Goal: Task Accomplishment & Management: Manage account settings

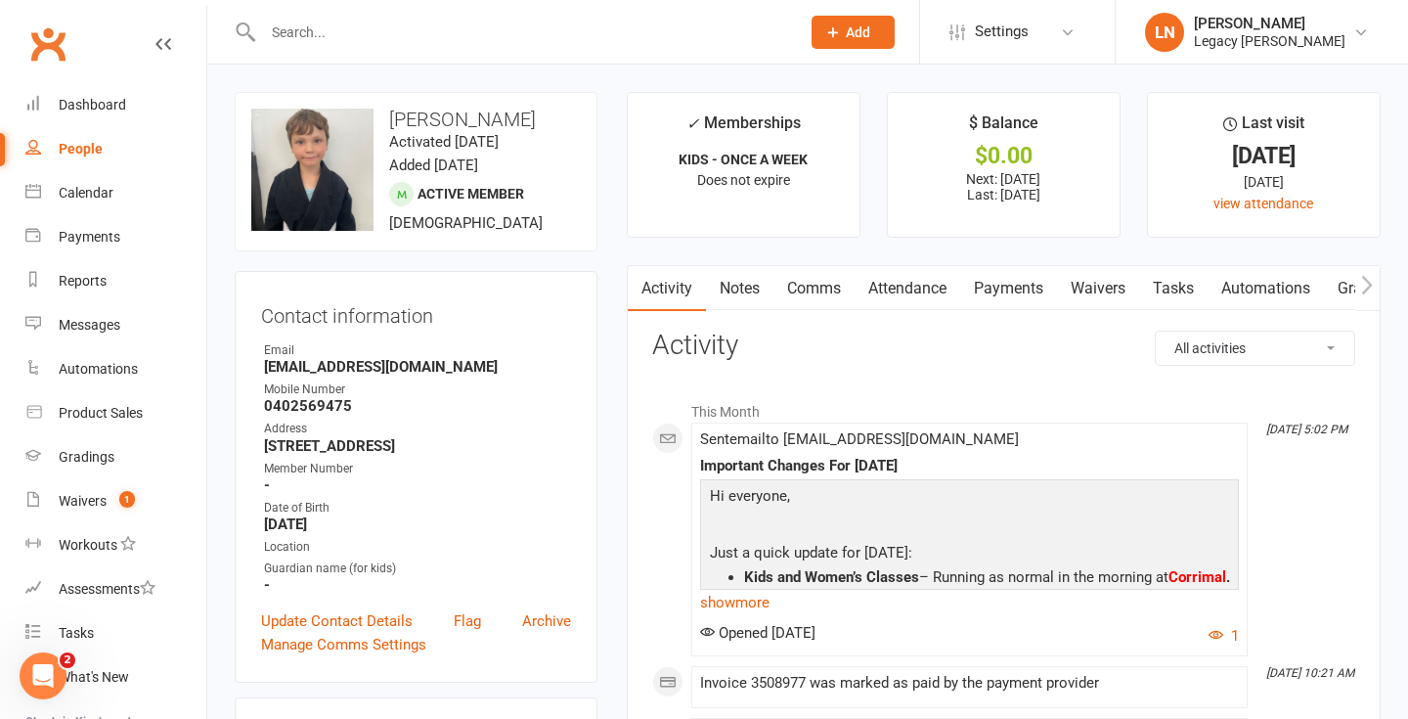
scroll to position [222, 0]
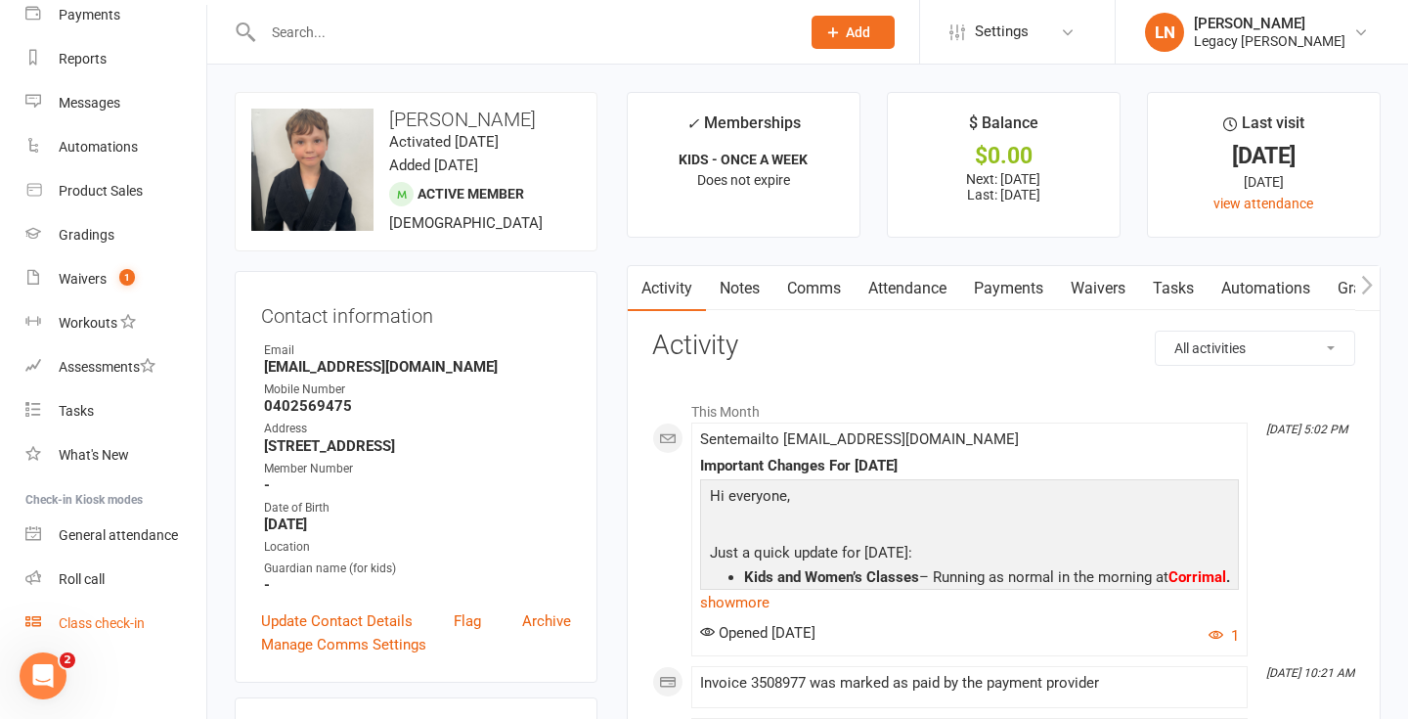
click at [99, 625] on div "Class check-in" at bounding box center [102, 623] width 86 height 16
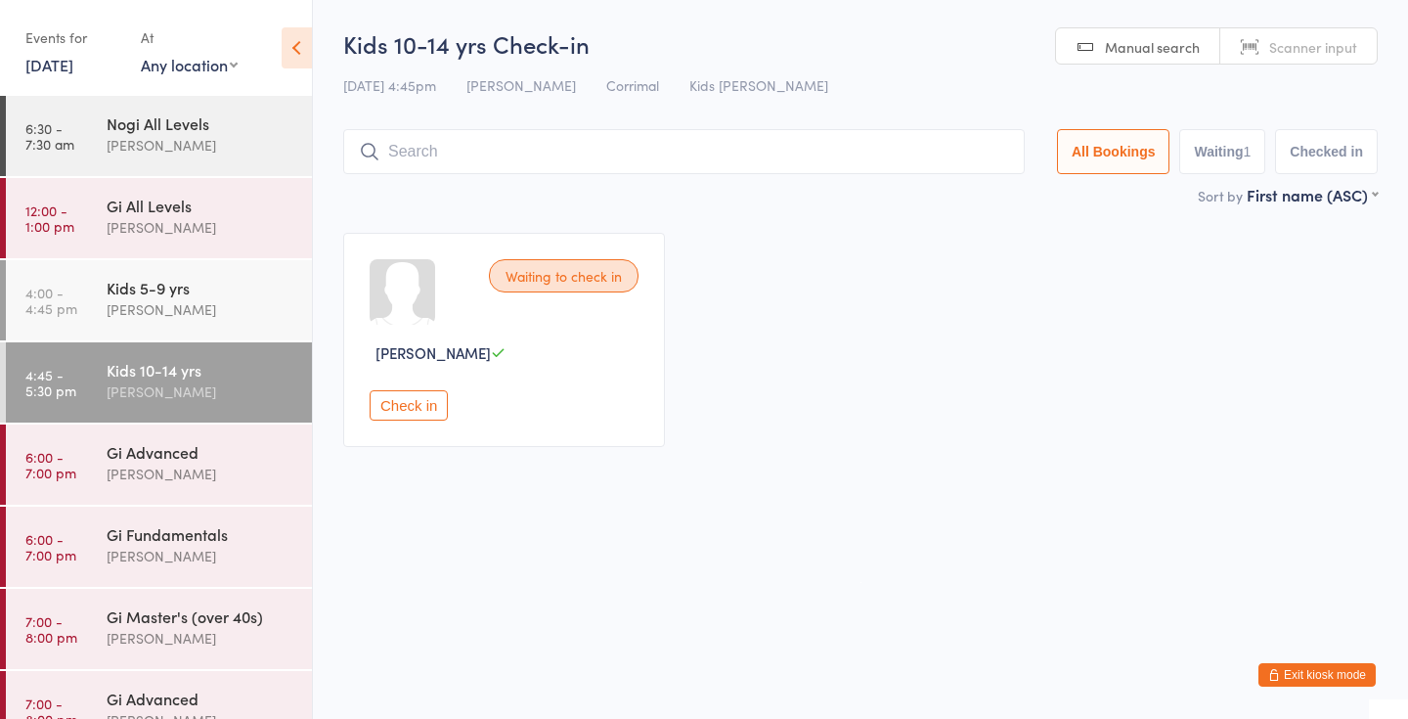
click at [1307, 674] on button "Exit kiosk mode" at bounding box center [1316, 674] width 117 height 23
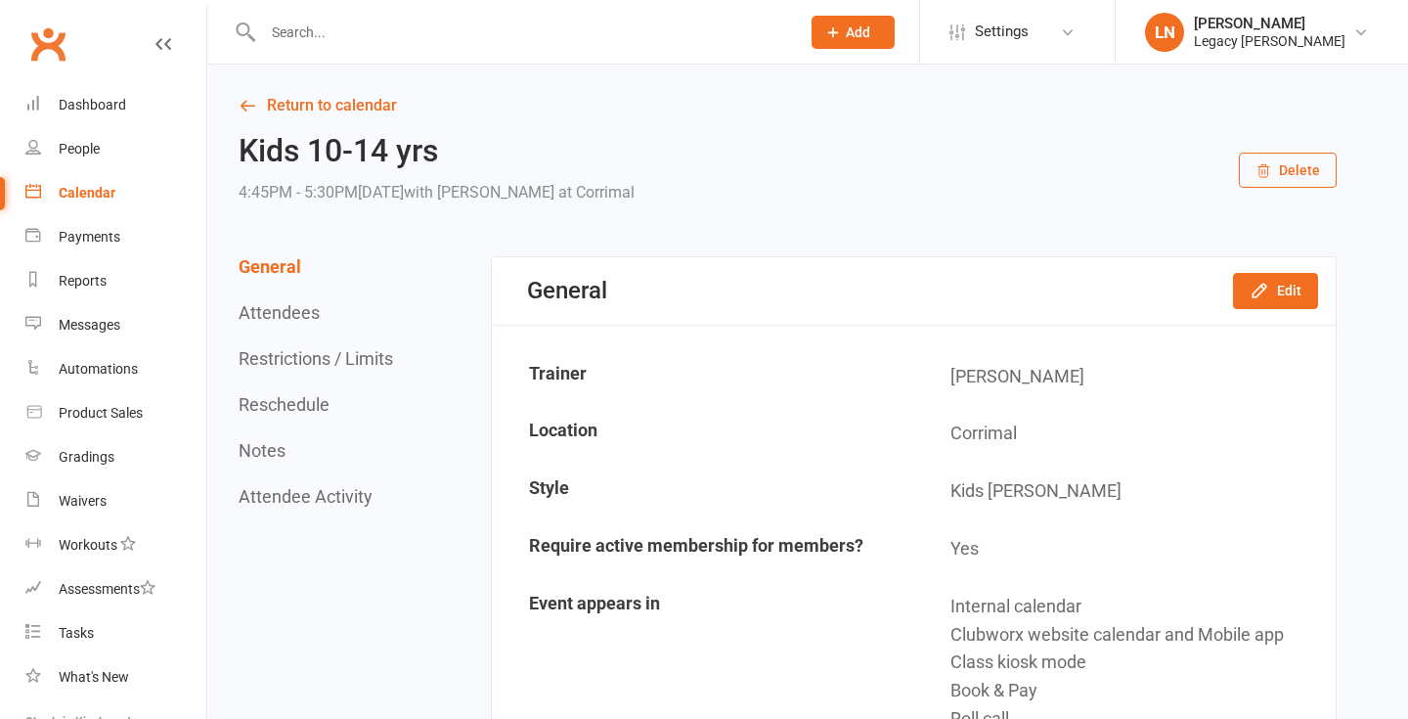
click at [0, 0] on div "Loading" at bounding box center [0, 0] width 0 height 0
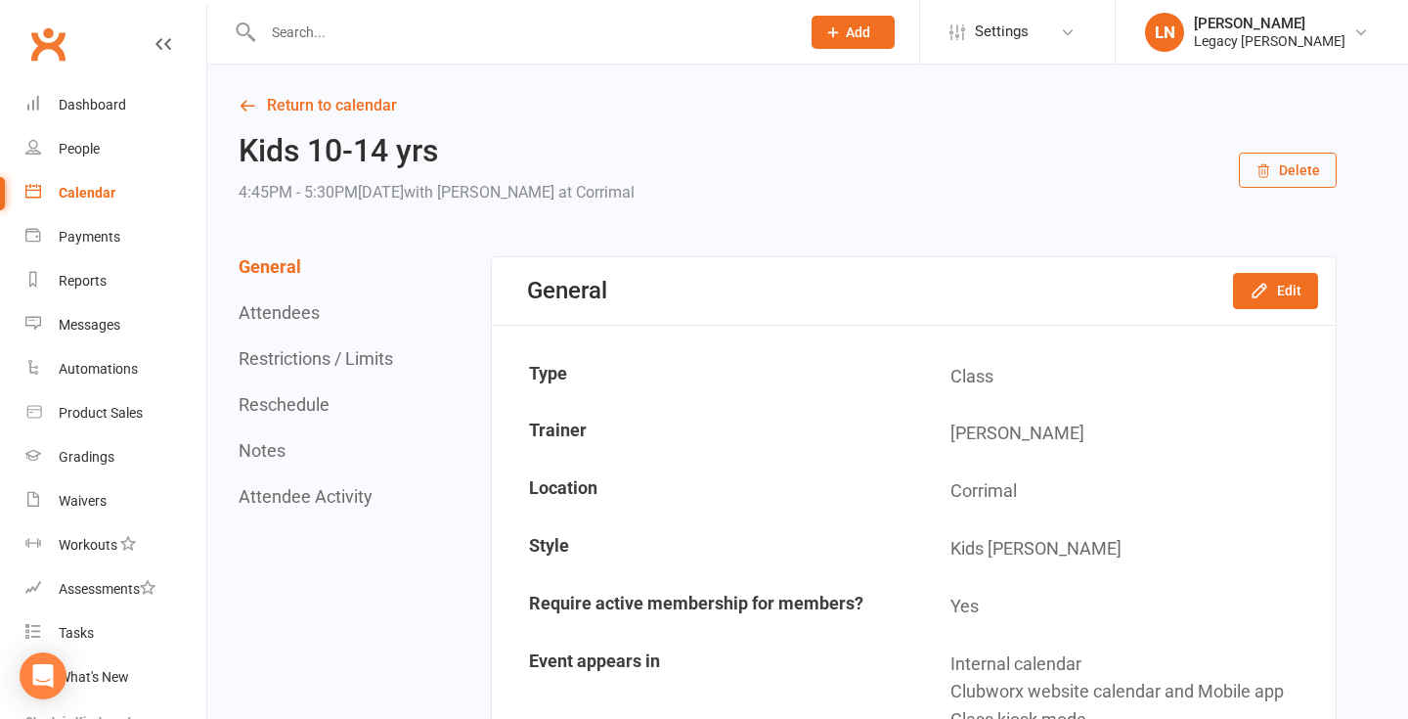
click at [323, 28] on input "text" at bounding box center [521, 32] width 529 height 27
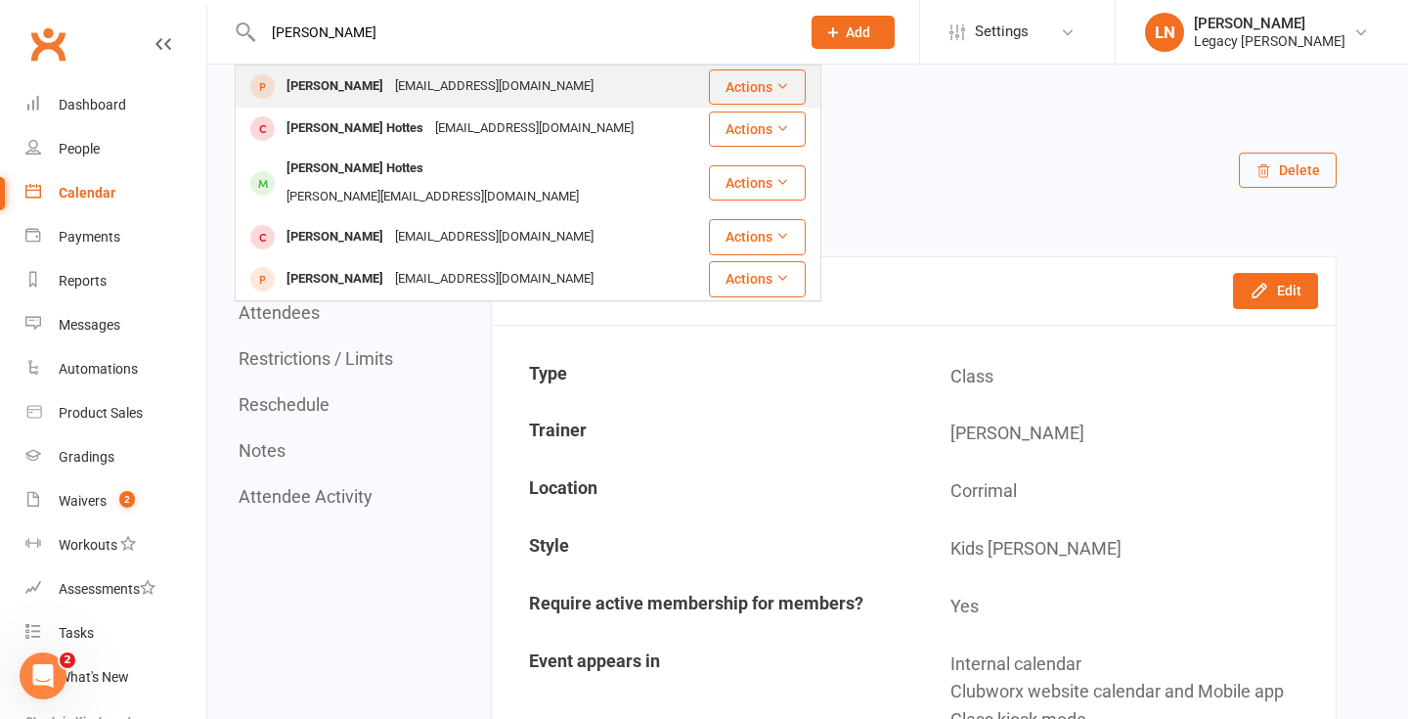
type input "[PERSON_NAME]"
click at [418, 95] on div "[EMAIL_ADDRESS][DOMAIN_NAME]" at bounding box center [494, 86] width 210 height 28
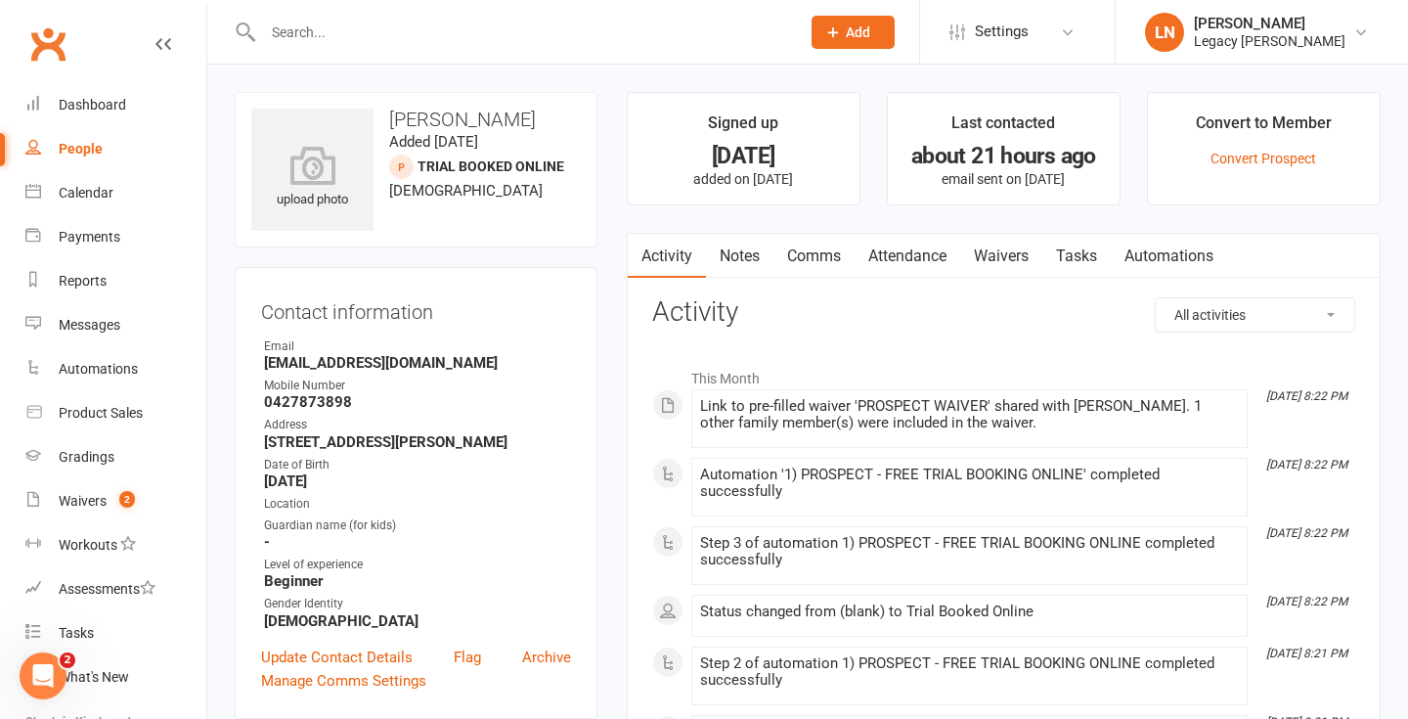
click at [418, 94] on div "upload photo [PERSON_NAME] Added [DATE] Trial Booked Online prospect [DEMOGRAPH…" at bounding box center [416, 169] width 363 height 155
click at [377, 32] on input "text" at bounding box center [521, 32] width 529 height 27
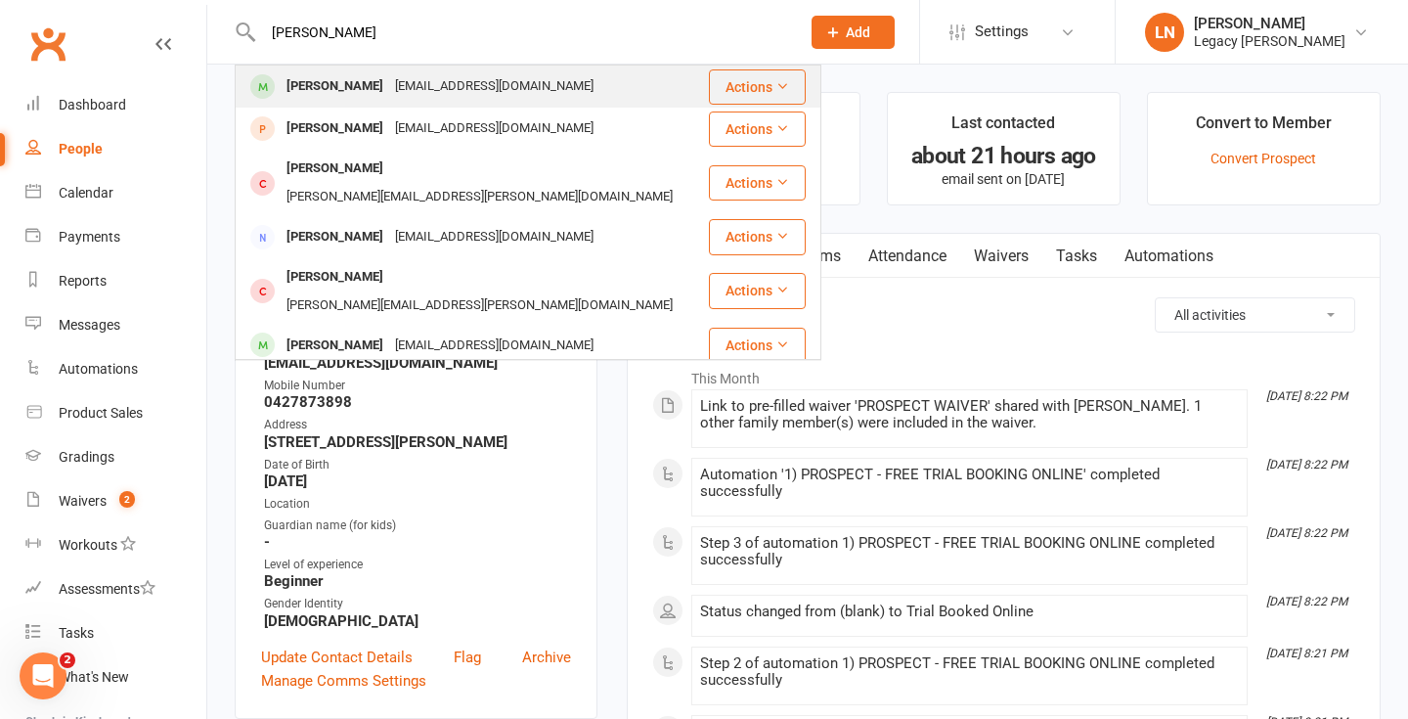
type input "[PERSON_NAME]"
click at [389, 80] on div "[EMAIL_ADDRESS][DOMAIN_NAME]" at bounding box center [494, 86] width 210 height 28
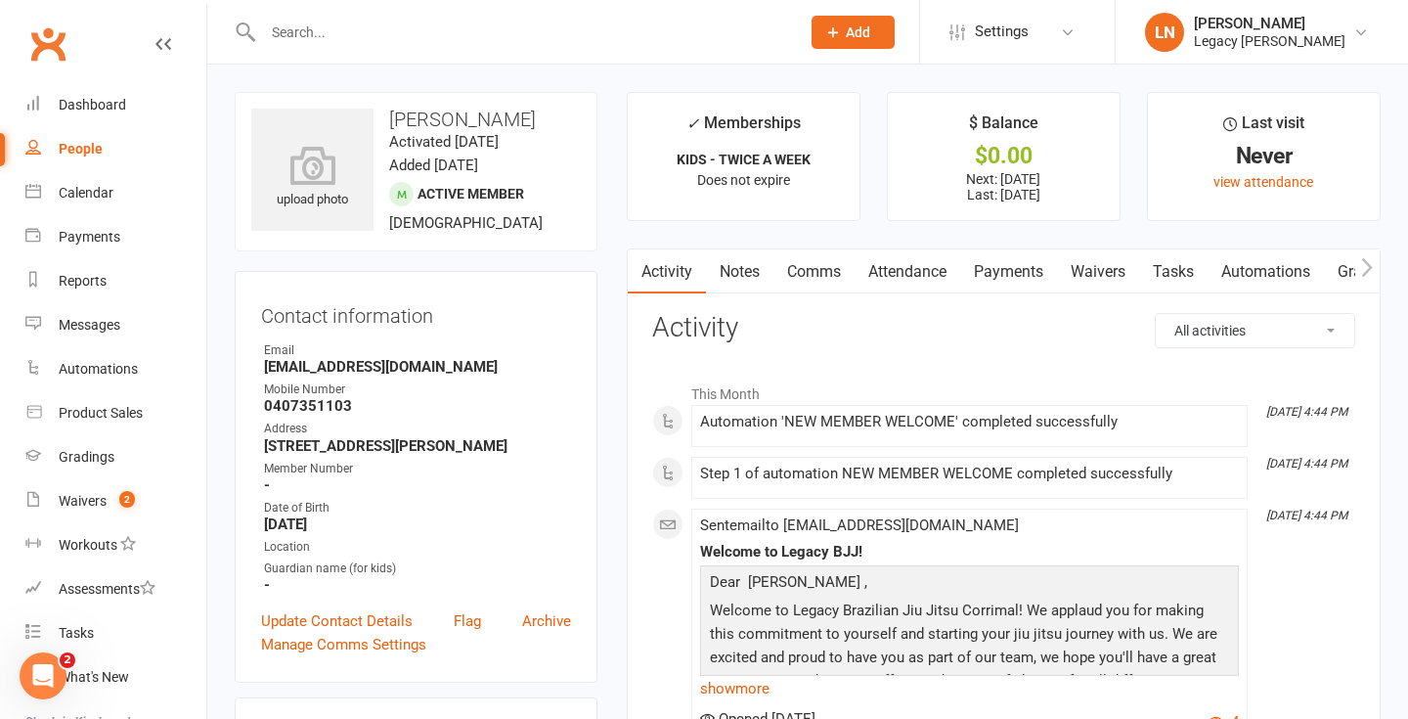
click at [314, 32] on input "text" at bounding box center [521, 32] width 529 height 27
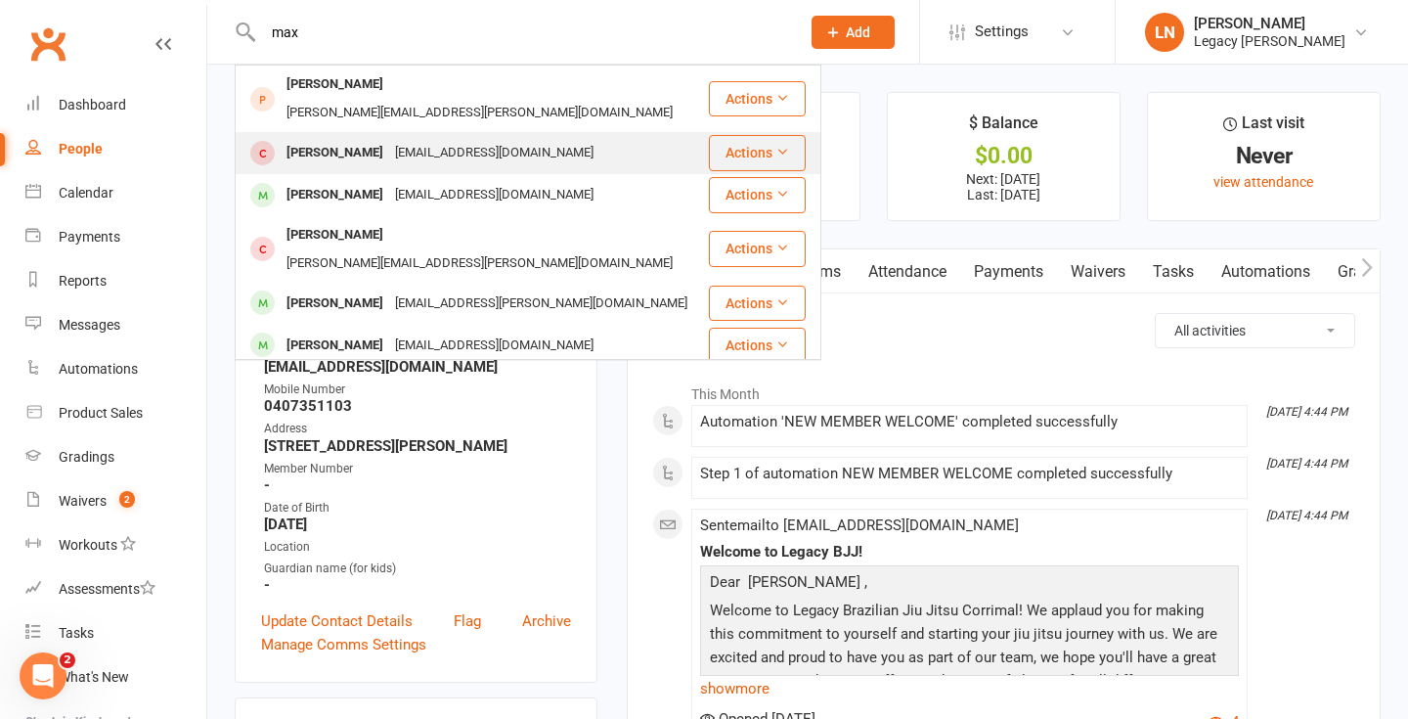
type input "max"
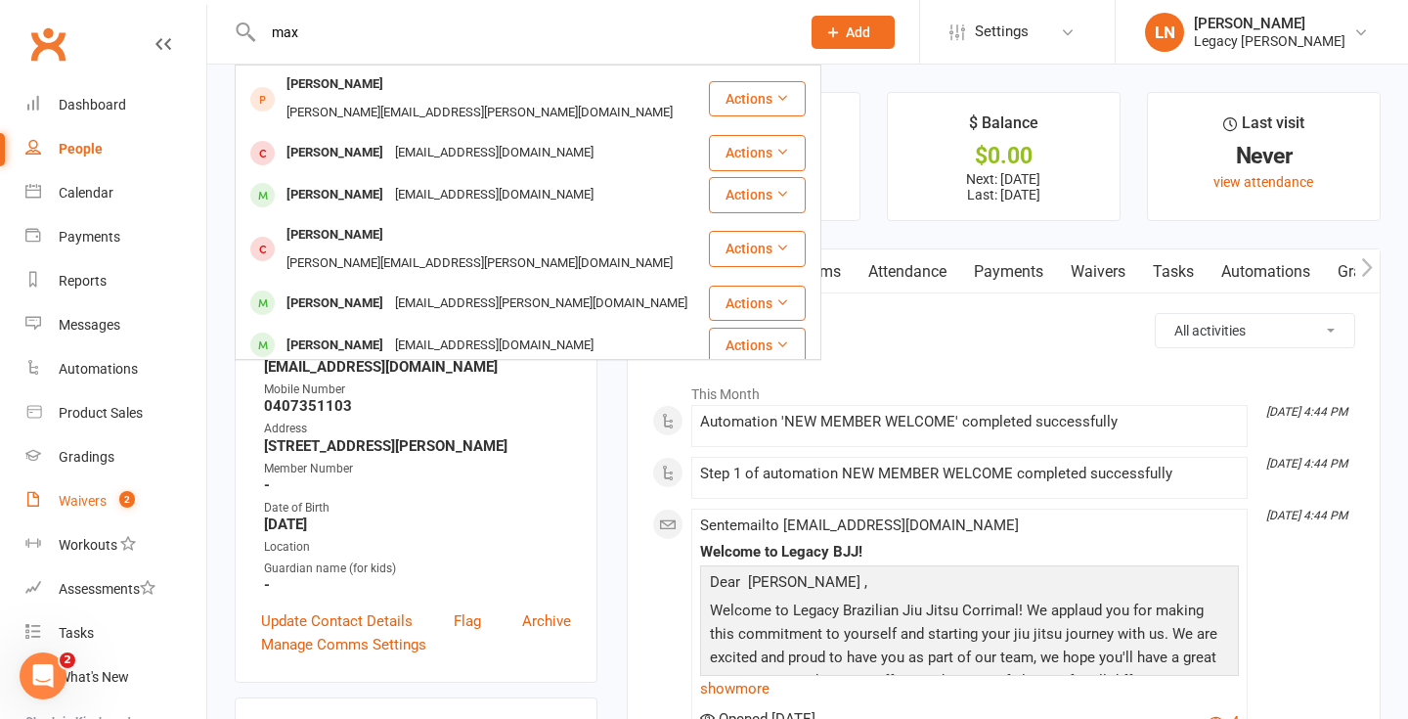
click at [91, 506] on div "Waivers" at bounding box center [83, 501] width 48 height 16
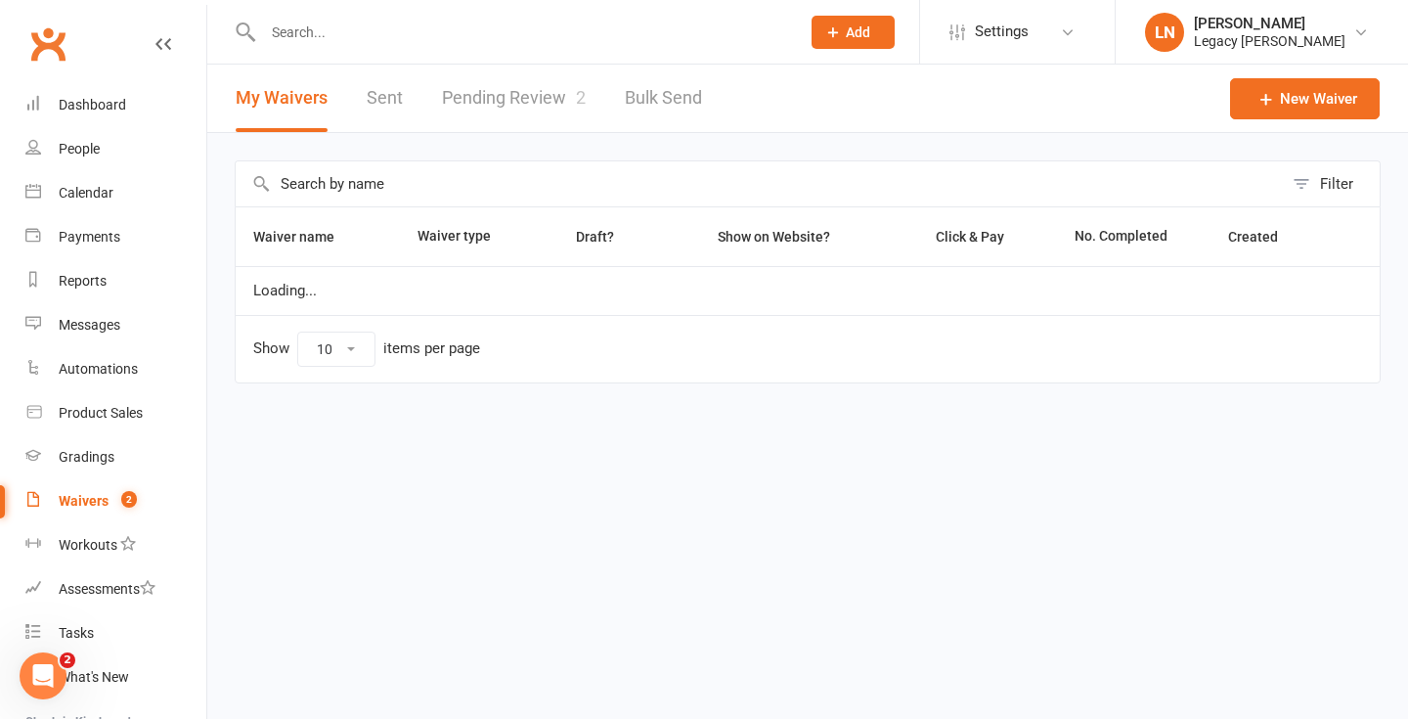
click at [488, 109] on link "Pending Review 2" at bounding box center [514, 98] width 144 height 67
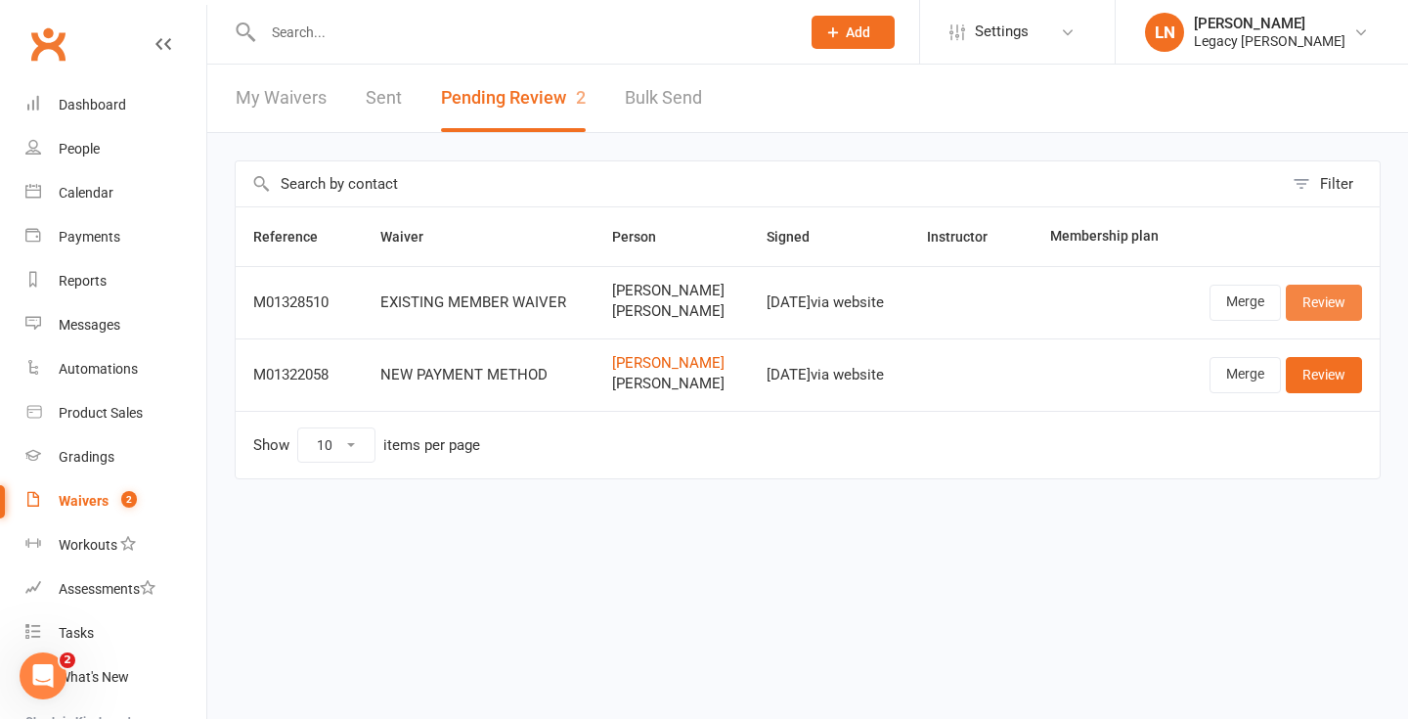
click at [1306, 300] on link "Review" at bounding box center [1324, 301] width 76 height 35
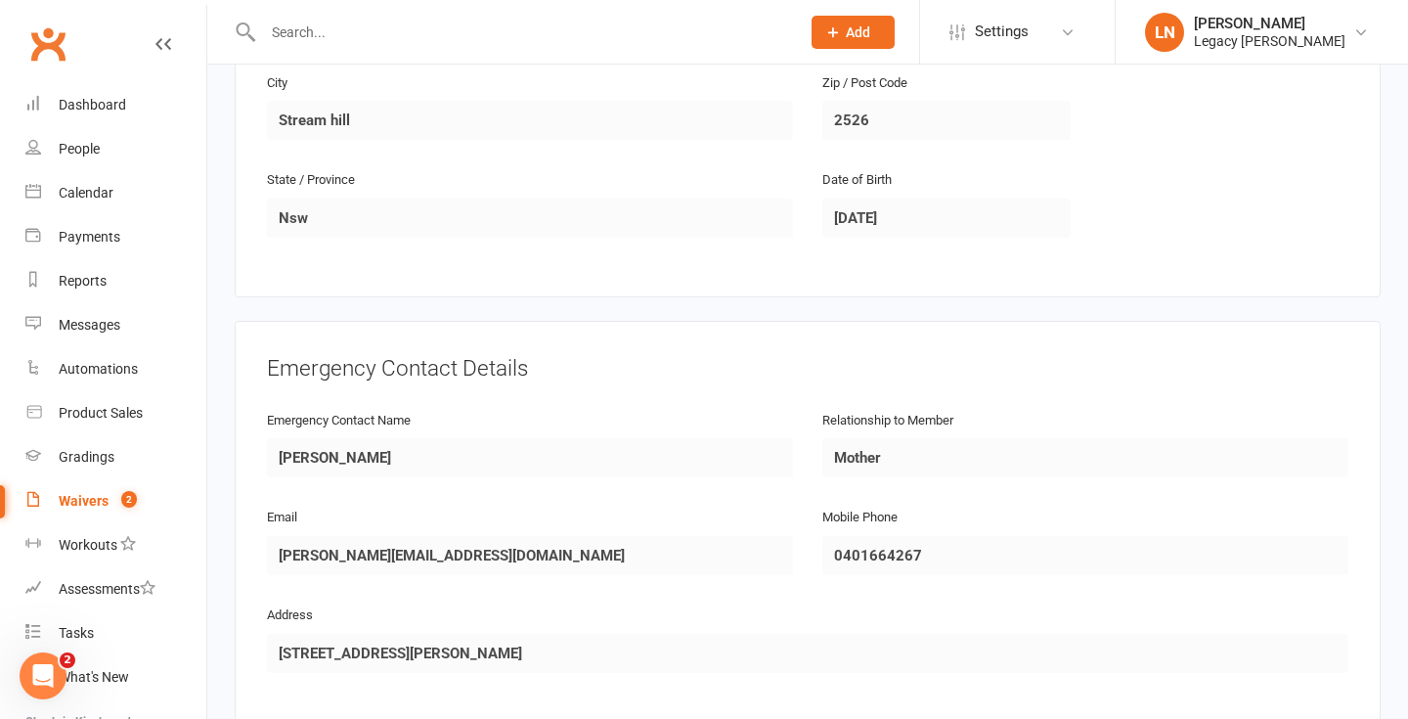
scroll to position [1798, 0]
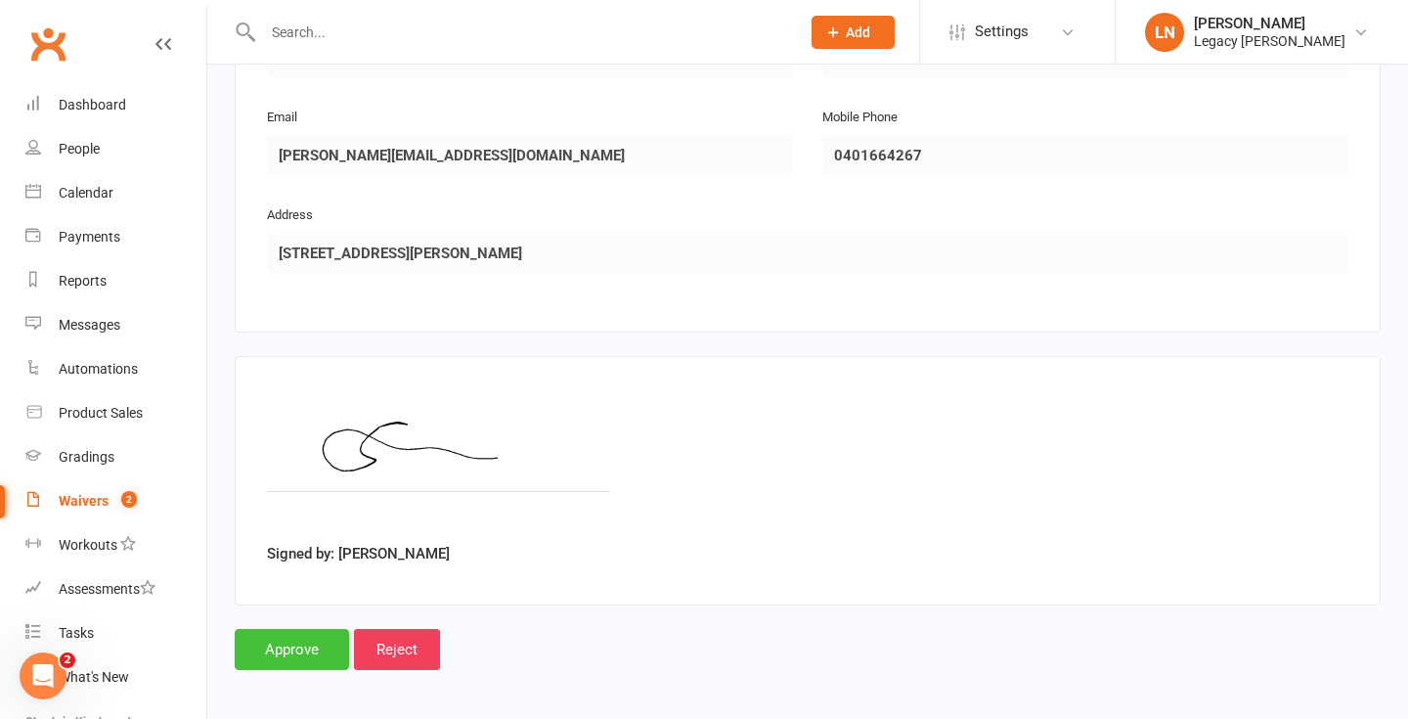
click at [281, 634] on input "Approve" at bounding box center [292, 649] width 114 height 41
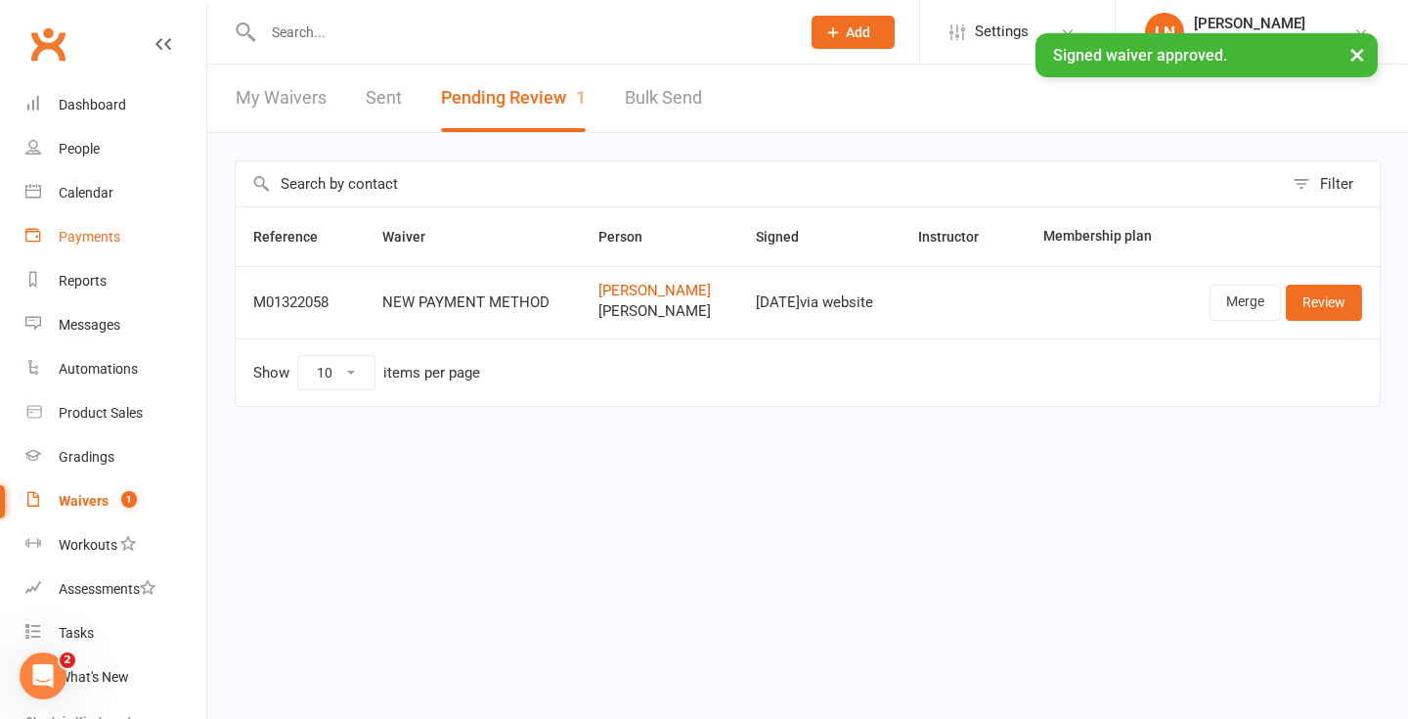
click at [99, 250] on link "Payments" at bounding box center [115, 237] width 181 height 44
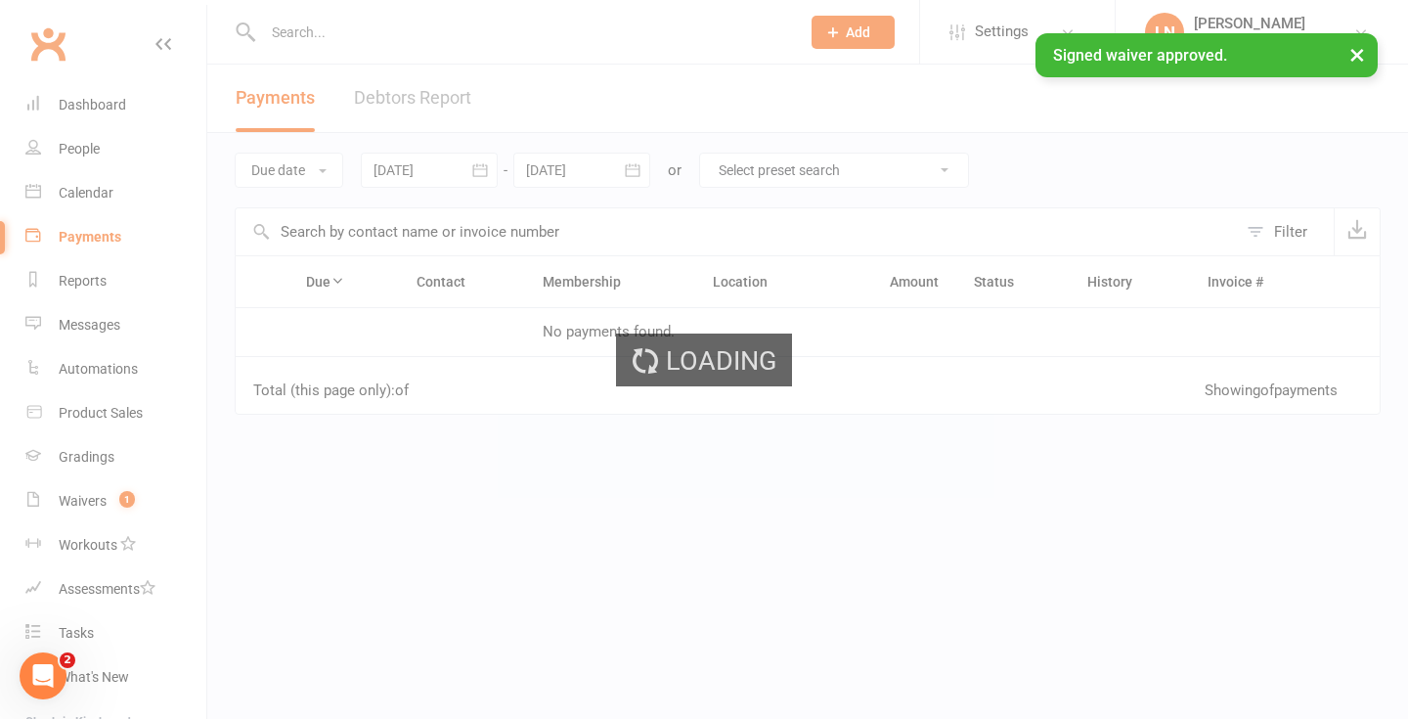
click at [418, 100] on div "Loading" at bounding box center [704, 359] width 1408 height 719
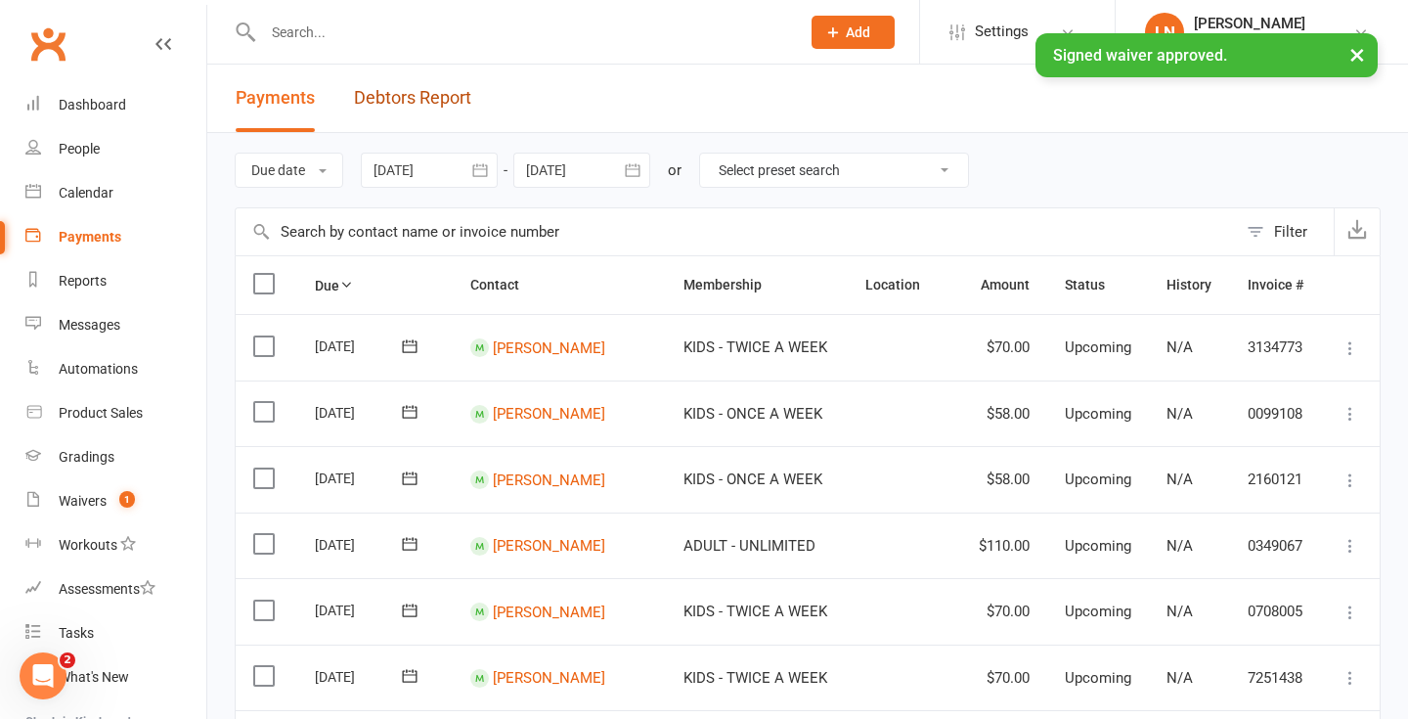
click at [418, 100] on link "Debtors Report" at bounding box center [412, 98] width 117 height 67
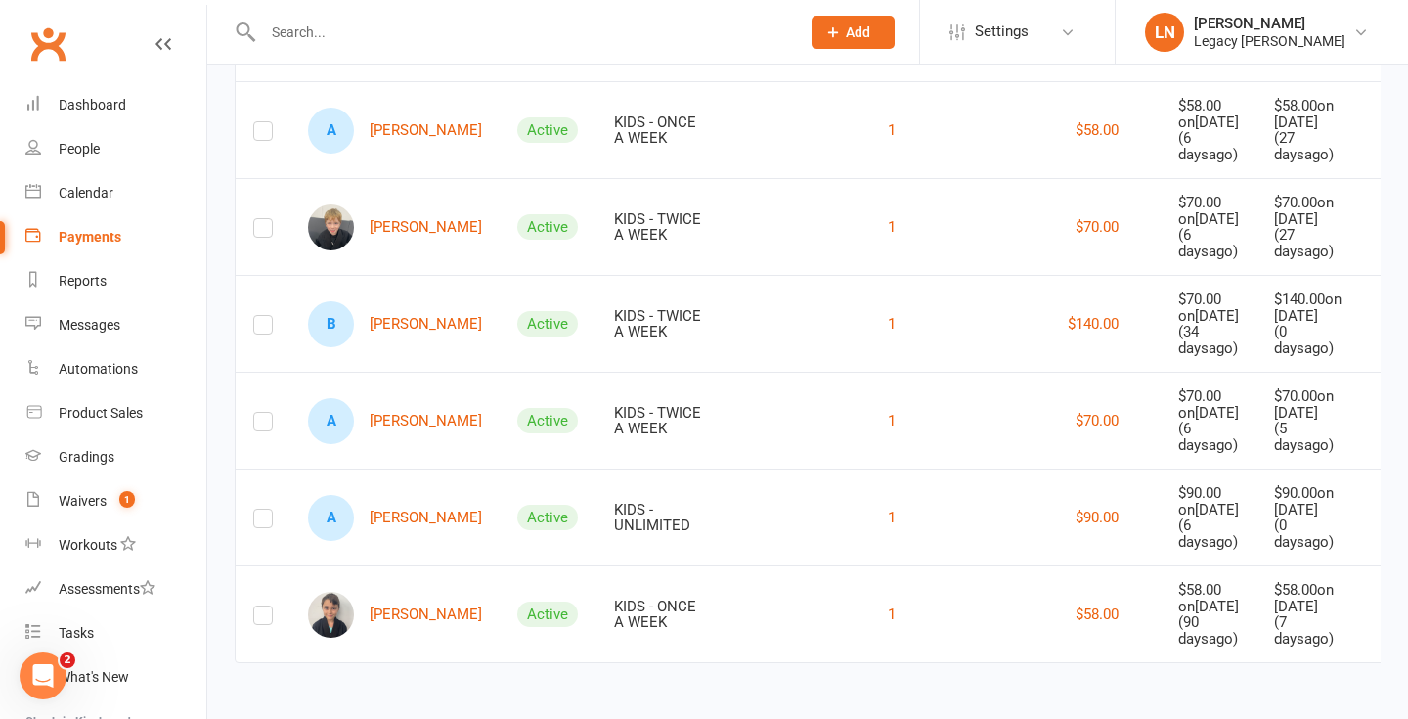
scroll to position [351, 0]
click at [395, 398] on link "A [PERSON_NAME]" at bounding box center [395, 421] width 174 height 46
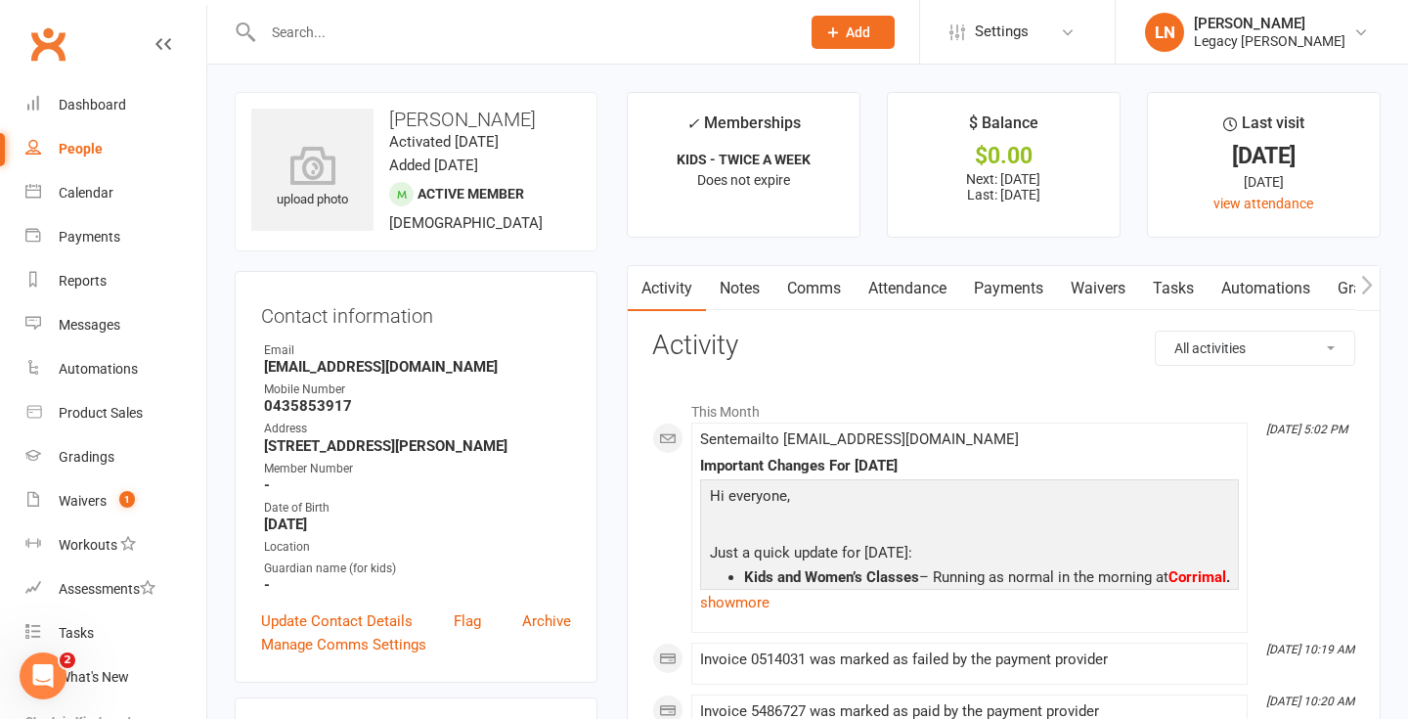
click at [1047, 276] on link "Payments" at bounding box center [1008, 288] width 97 height 45
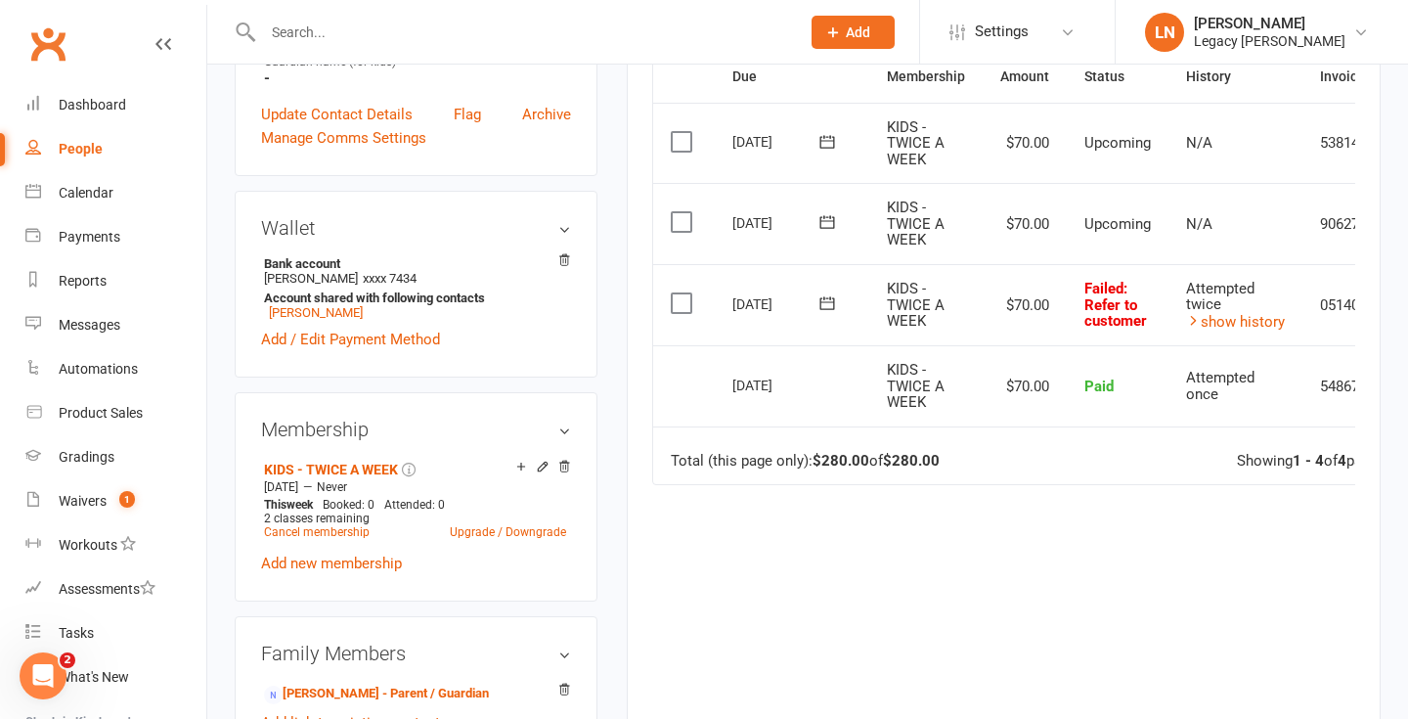
scroll to position [558, 0]
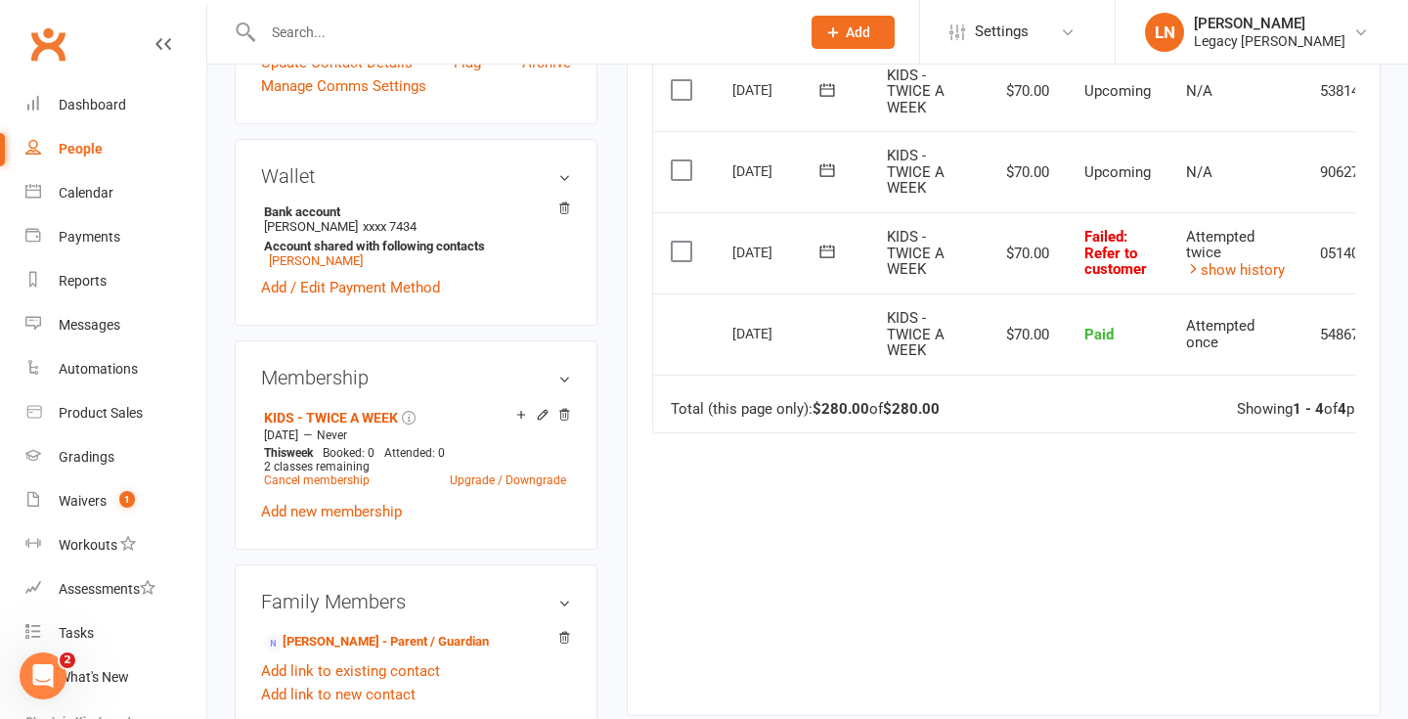
click at [825, 249] on icon at bounding box center [827, 251] width 20 height 20
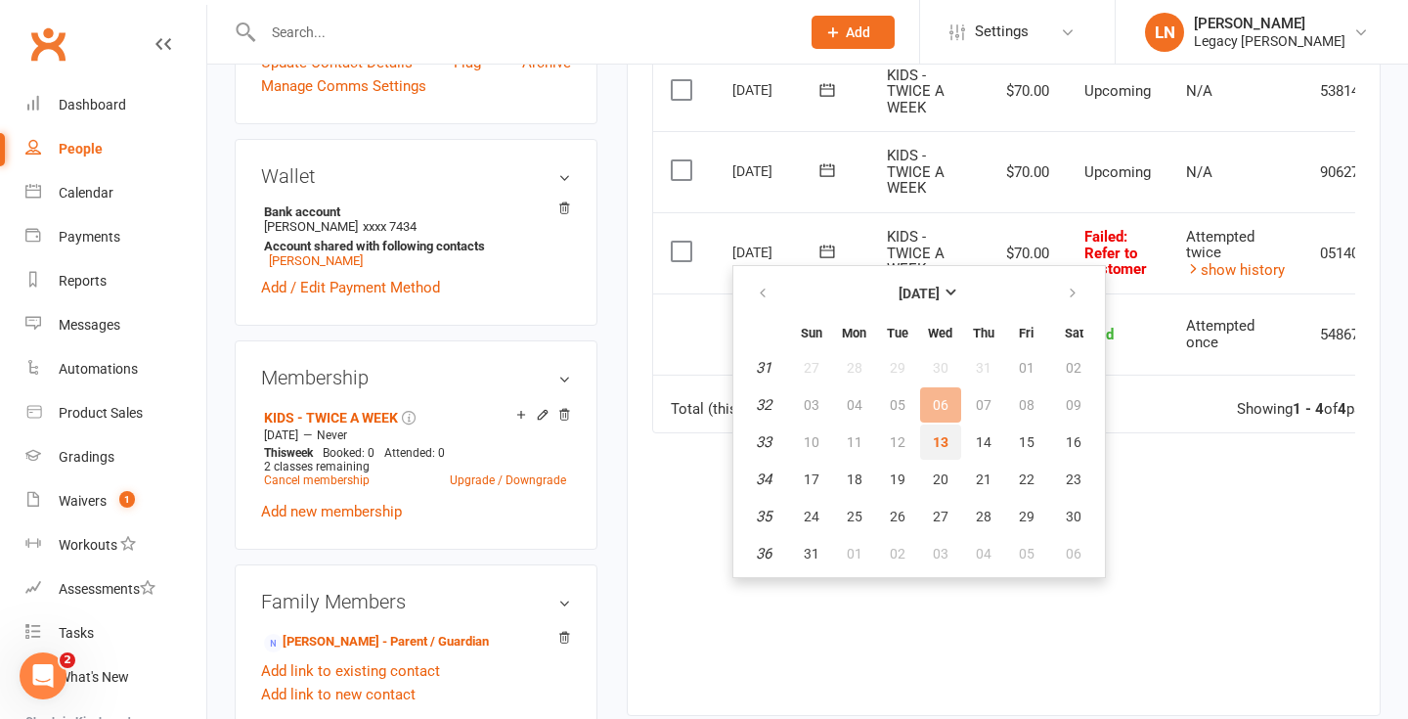
click at [938, 437] on span "13" at bounding box center [941, 442] width 16 height 16
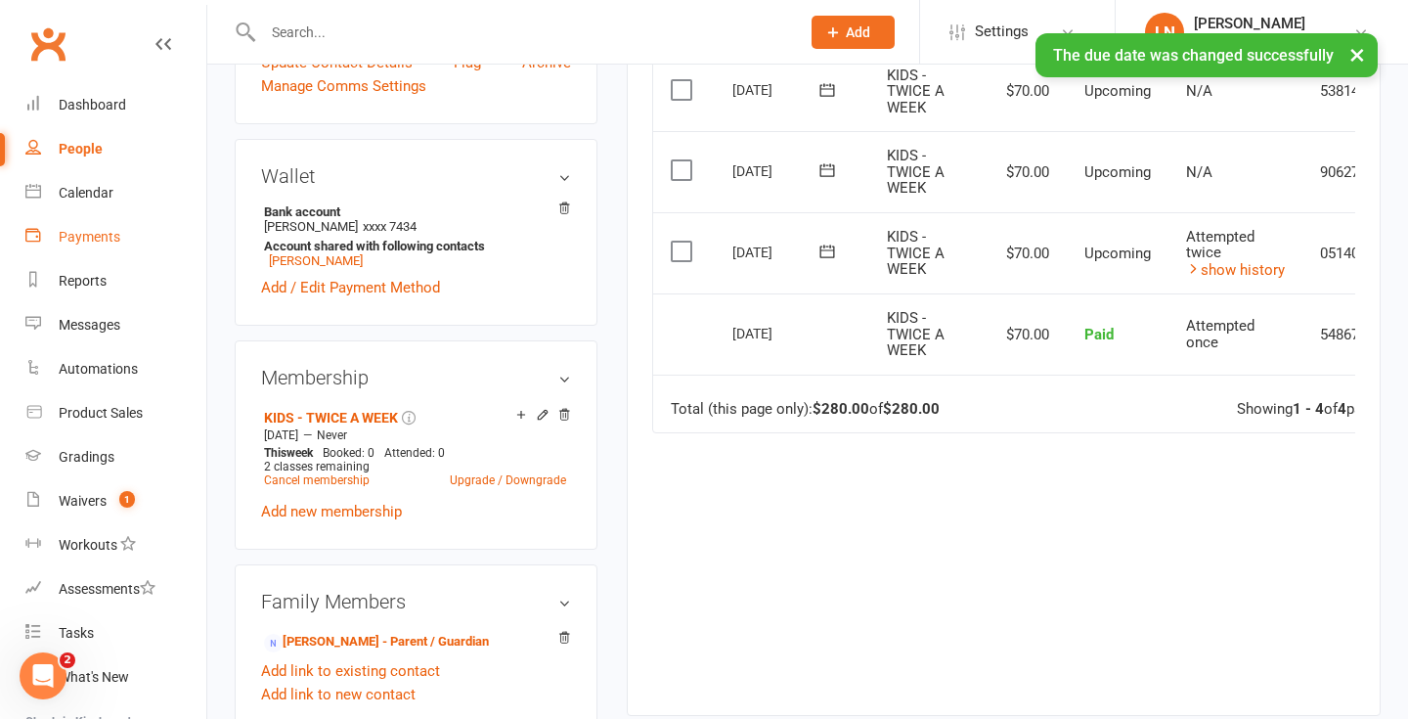
click at [88, 244] on link "Payments" at bounding box center [115, 237] width 181 height 44
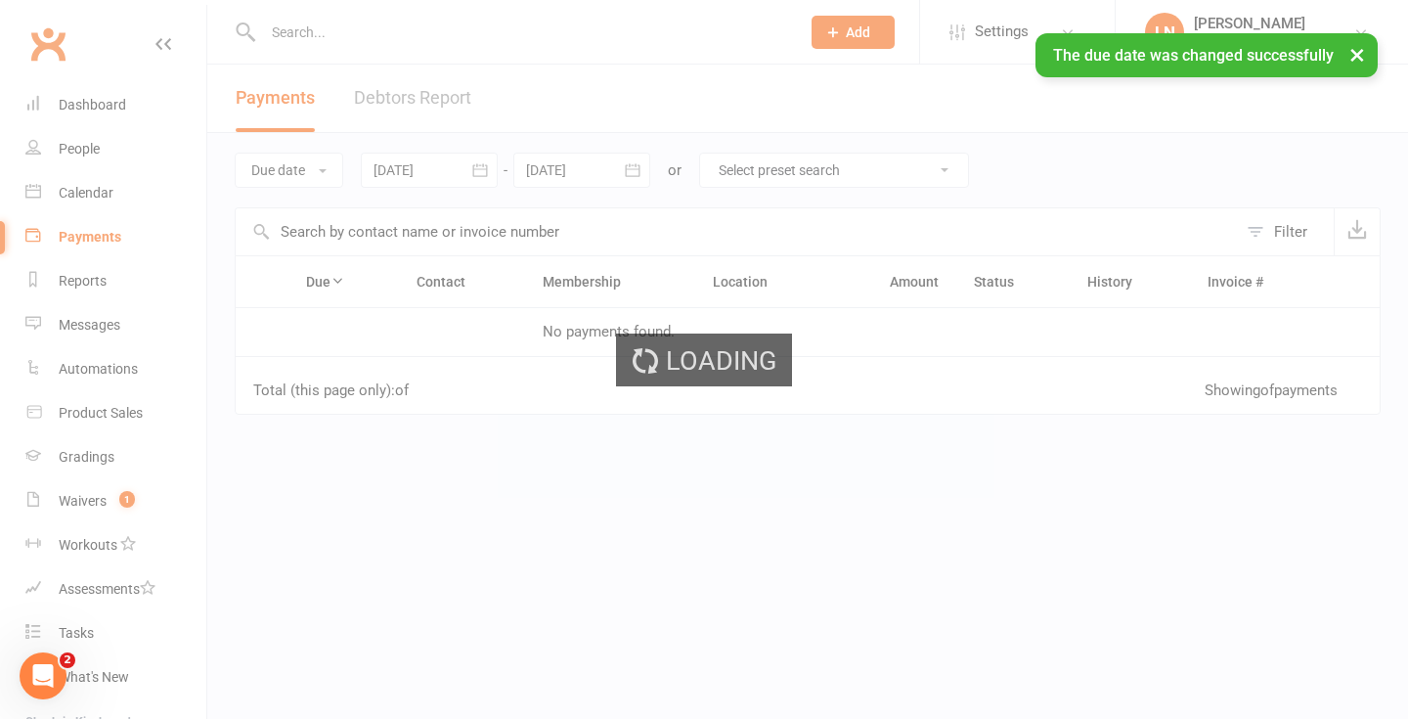
click at [381, 94] on div "Loading" at bounding box center [704, 359] width 1408 height 719
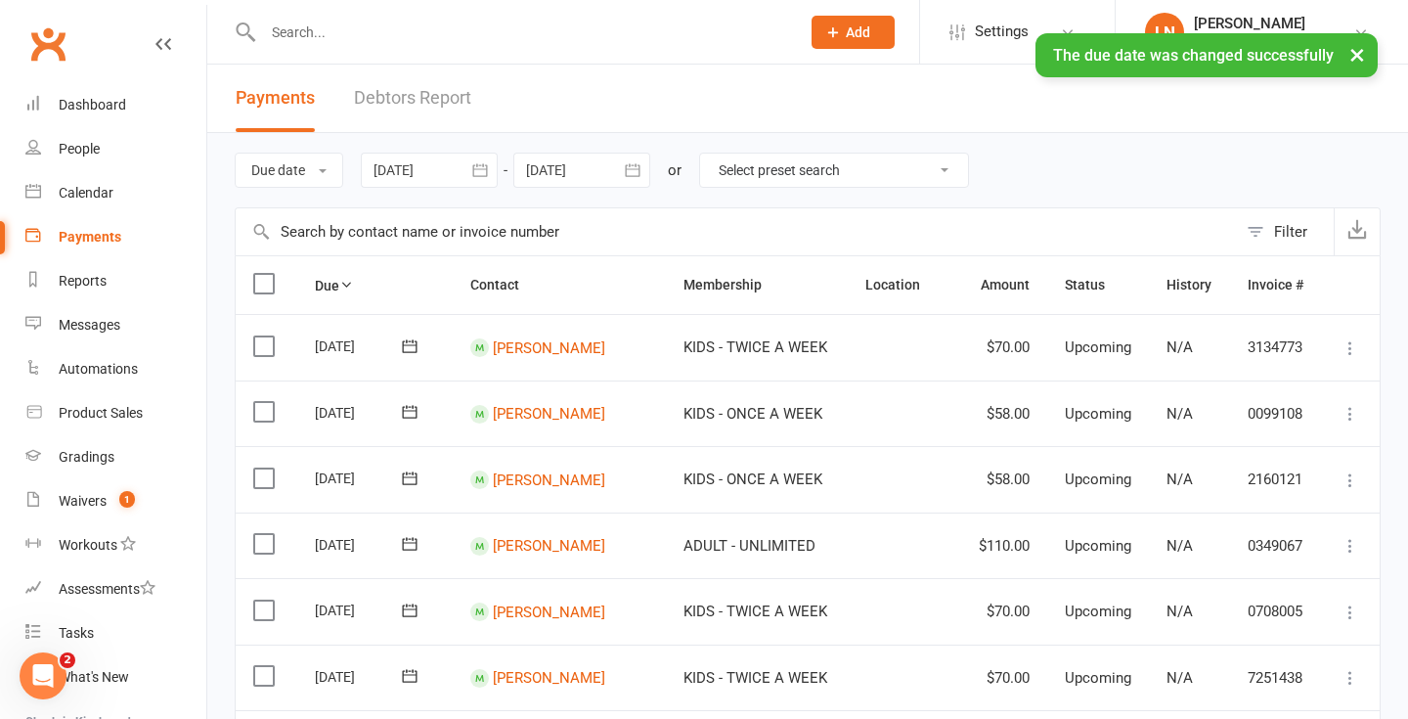
click at [397, 99] on link "Debtors Report" at bounding box center [412, 98] width 117 height 67
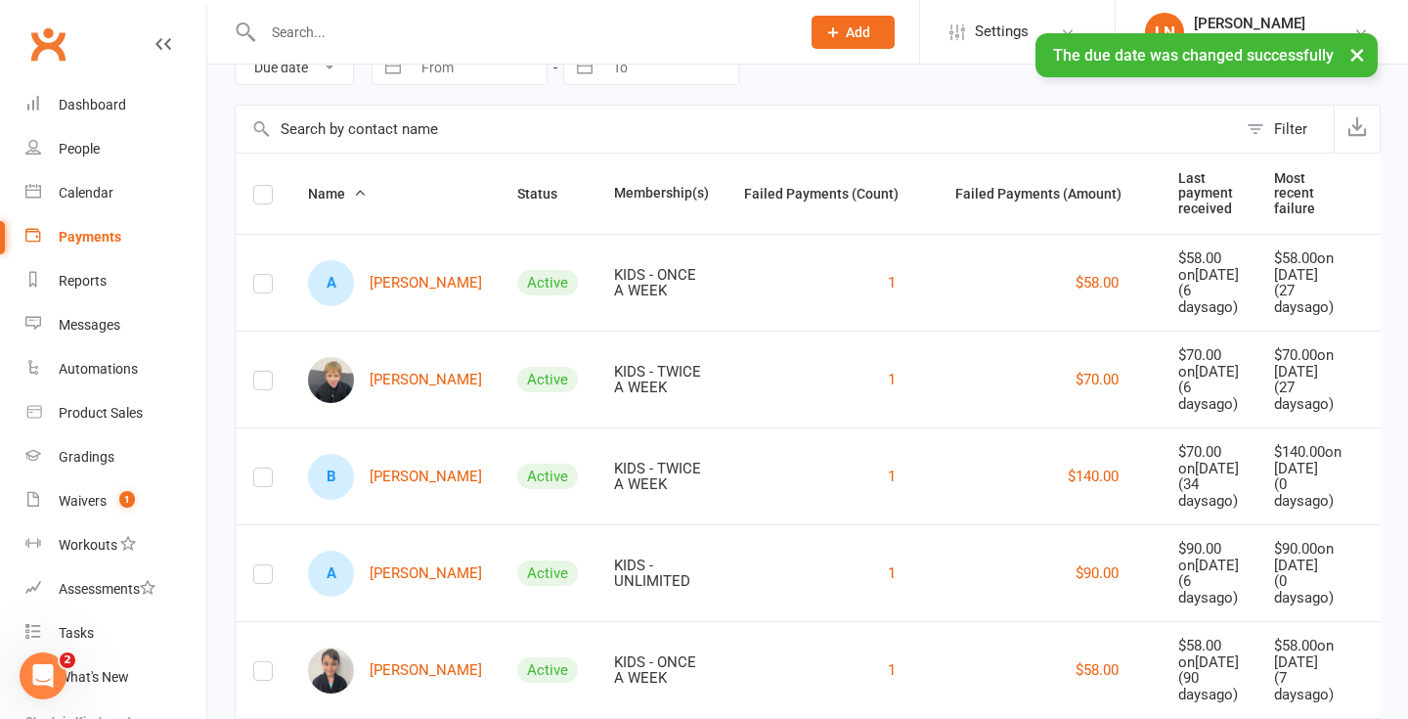
scroll to position [239, 0]
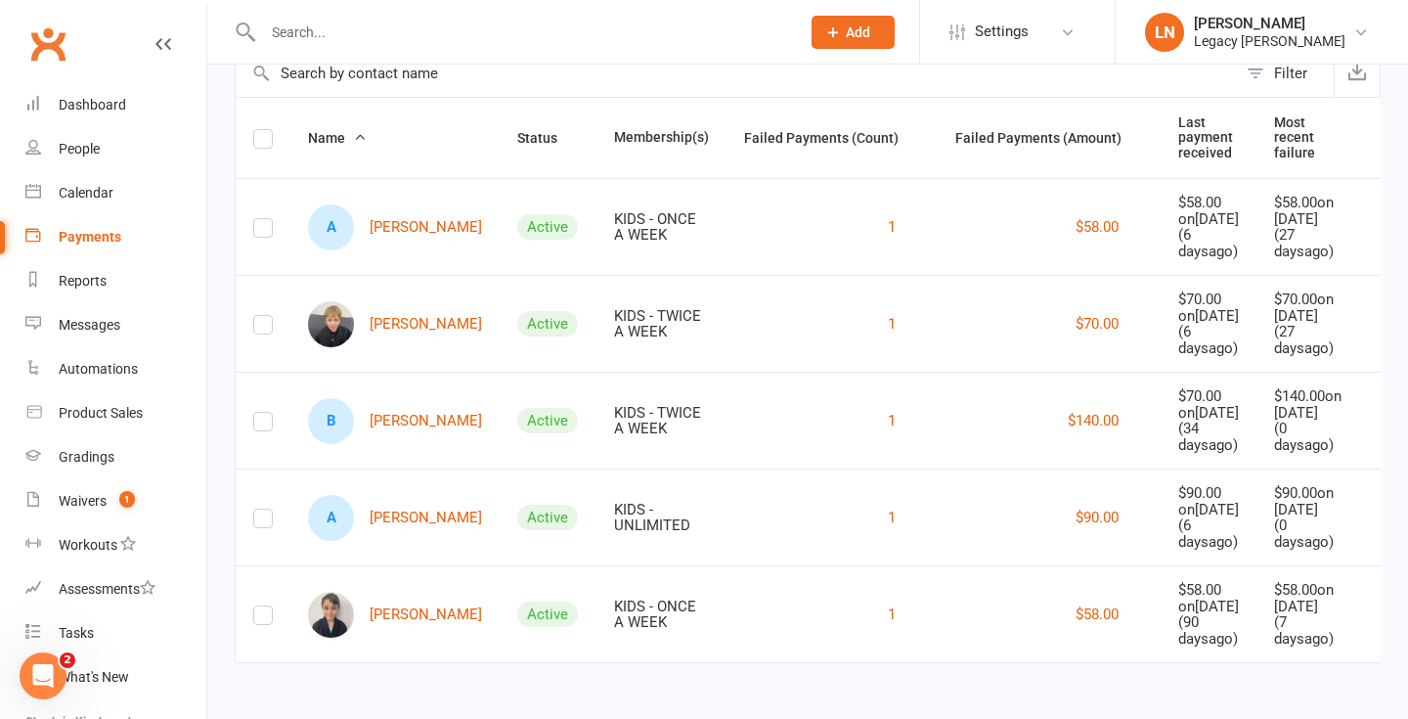
click at [1378, 605] on icon at bounding box center [1388, 614] width 20 height 20
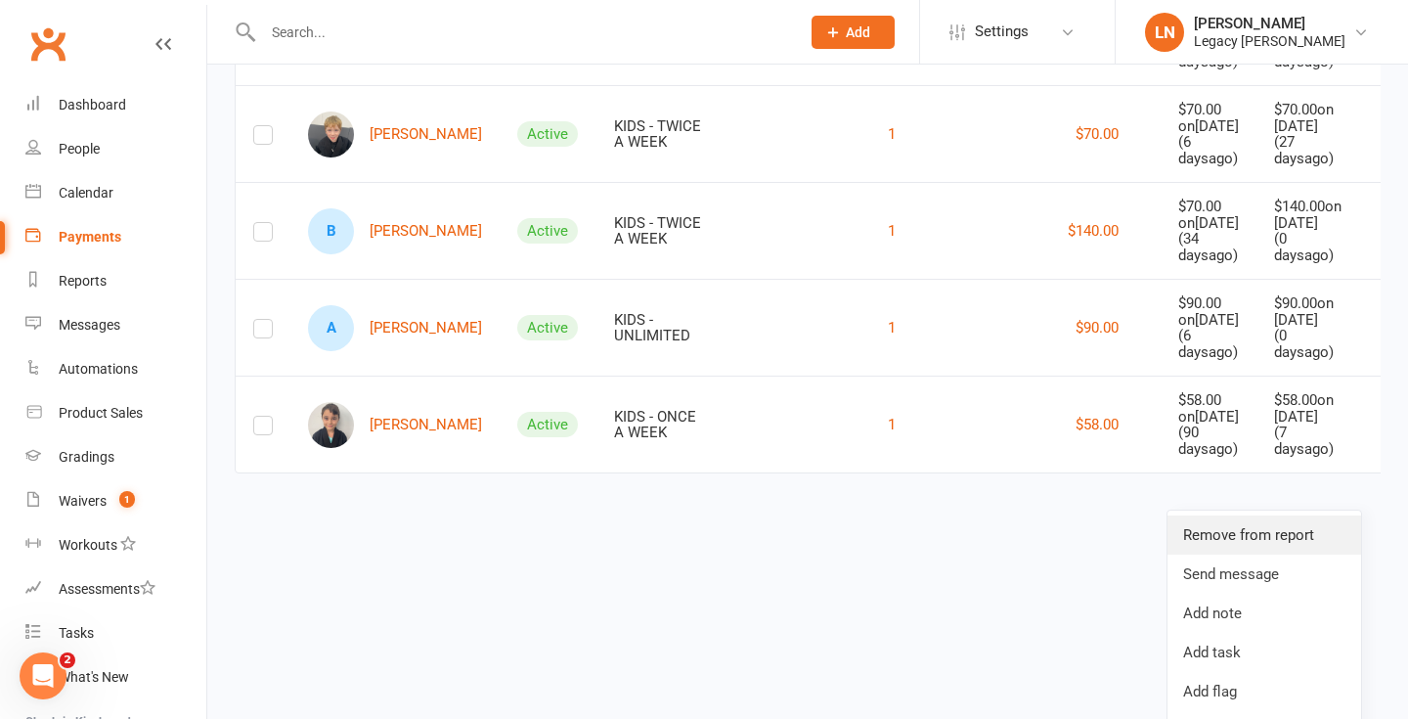
click at [1234, 542] on link "Remove from report" at bounding box center [1264, 534] width 194 height 39
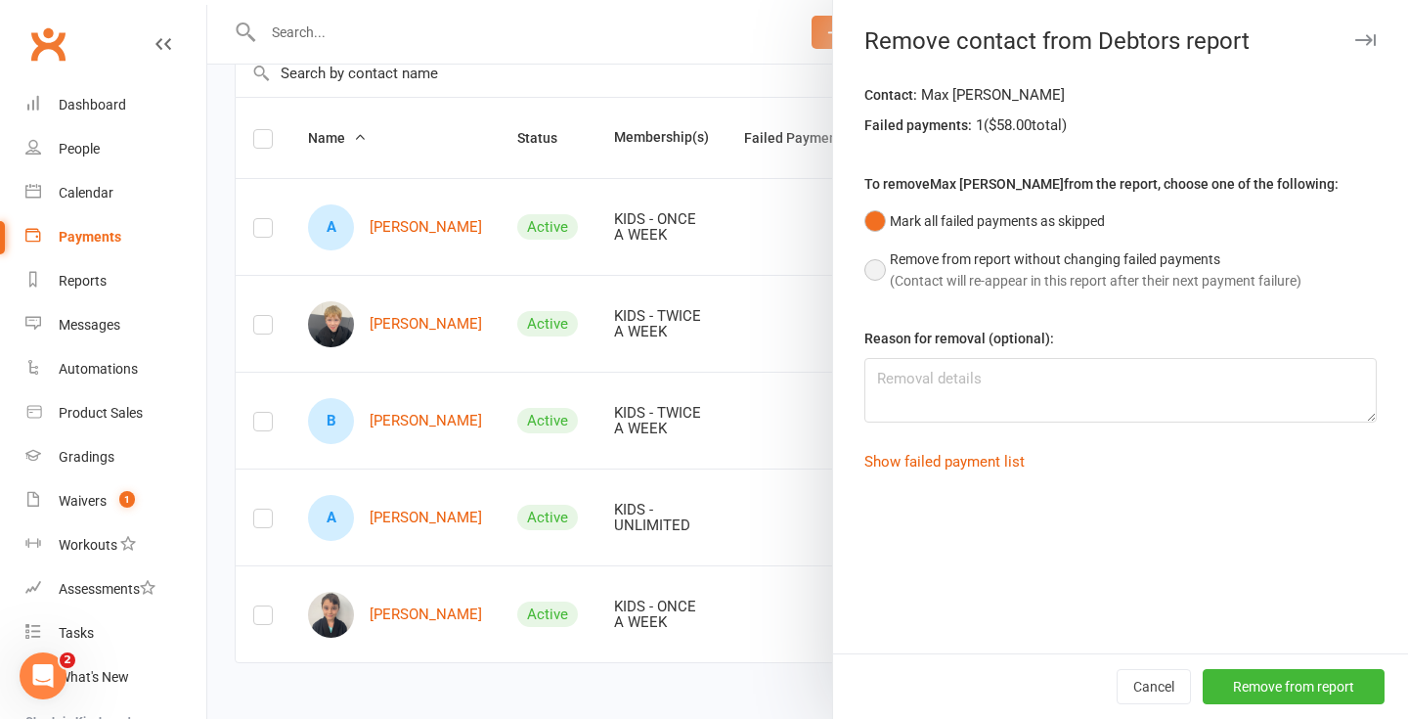
click at [955, 279] on span "(Contact will re-appear in this report after their next payment failure)" at bounding box center [1096, 281] width 412 height 16
click at [1230, 684] on button "Remove from report" at bounding box center [1293, 686] width 182 height 35
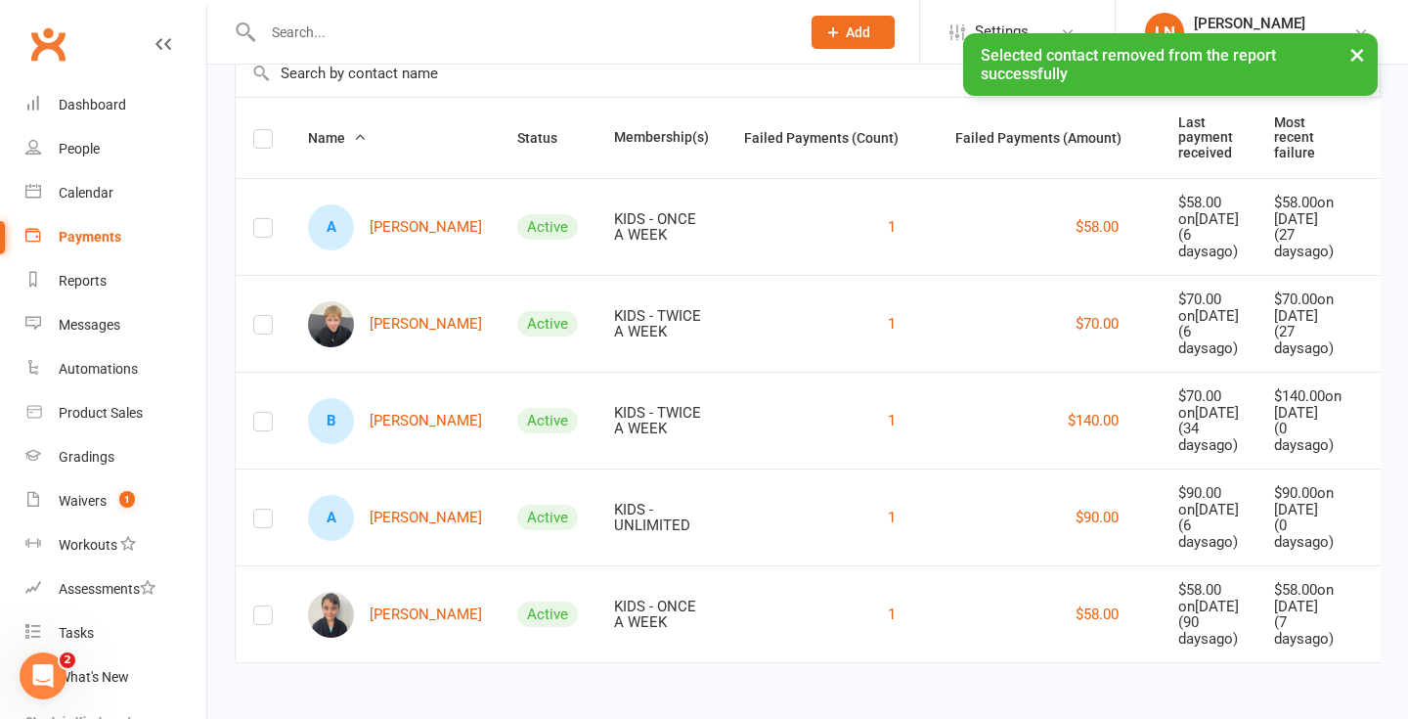
scroll to position [125, 0]
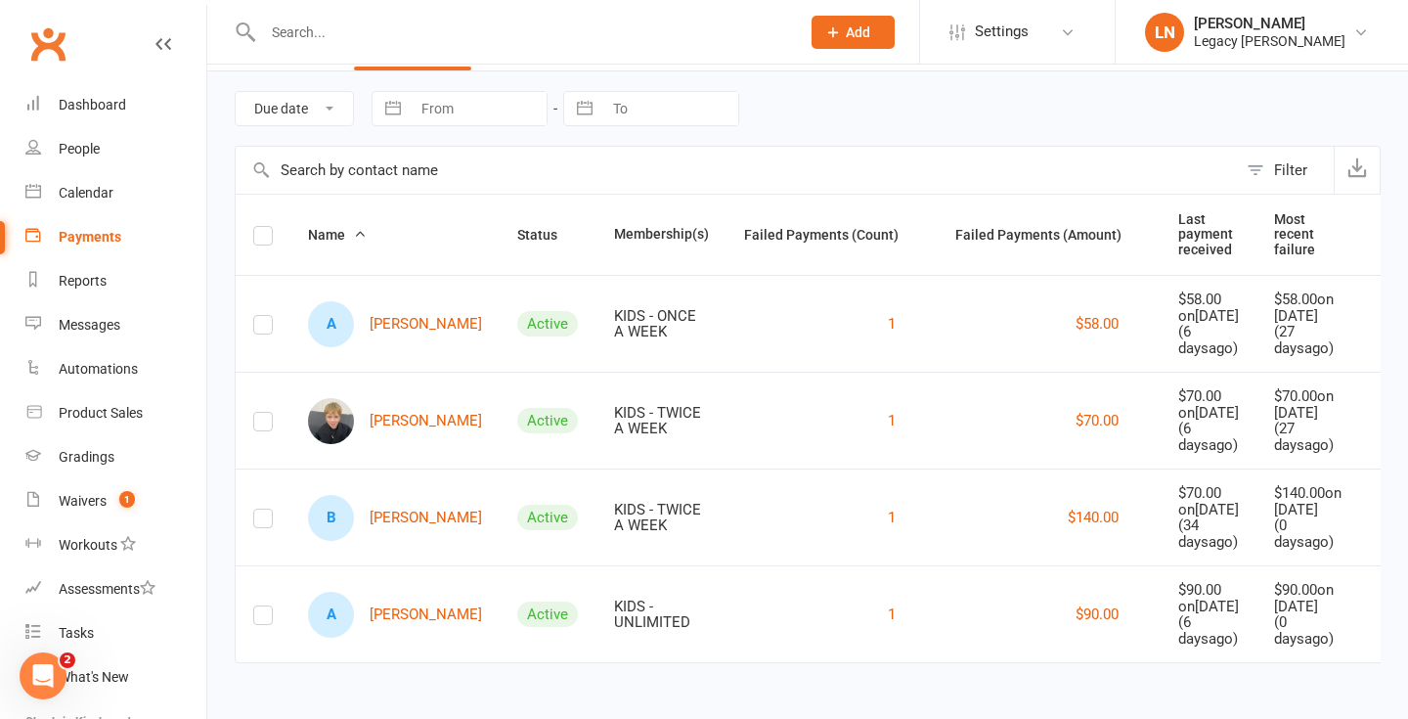
click at [343, 47] on div at bounding box center [510, 32] width 551 height 64
click at [303, 34] on input "text" at bounding box center [521, 32] width 529 height 27
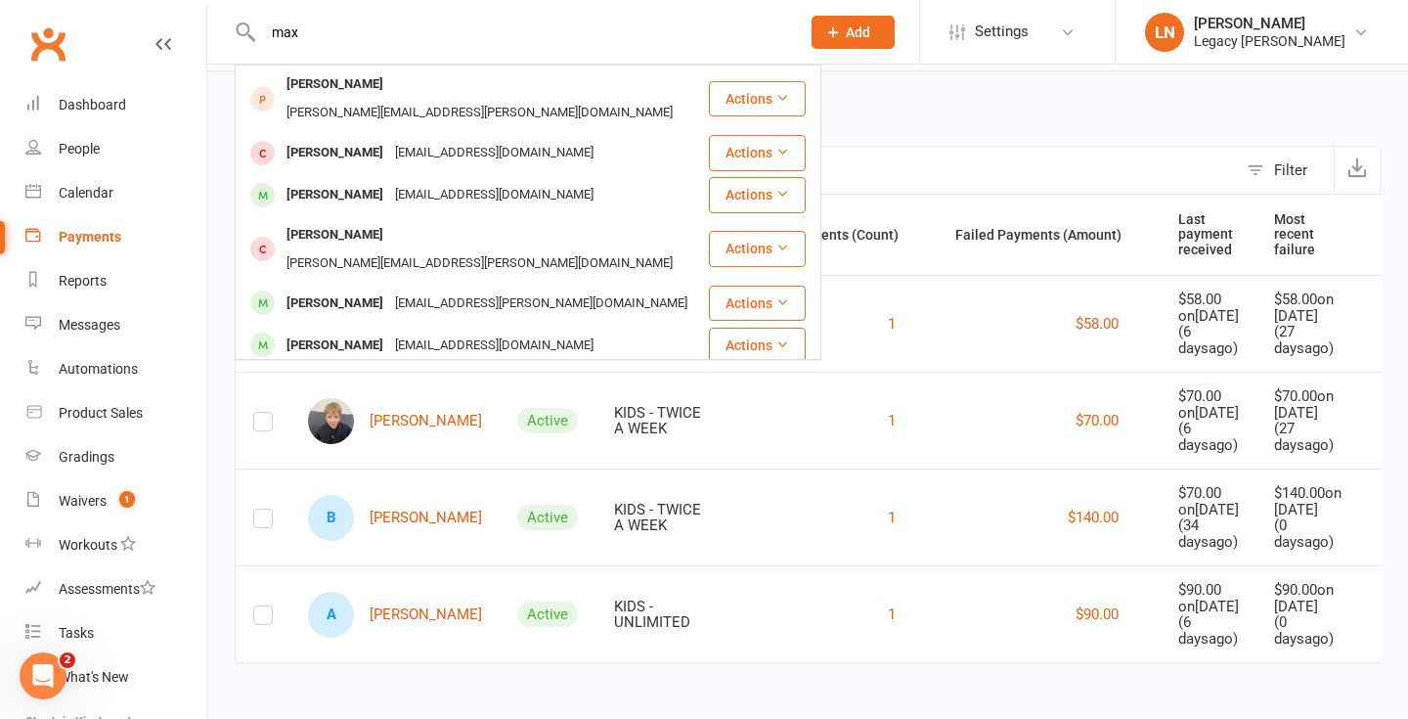
type input "max"
click at [359, 373] on div "[PERSON_NAME]" at bounding box center [335, 387] width 109 height 28
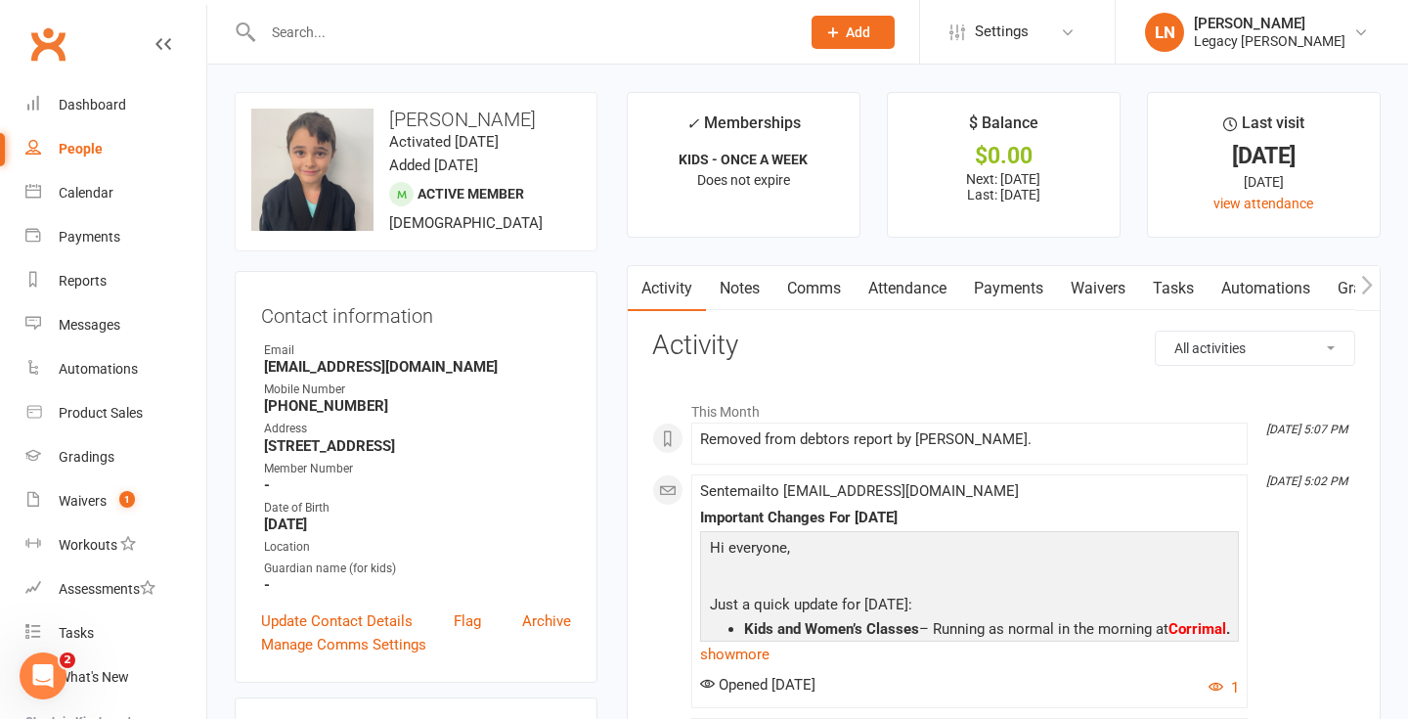
click at [359, 330] on div "Contact information Owner Email [EMAIL_ADDRESS][DOMAIN_NAME] Mobile Number [PHO…" at bounding box center [416, 477] width 363 height 412
click at [318, 42] on input "text" at bounding box center [521, 32] width 529 height 27
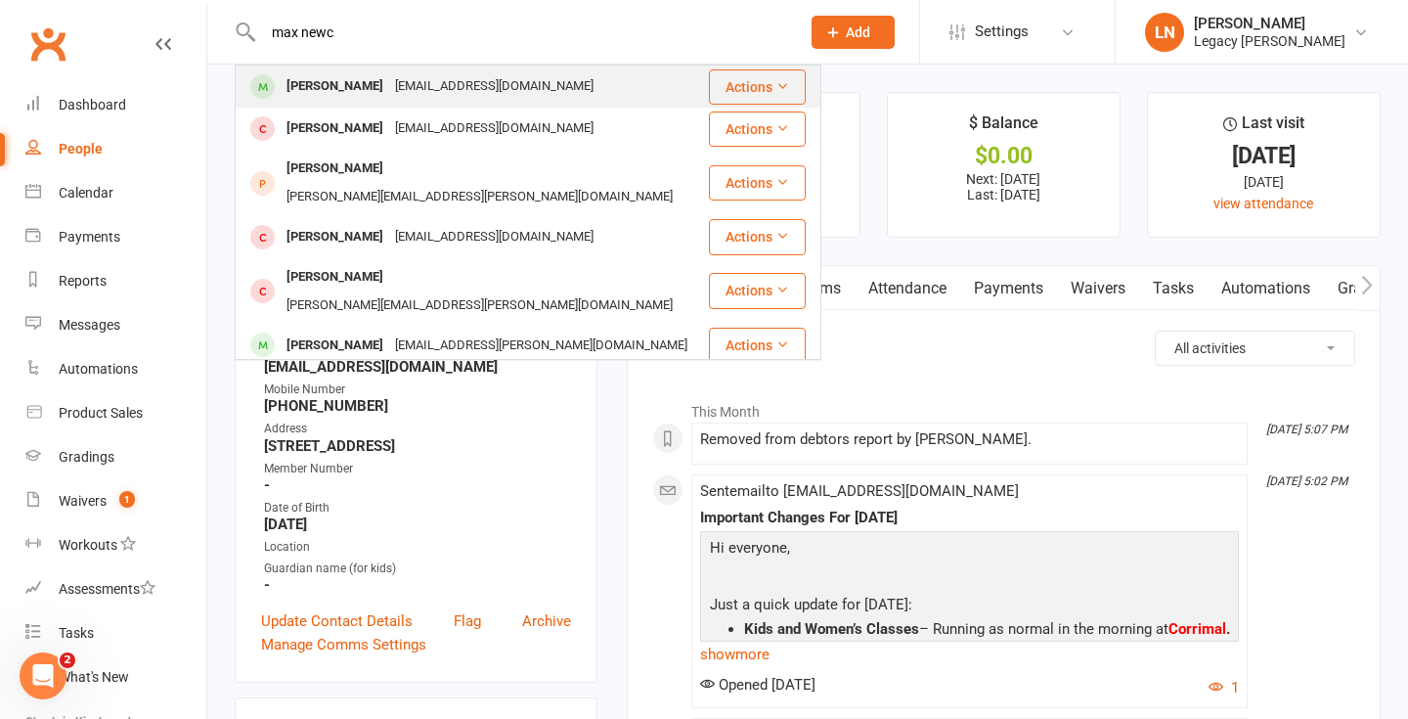
type input "max newc"
click at [313, 73] on div "[PERSON_NAME]" at bounding box center [335, 86] width 109 height 28
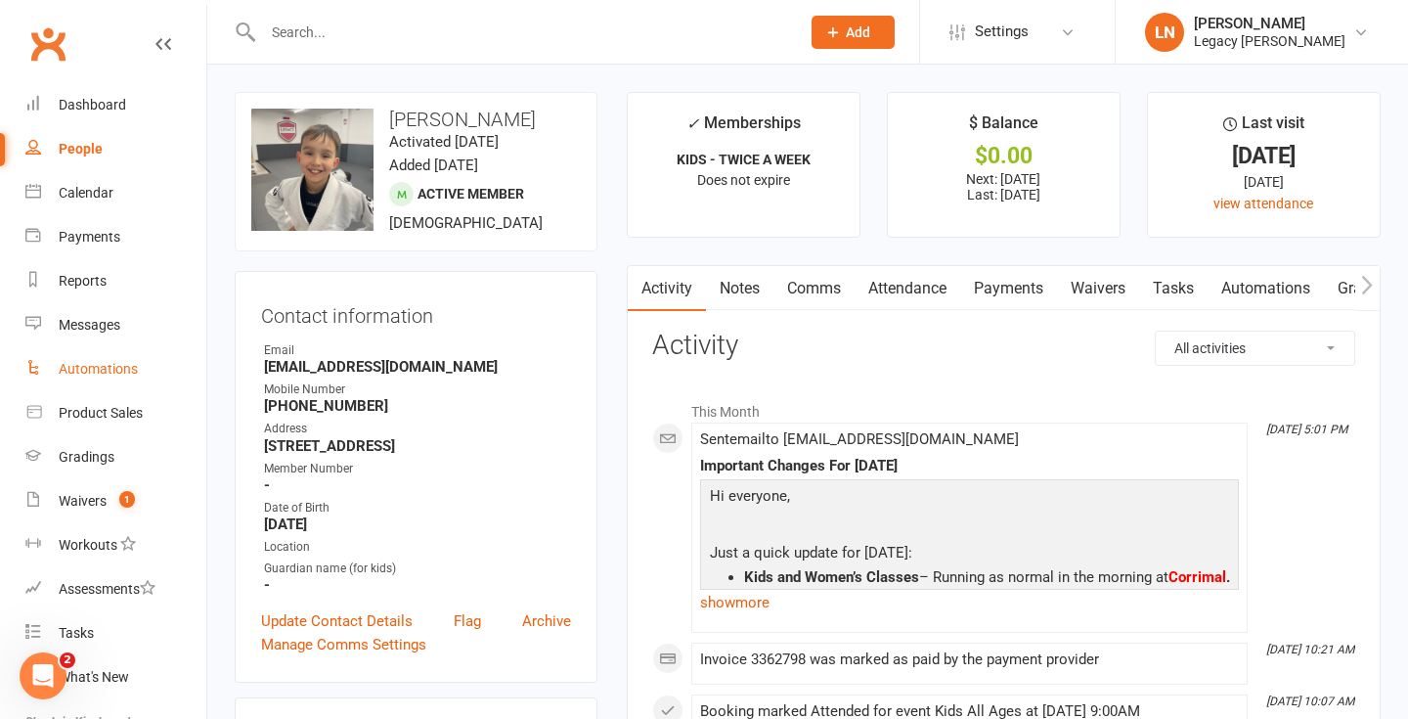
scroll to position [222, 0]
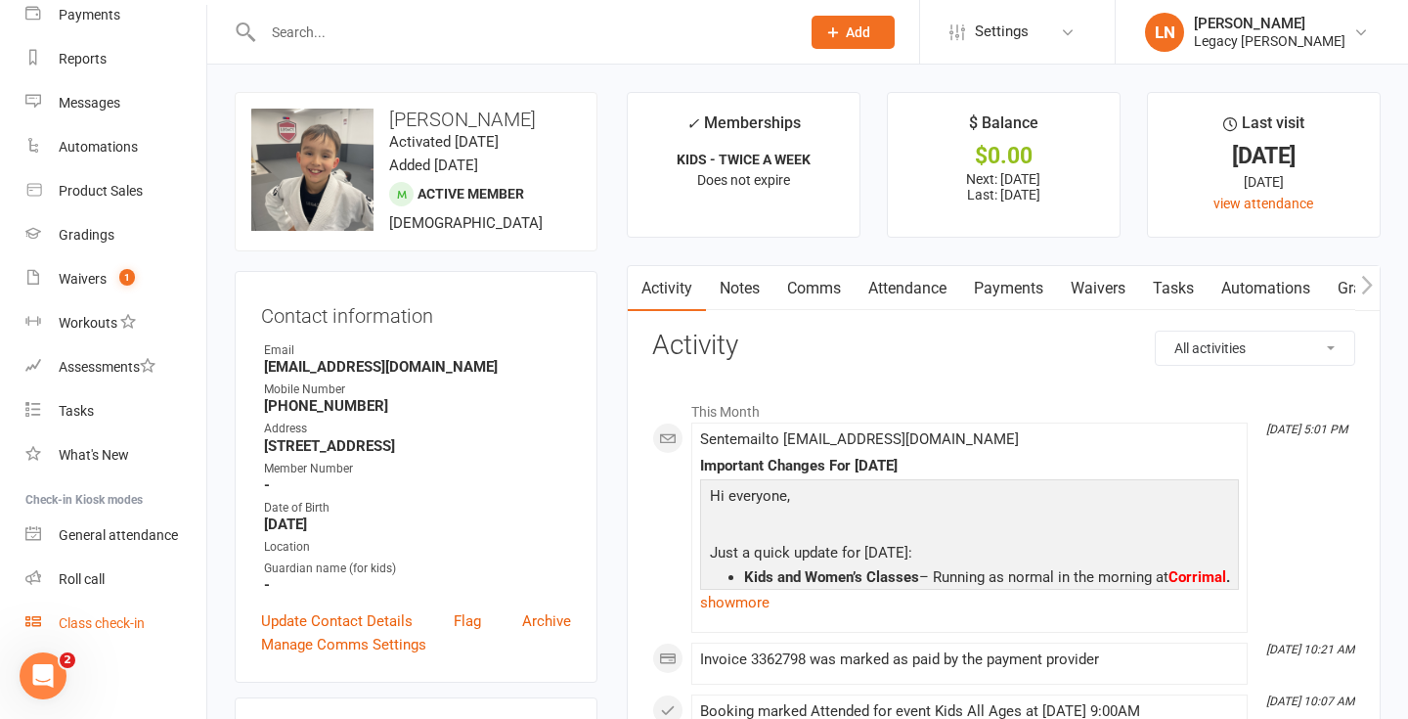
click at [104, 621] on div "Class check-in" at bounding box center [102, 623] width 86 height 16
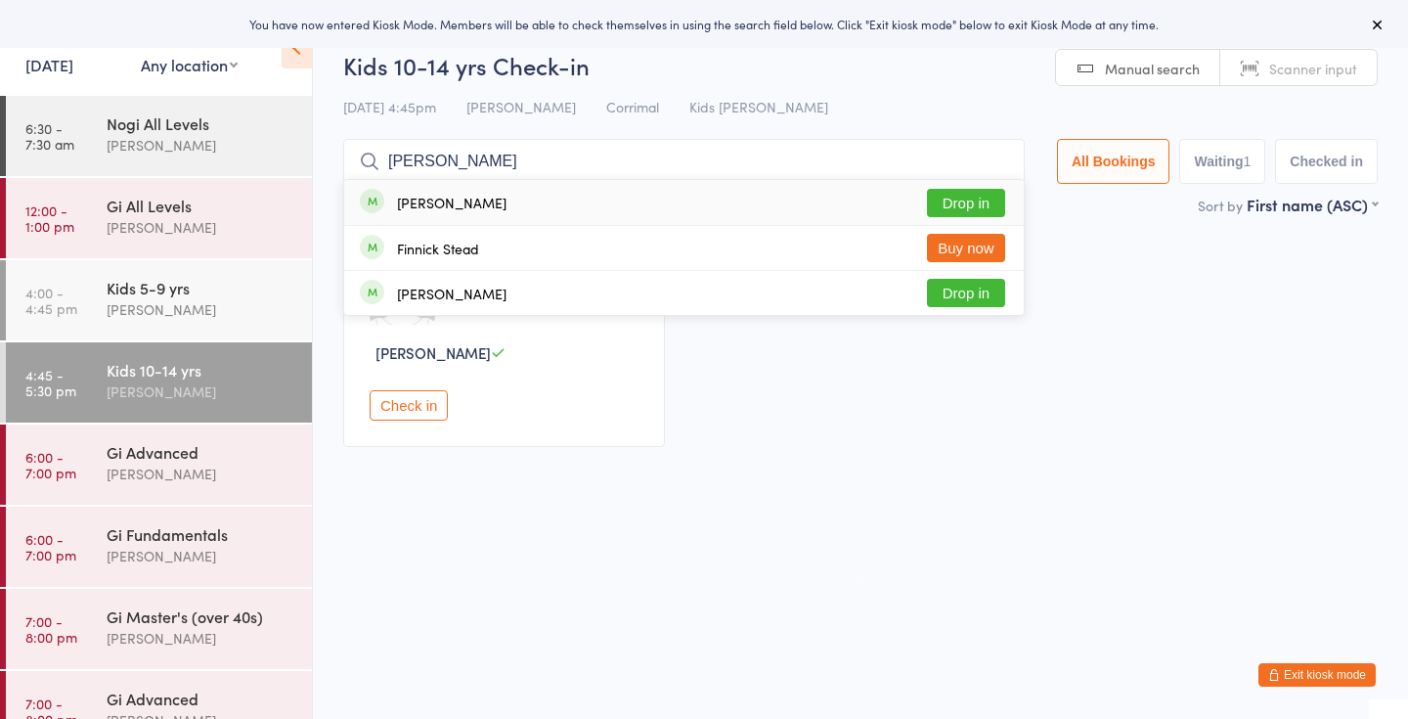
type input "[PERSON_NAME]"
click at [941, 203] on button "Drop in" at bounding box center [966, 203] width 78 height 28
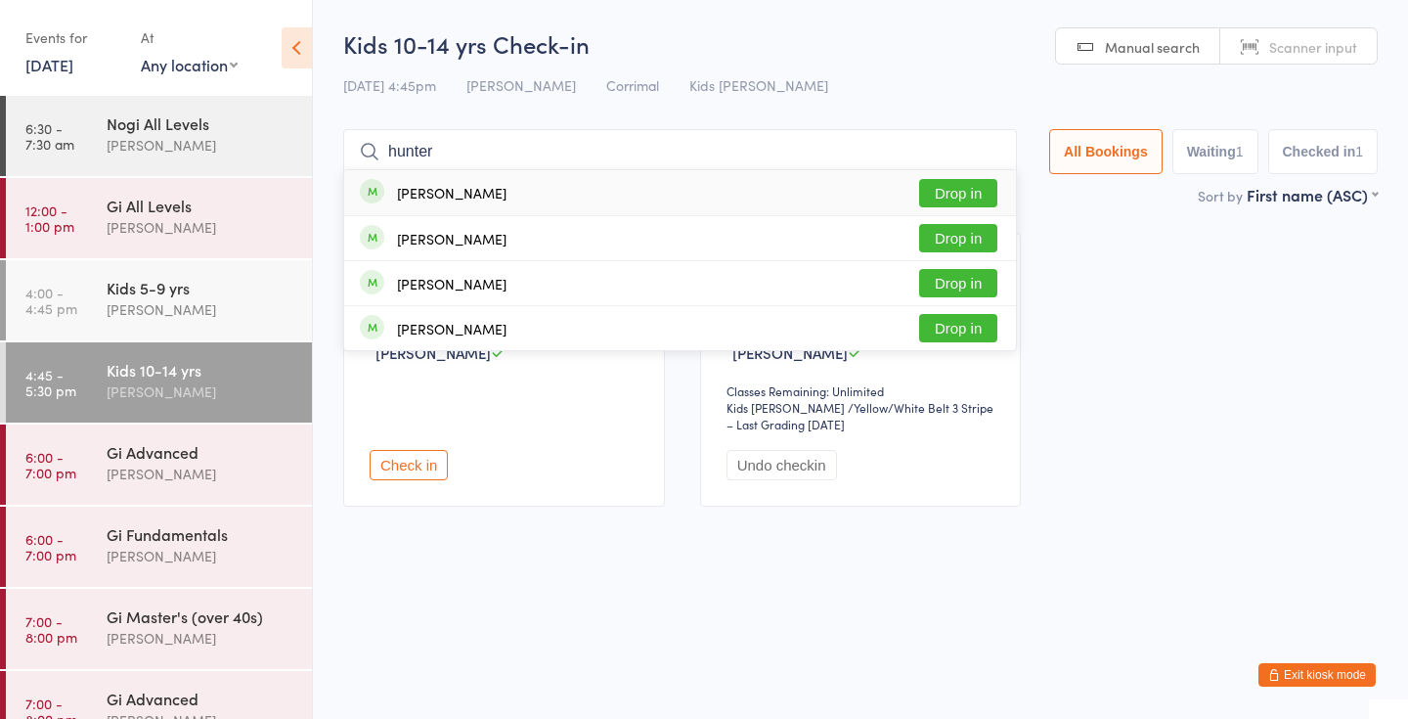
type input "hunter"
click at [941, 191] on button "Drop in" at bounding box center [958, 193] width 78 height 28
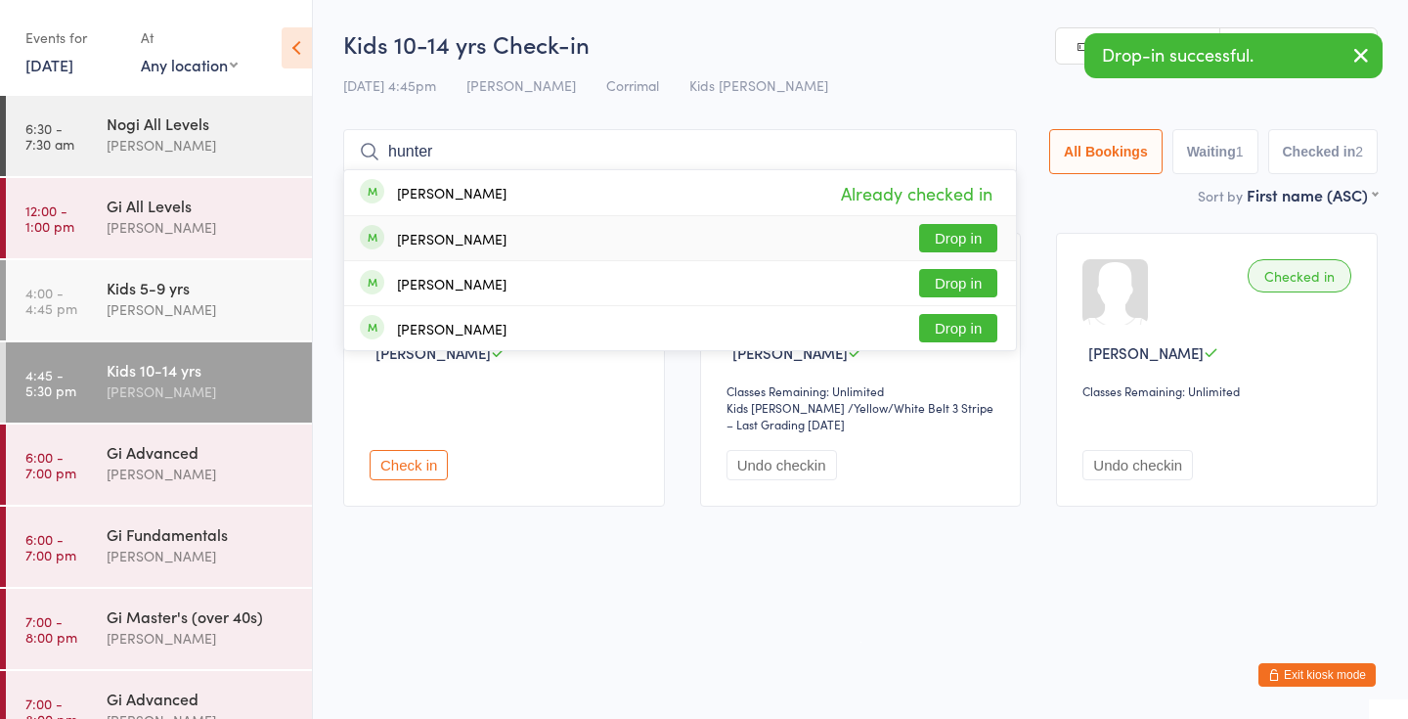
type input "hunter"
click at [960, 242] on button "Drop in" at bounding box center [958, 238] width 78 height 28
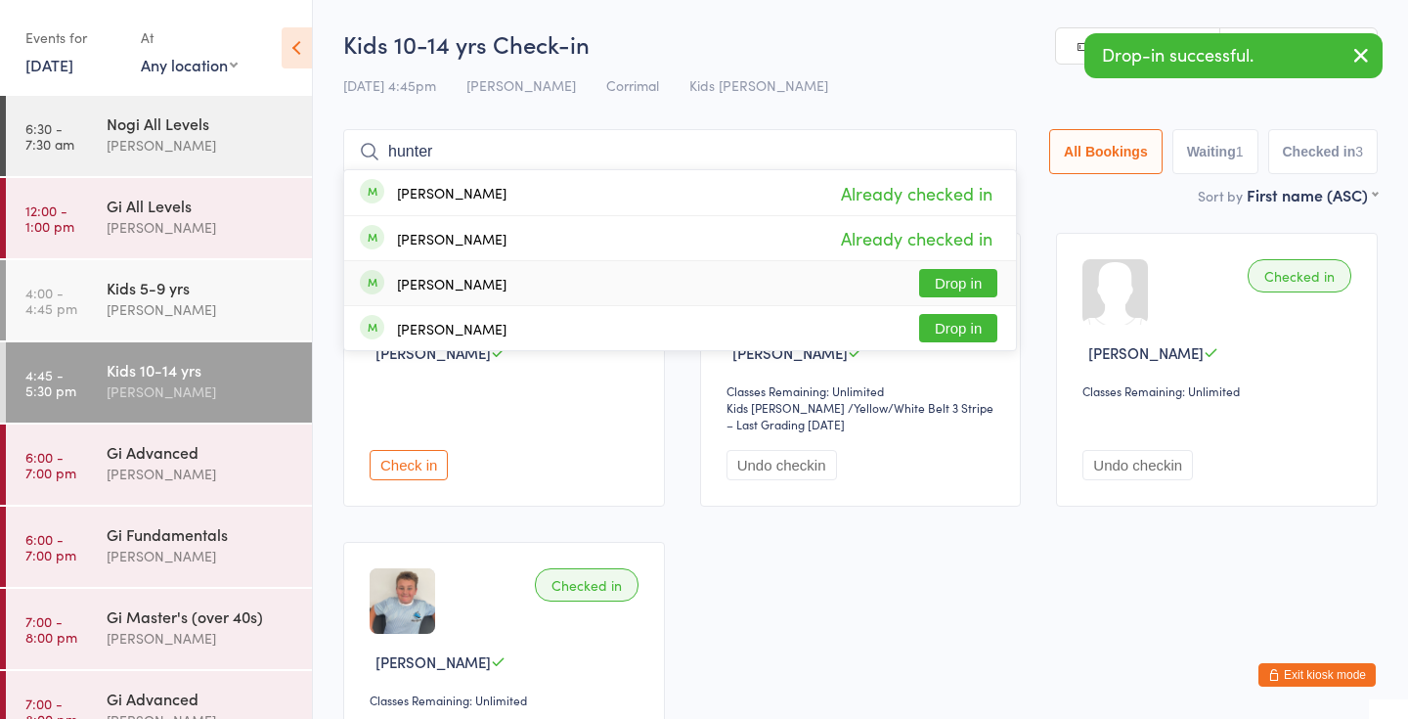
type input "hunter"
click at [951, 284] on button "Drop in" at bounding box center [958, 283] width 78 height 28
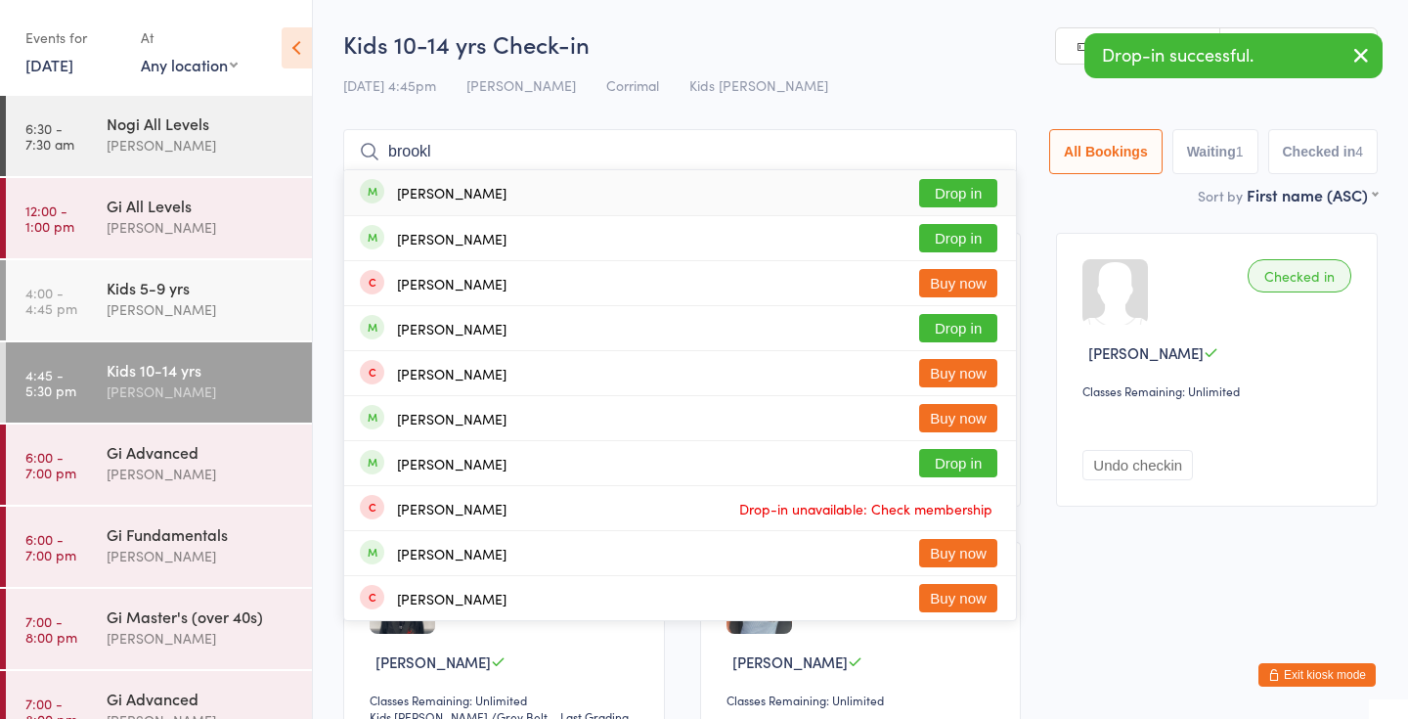
type input "brookl"
click at [932, 189] on button "Drop in" at bounding box center [958, 193] width 78 height 28
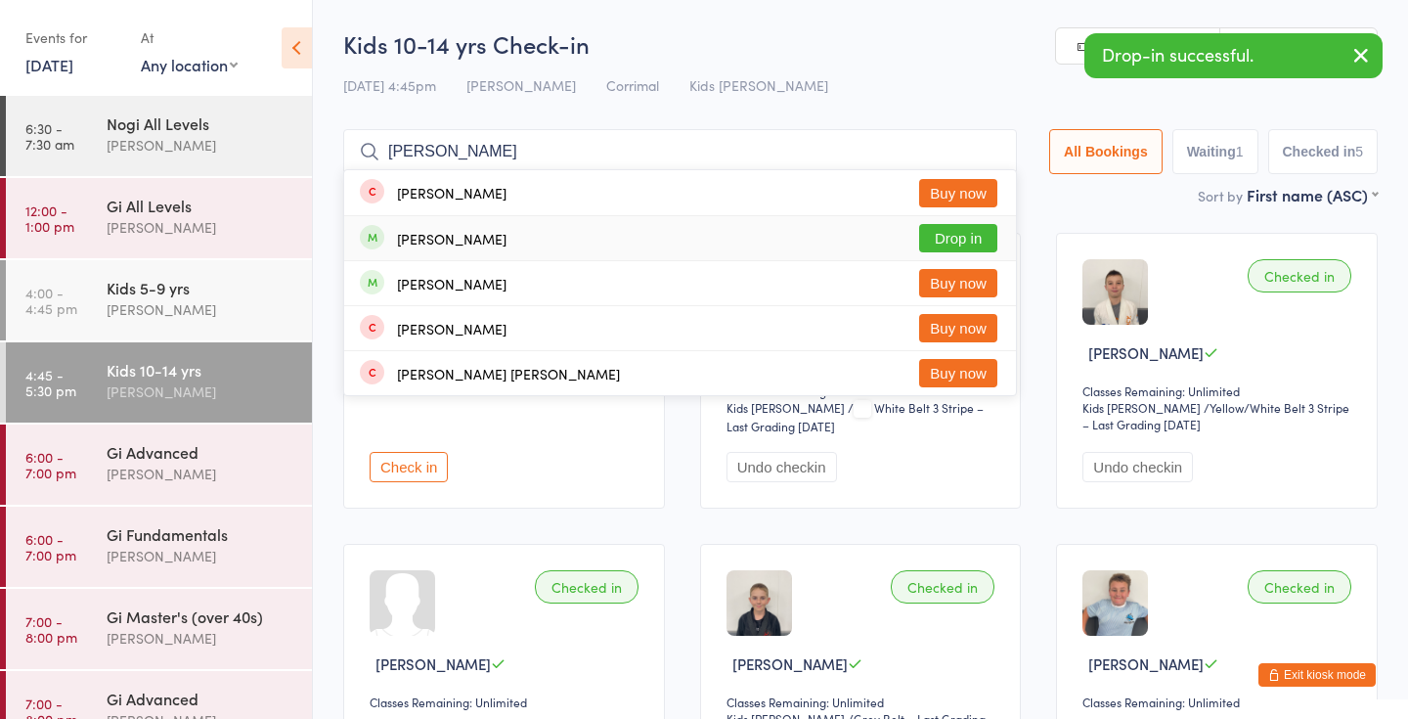
type input "macey"
click at [959, 236] on button "Drop in" at bounding box center [958, 238] width 78 height 28
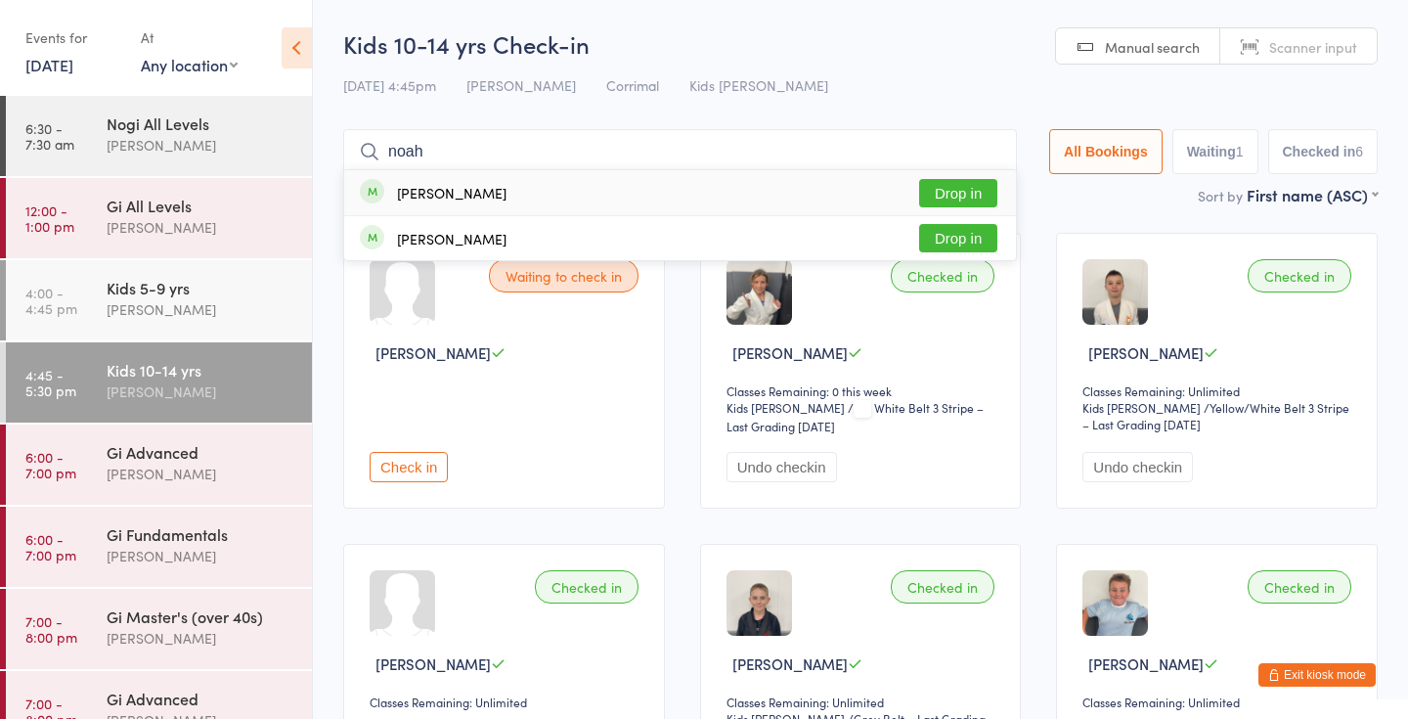
type input "noah"
click at [931, 182] on button "Drop in" at bounding box center [958, 193] width 78 height 28
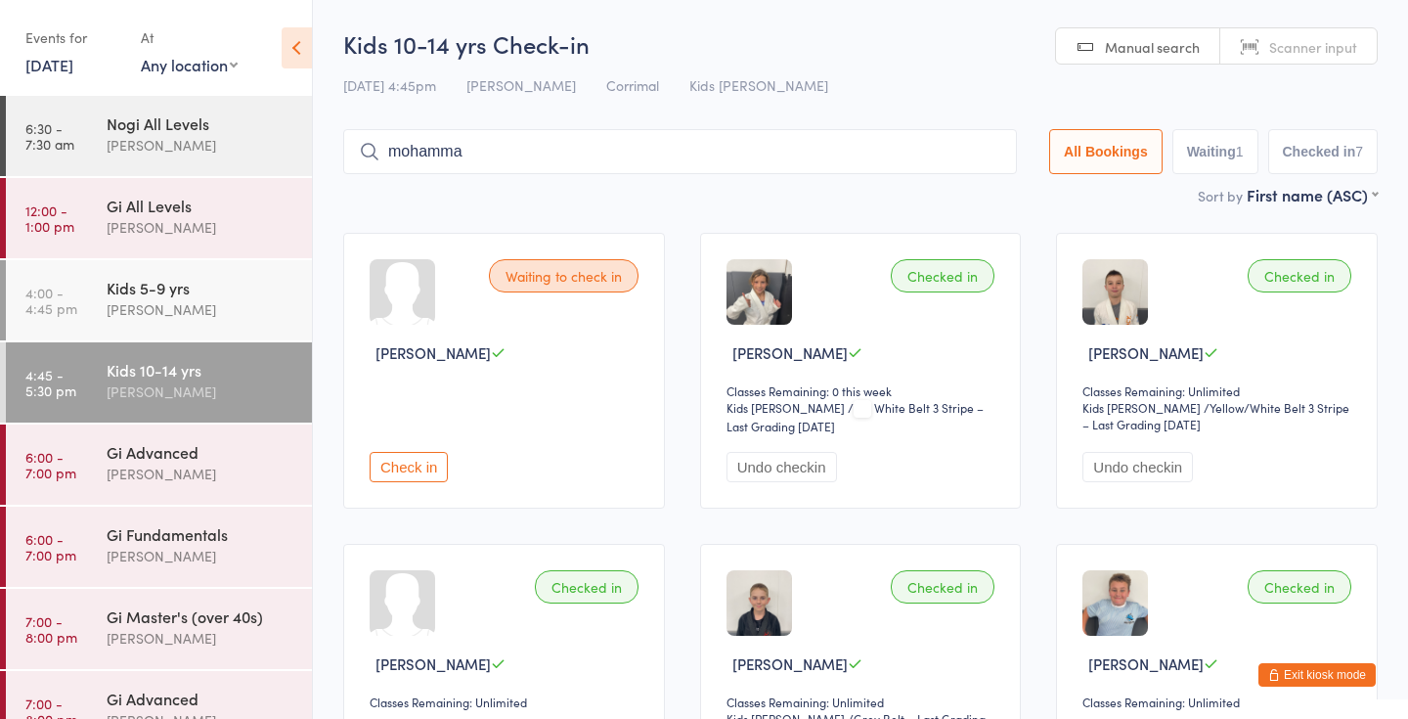
type input "mohammad"
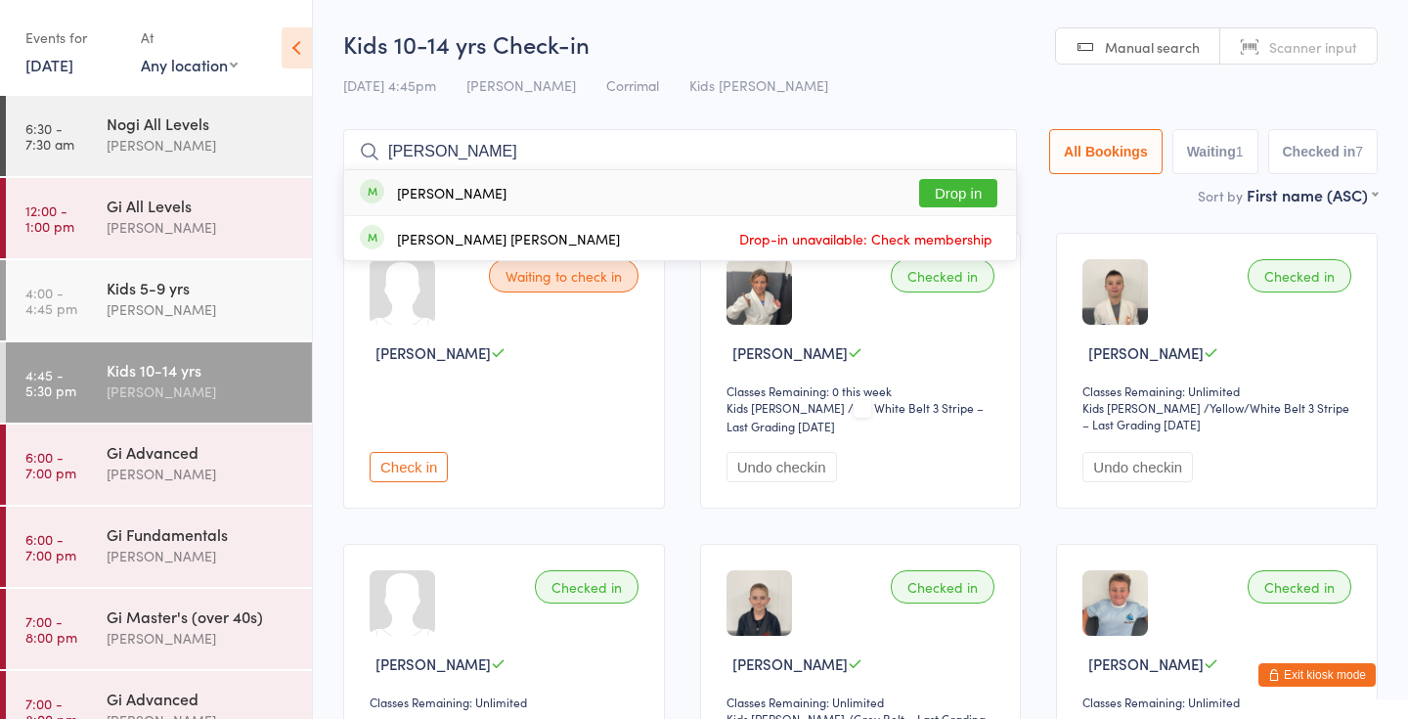
click at [981, 153] on input "mohammad" at bounding box center [680, 151] width 674 height 45
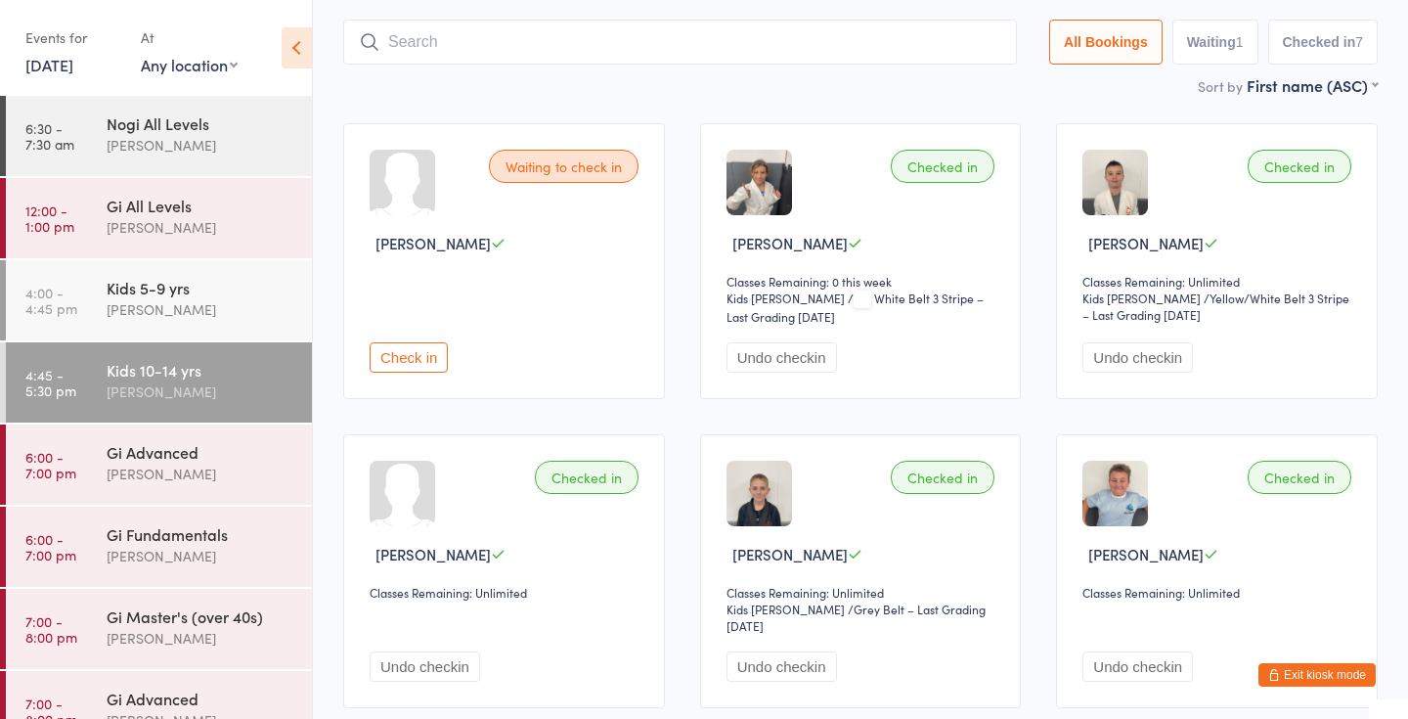
scroll to position [130, 0]
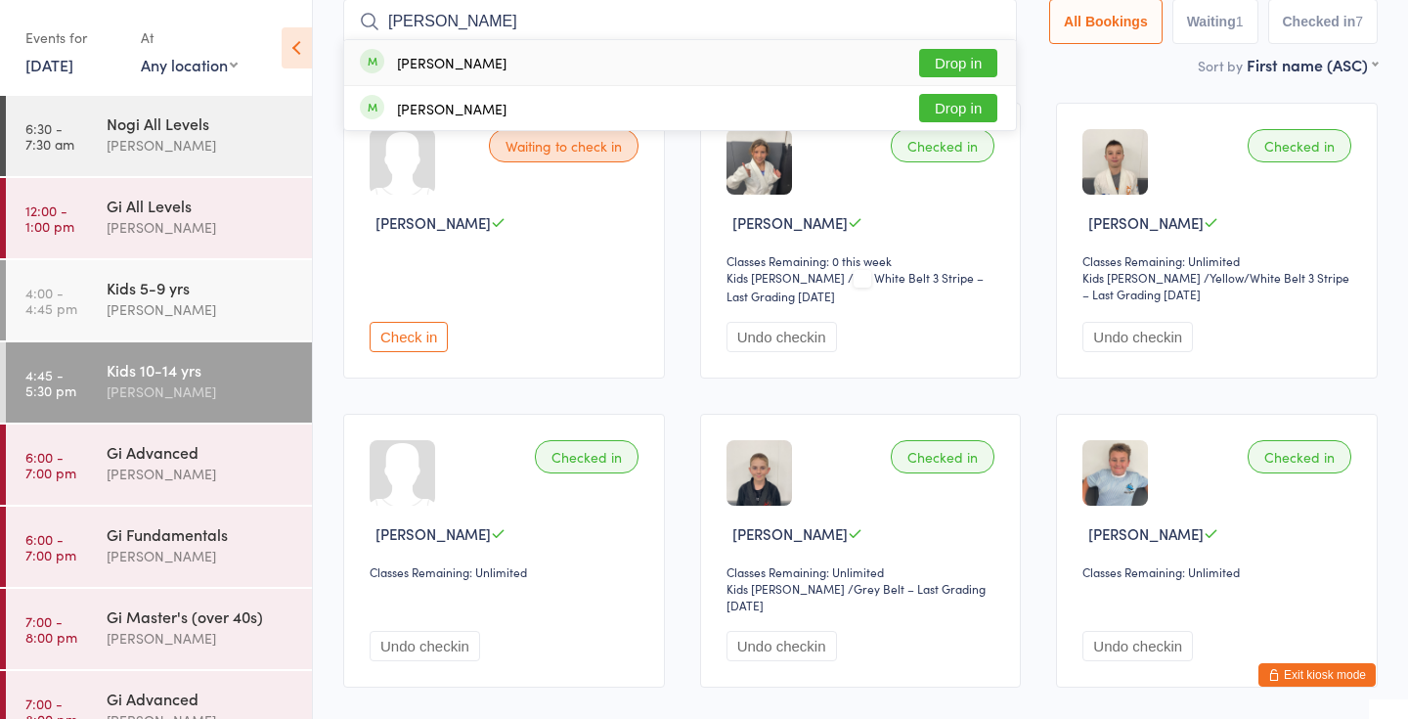
type input "sebastian"
click at [956, 60] on button "Drop in" at bounding box center [958, 63] width 78 height 28
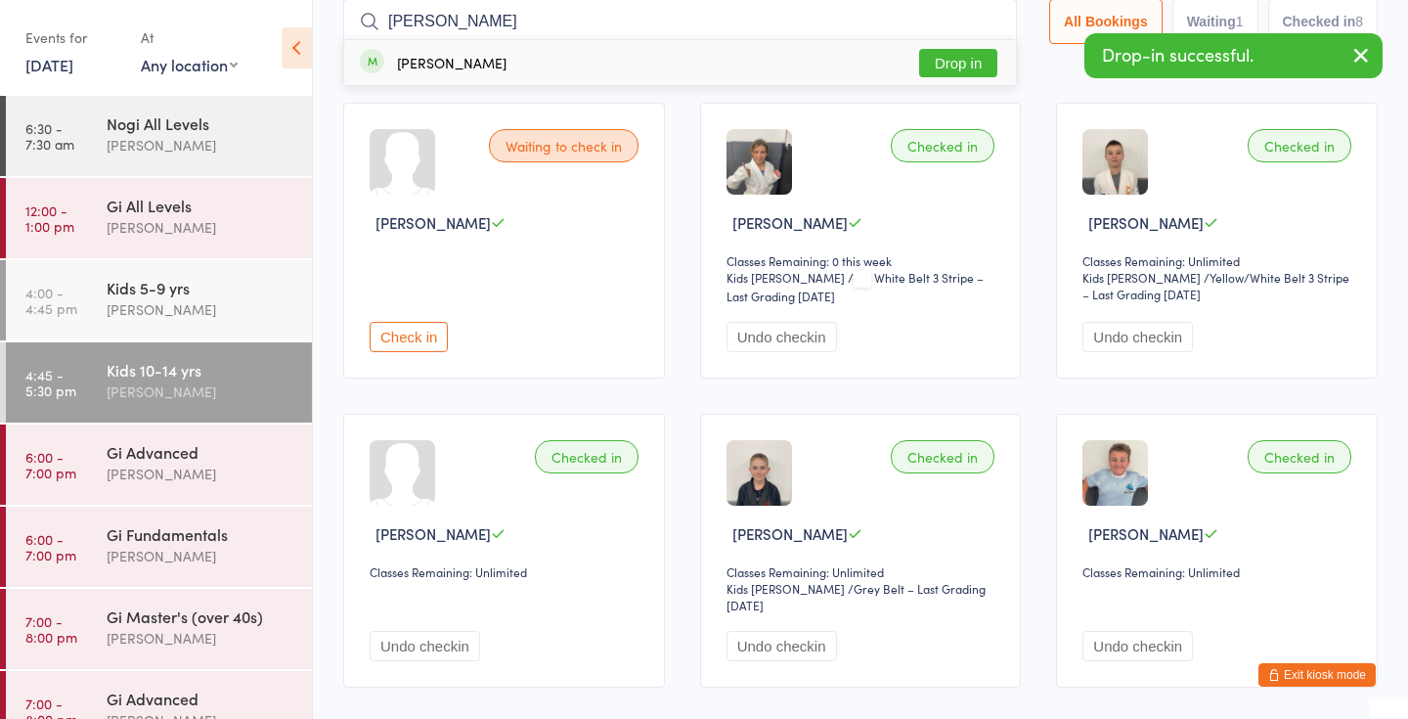
type input "quinn"
click at [966, 58] on button "Drop in" at bounding box center [958, 63] width 78 height 28
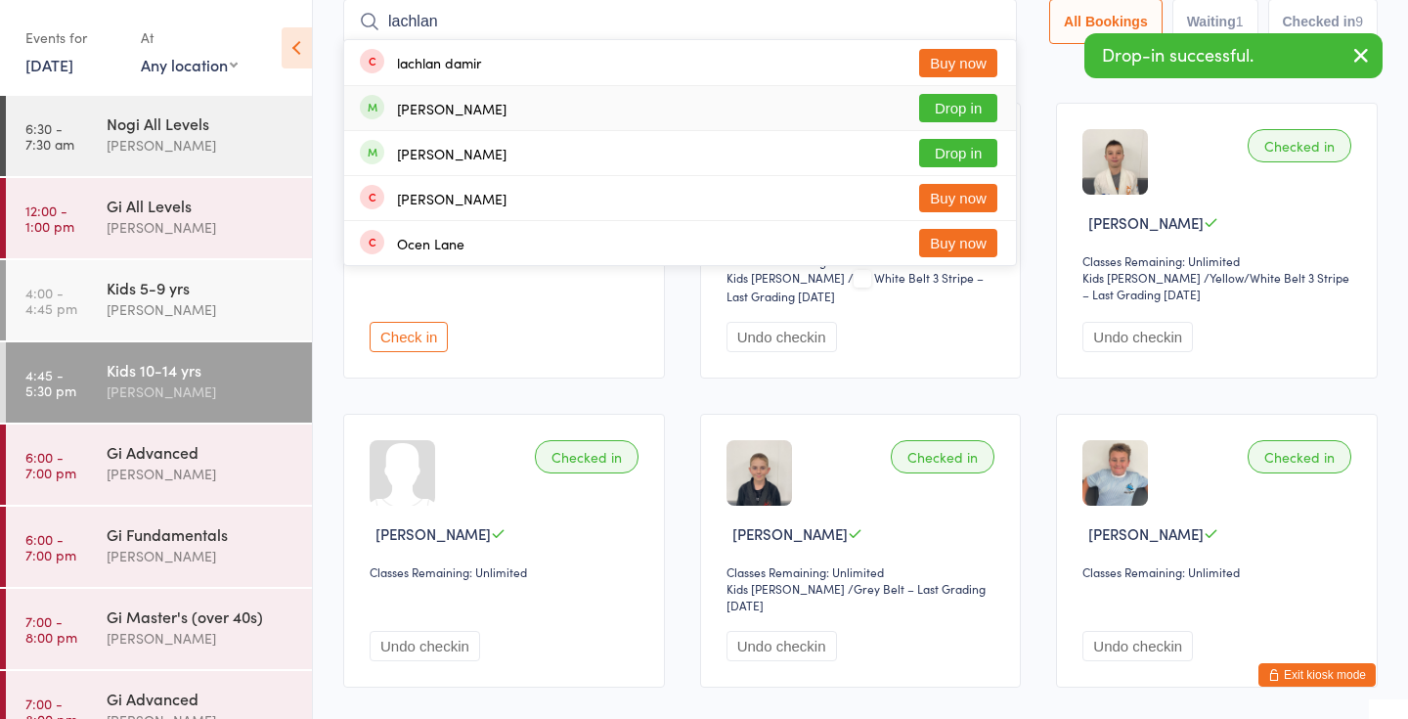
type input "lachlan"
click at [957, 103] on button "Drop in" at bounding box center [958, 108] width 78 height 28
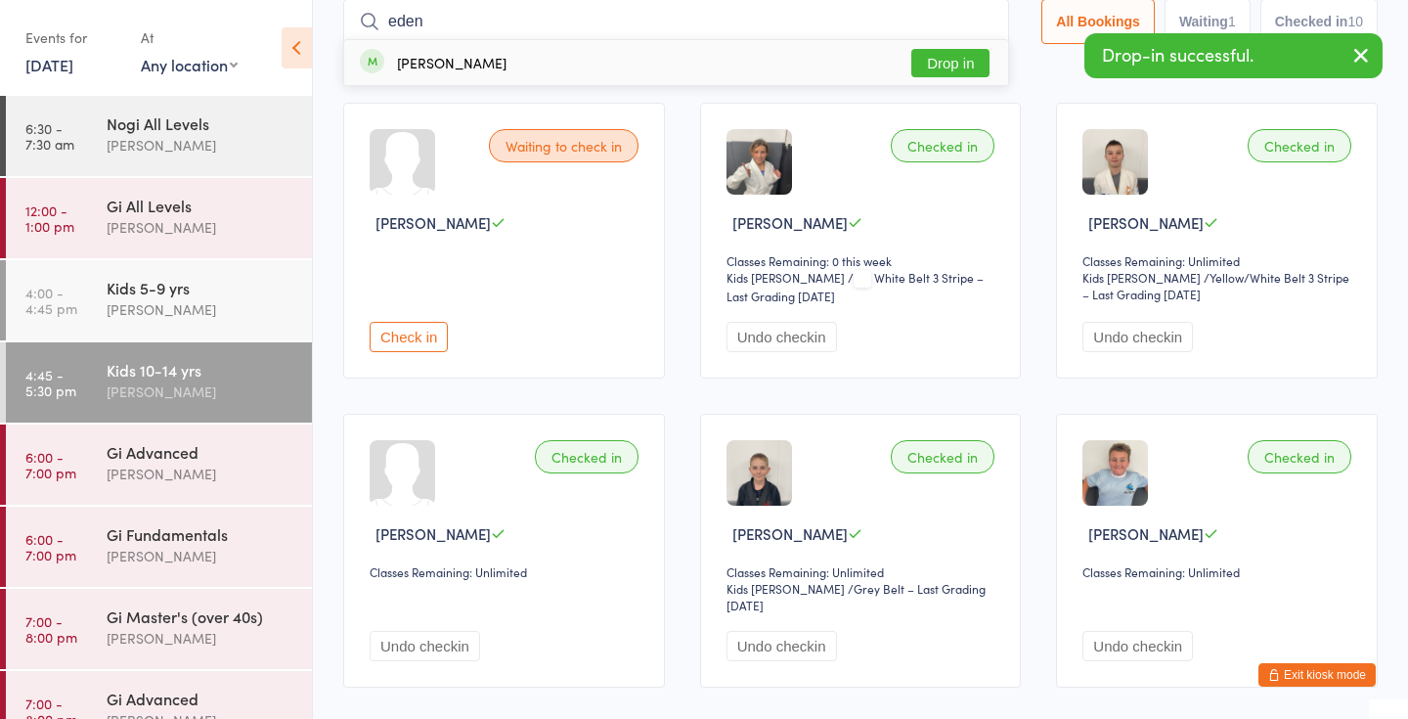
type input "eden"
click at [945, 64] on button "Drop in" at bounding box center [950, 63] width 78 height 28
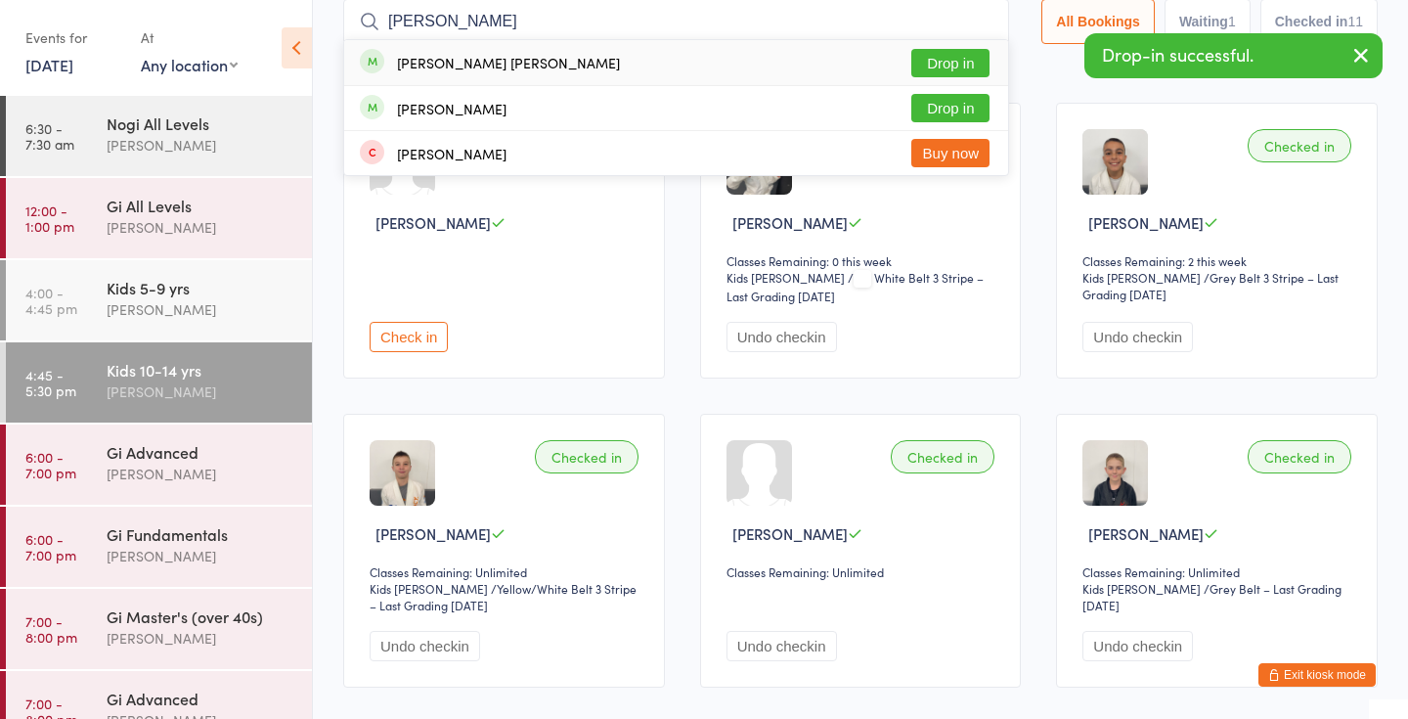
type input "cohen"
click at [963, 61] on button "Drop in" at bounding box center [950, 63] width 78 height 28
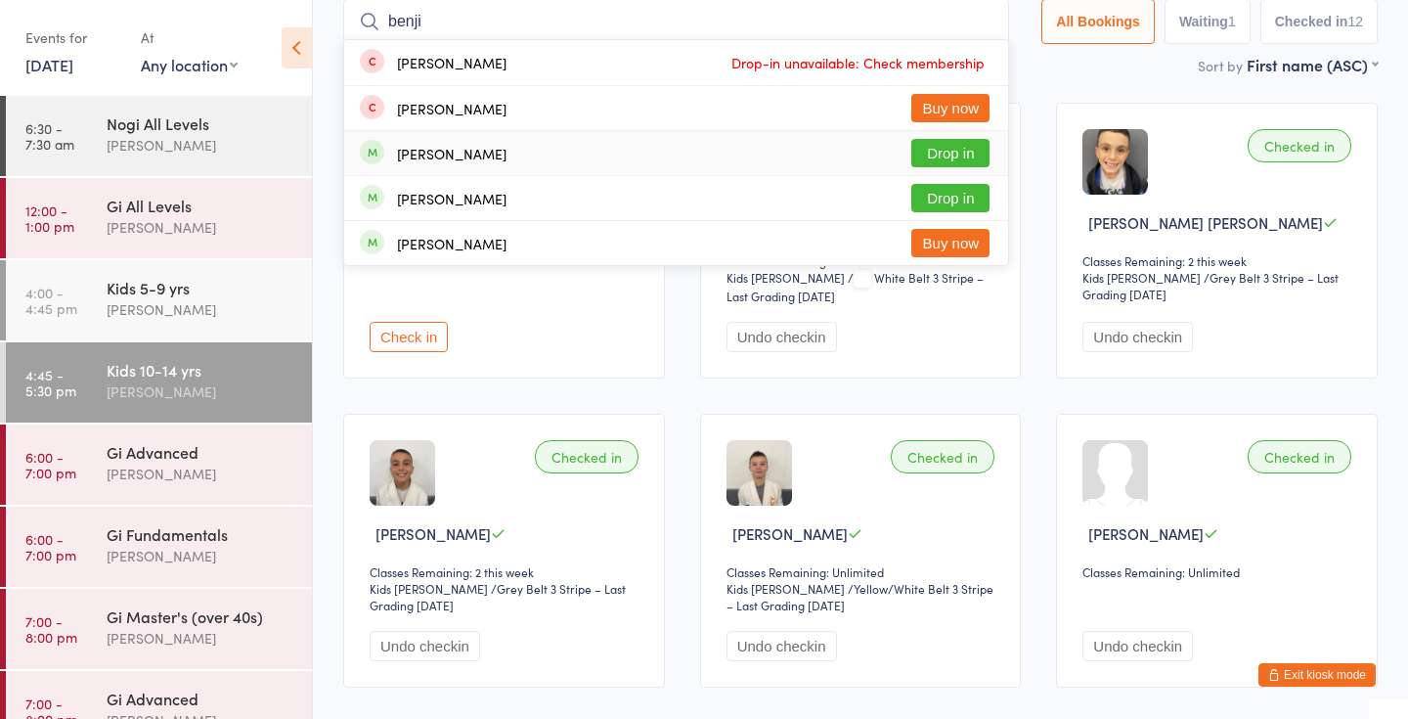
type input "benji"
click at [943, 158] on button "Drop in" at bounding box center [950, 153] width 78 height 28
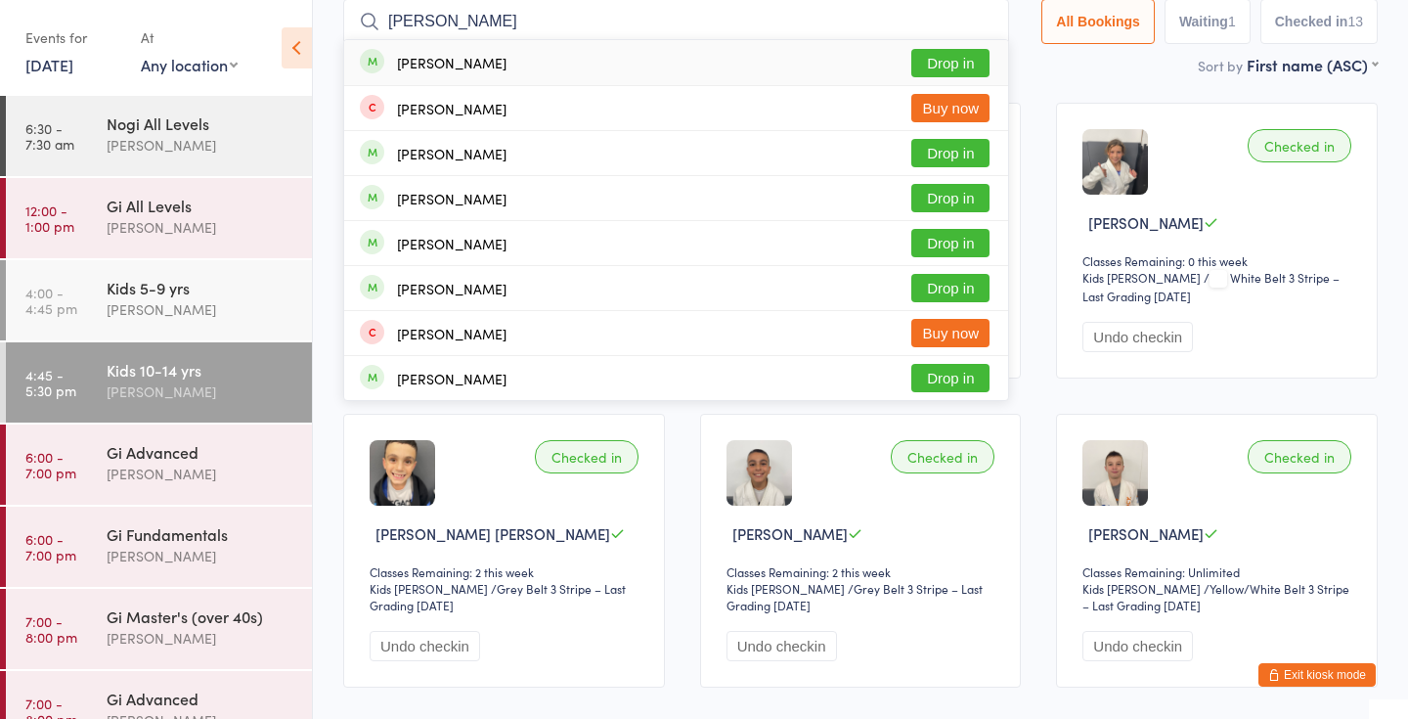
type input "charles"
click at [955, 68] on button "Drop in" at bounding box center [950, 63] width 78 height 28
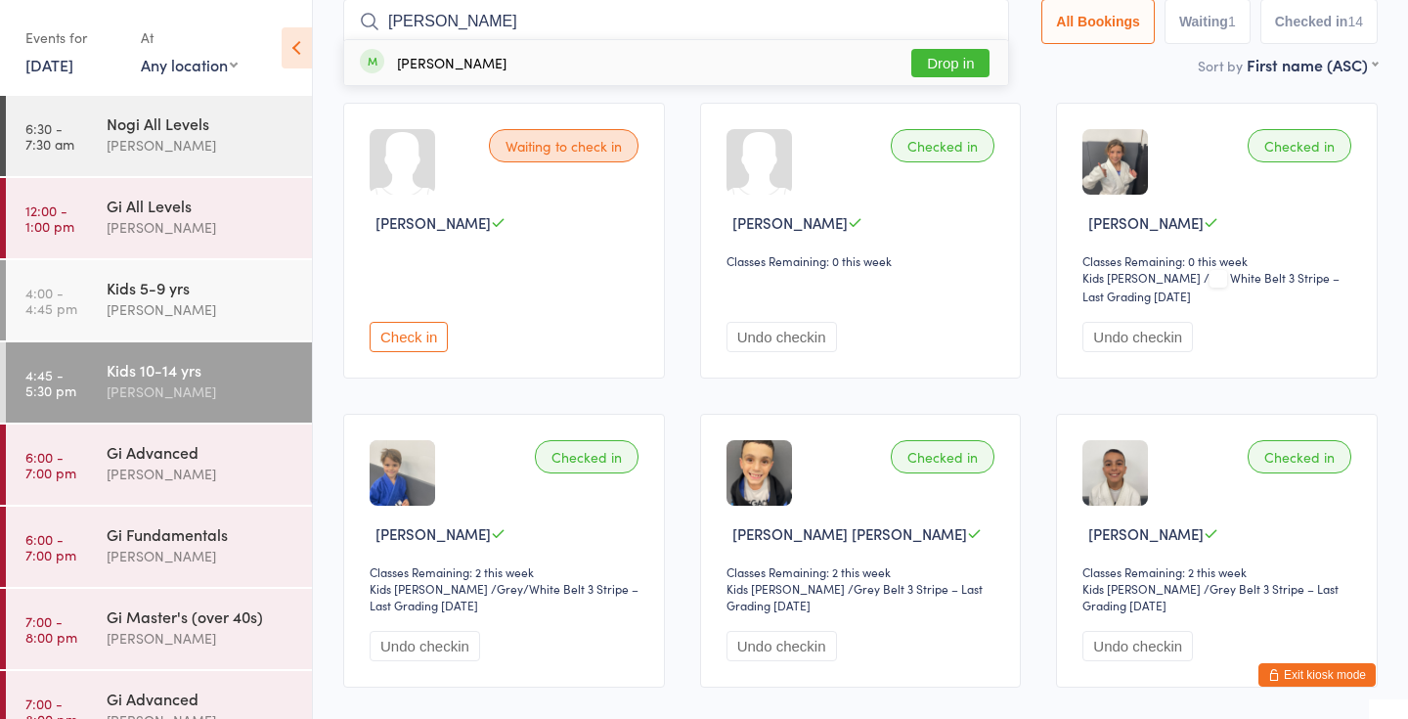
type input "aaliyah"
click at [953, 66] on button "Drop in" at bounding box center [950, 63] width 78 height 28
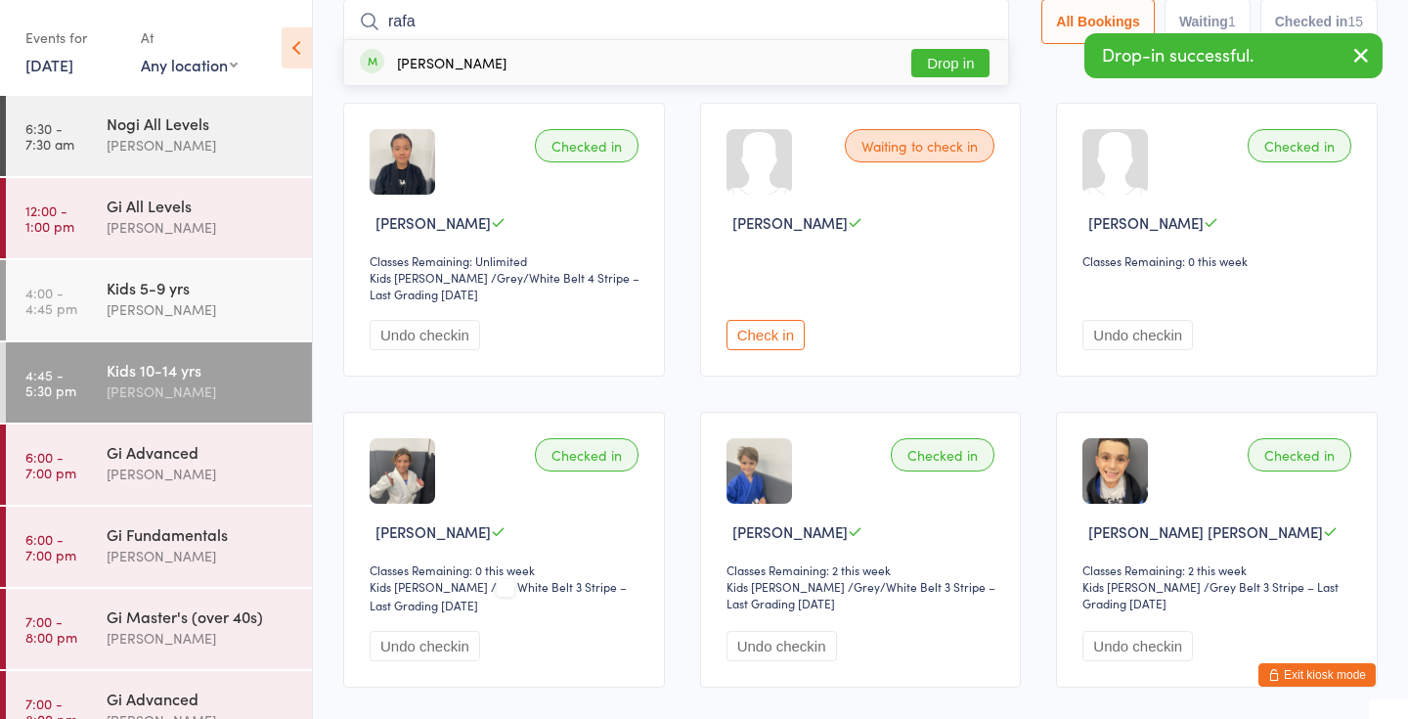
type input "rafa"
click at [950, 65] on button "Drop in" at bounding box center [950, 63] width 78 height 28
type input "gabrie"
click at [950, 58] on button "Drop in" at bounding box center [950, 63] width 78 height 28
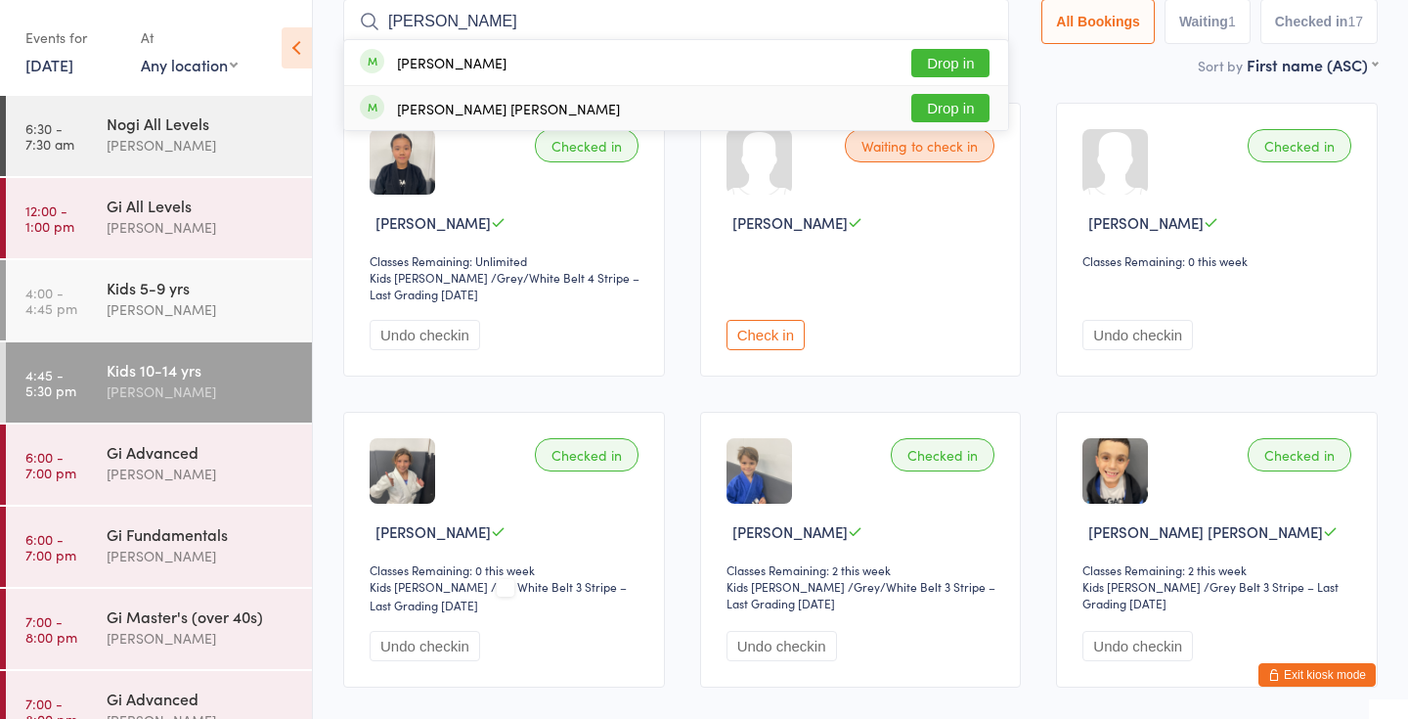
type input "flynn"
click at [938, 109] on button "Drop in" at bounding box center [950, 108] width 78 height 28
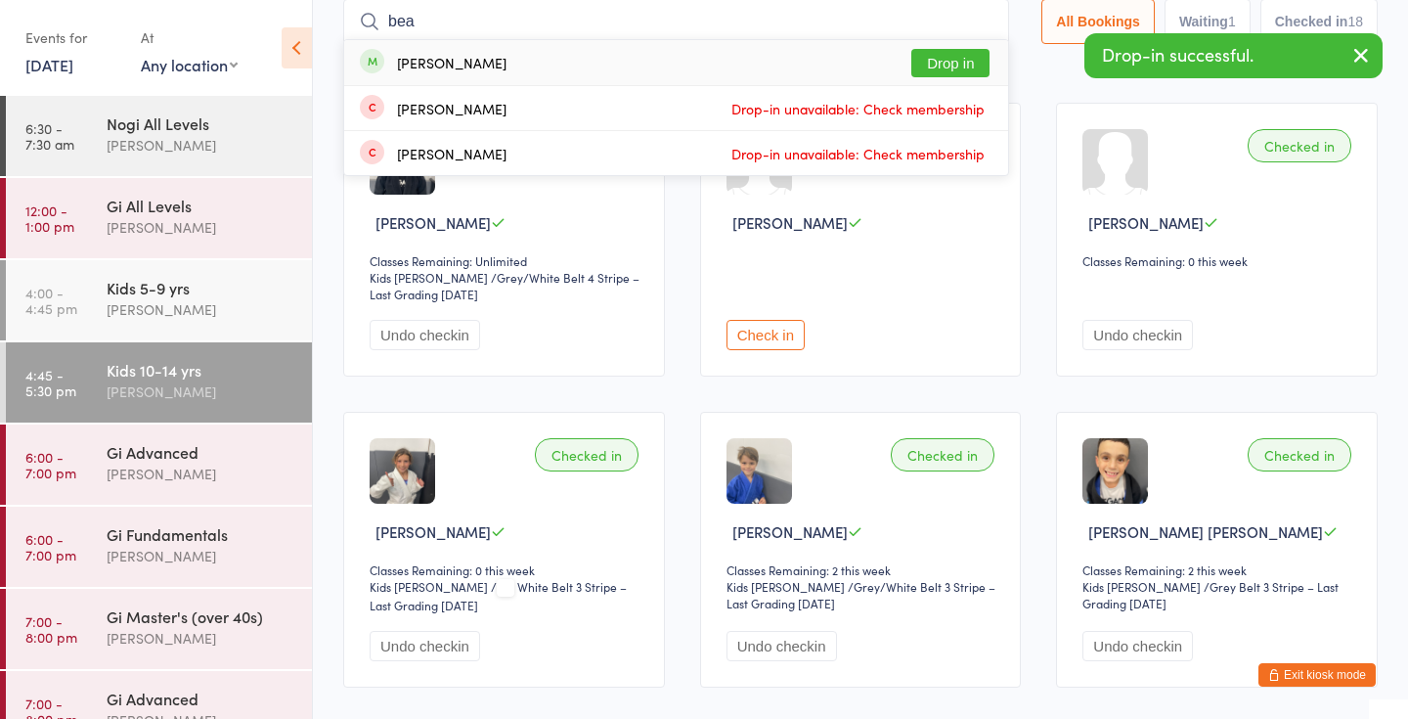
type input "bea"
click at [940, 68] on button "Drop in" at bounding box center [950, 63] width 78 height 28
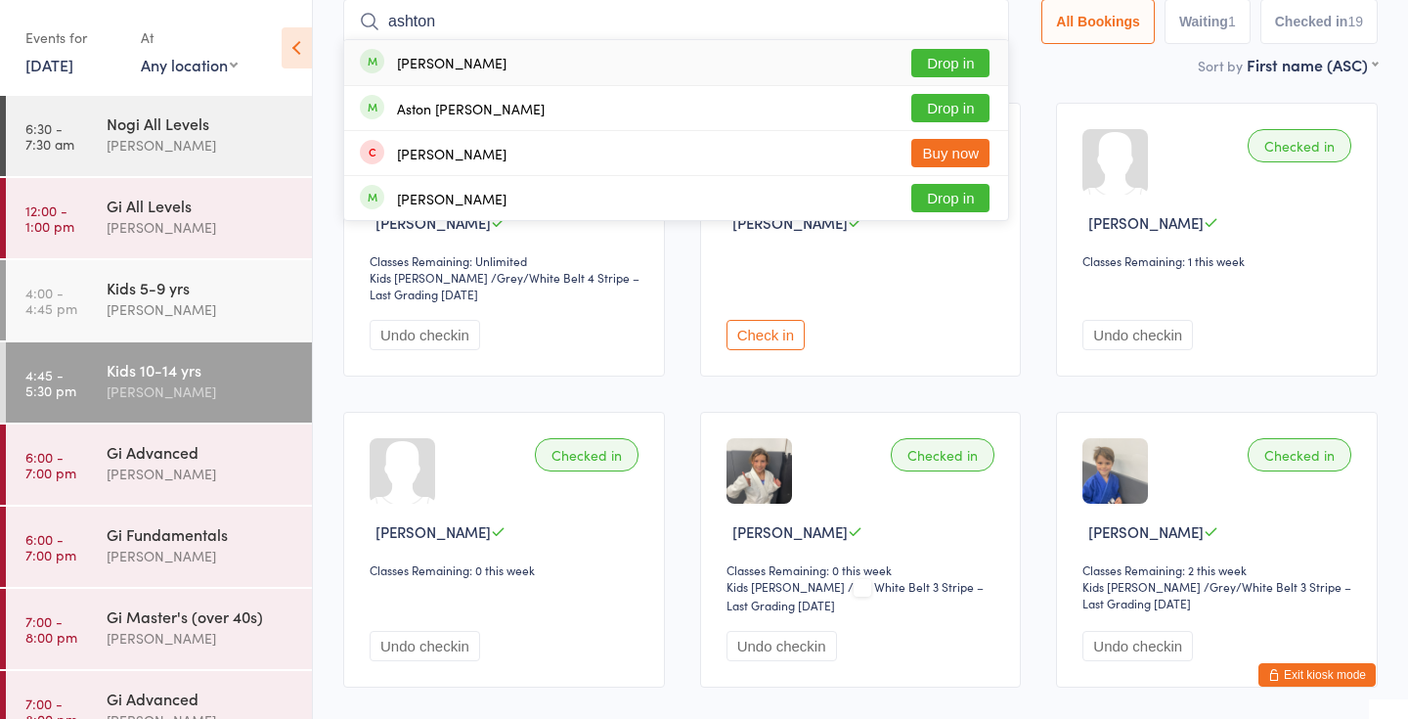
type input "ashton"
click at [942, 57] on button "Drop in" at bounding box center [950, 63] width 78 height 28
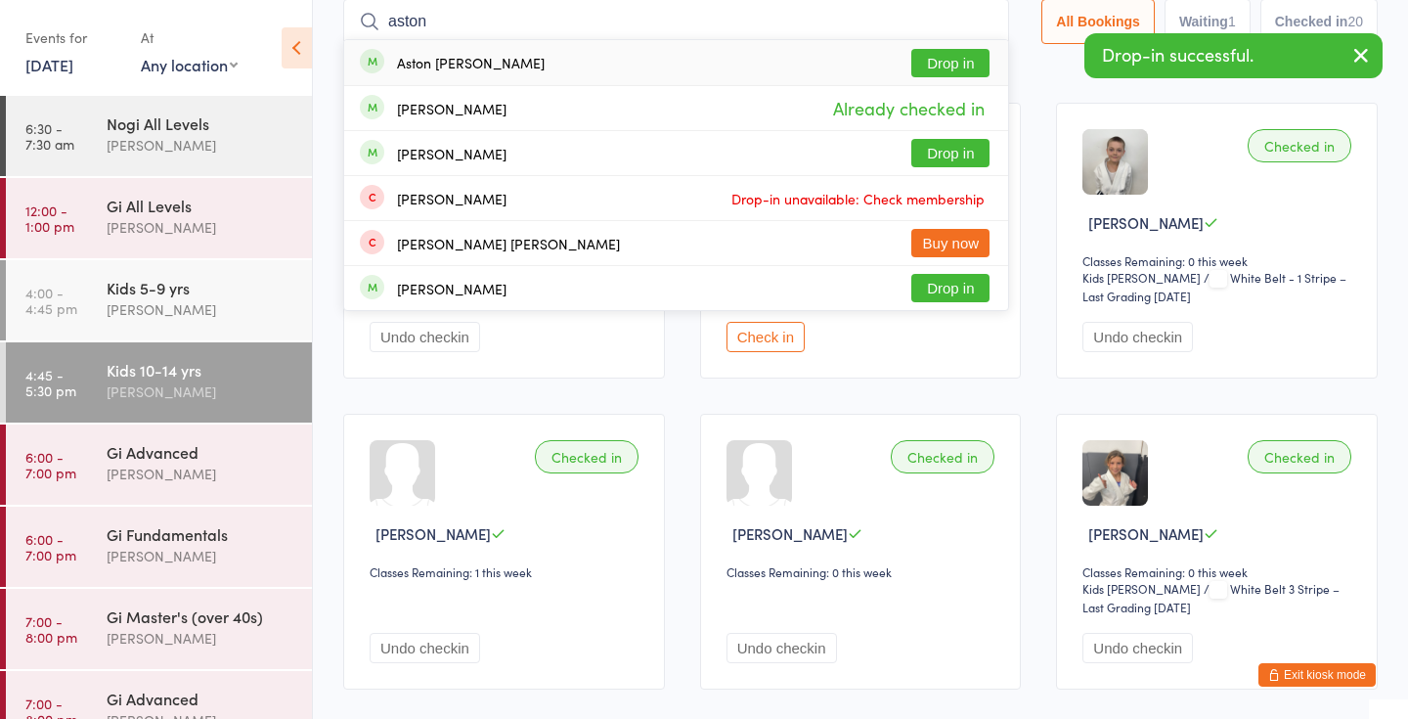
type input "aston"
click at [948, 62] on button "Drop in" at bounding box center [950, 63] width 78 height 28
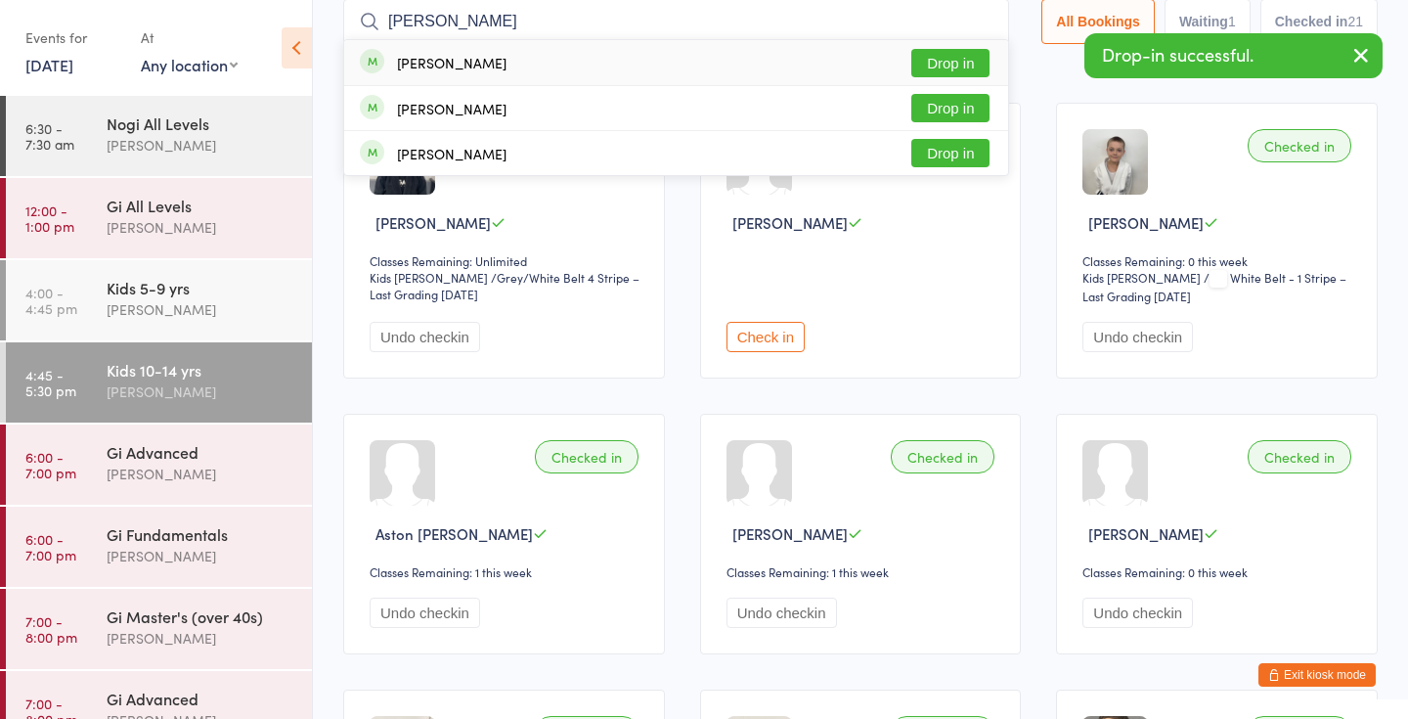
type input "leo"
click at [943, 65] on button "Drop in" at bounding box center [950, 63] width 78 height 28
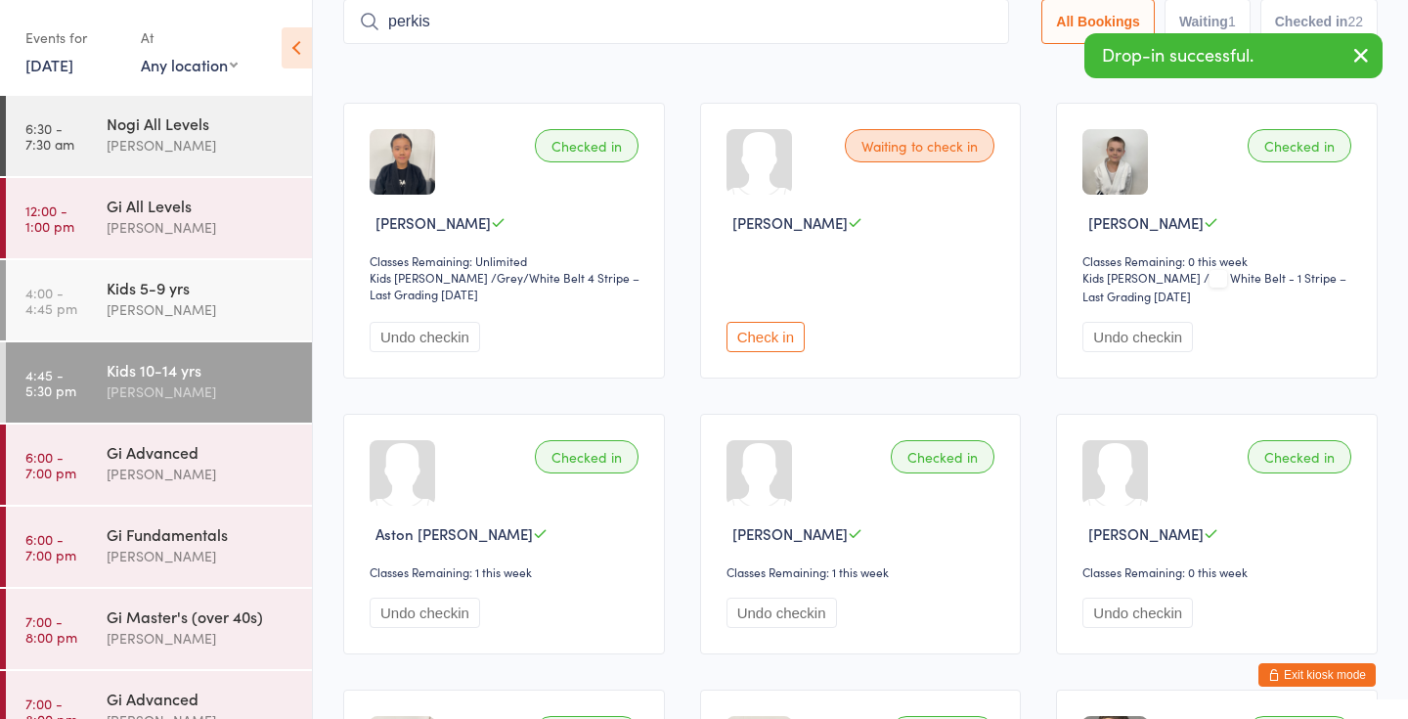
type input "perkiss"
click at [975, 23] on input "perkiss" at bounding box center [676, 21] width 666 height 45
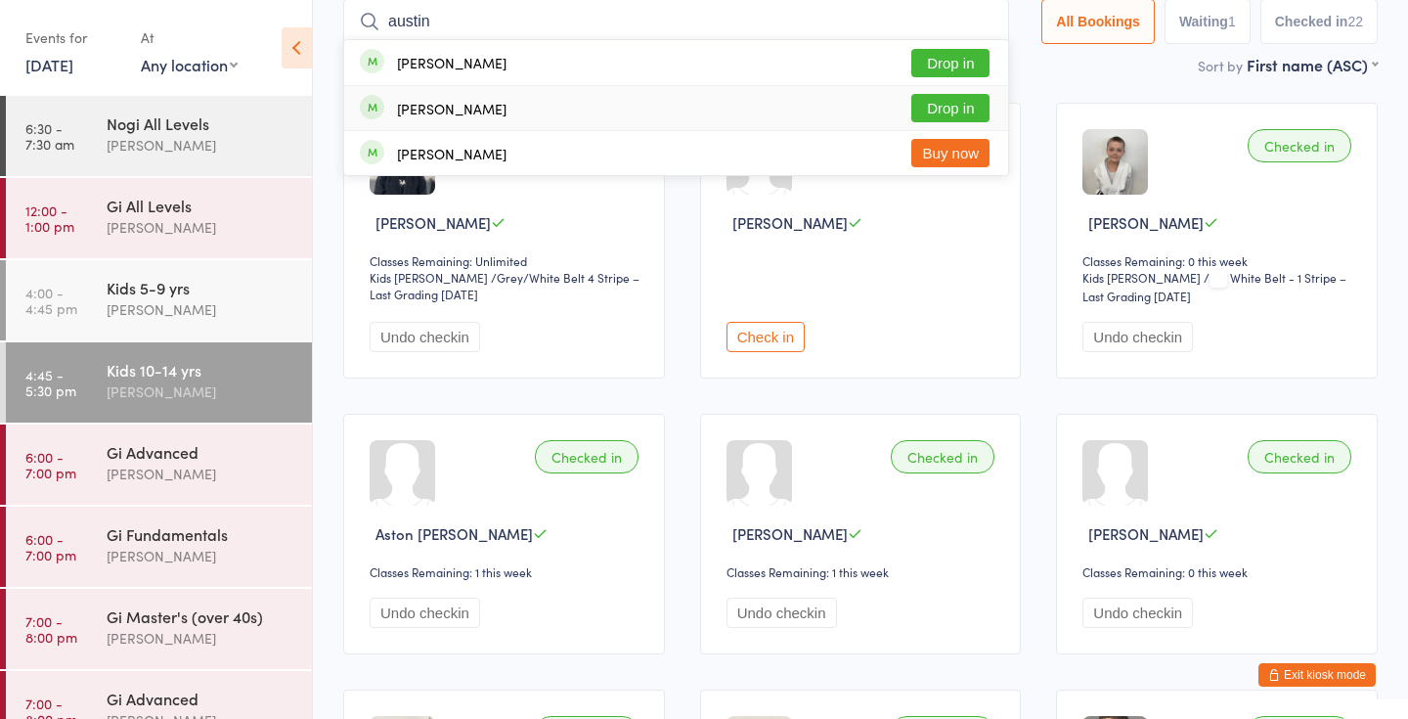
type input "austin"
click at [952, 108] on button "Drop in" at bounding box center [950, 108] width 78 height 28
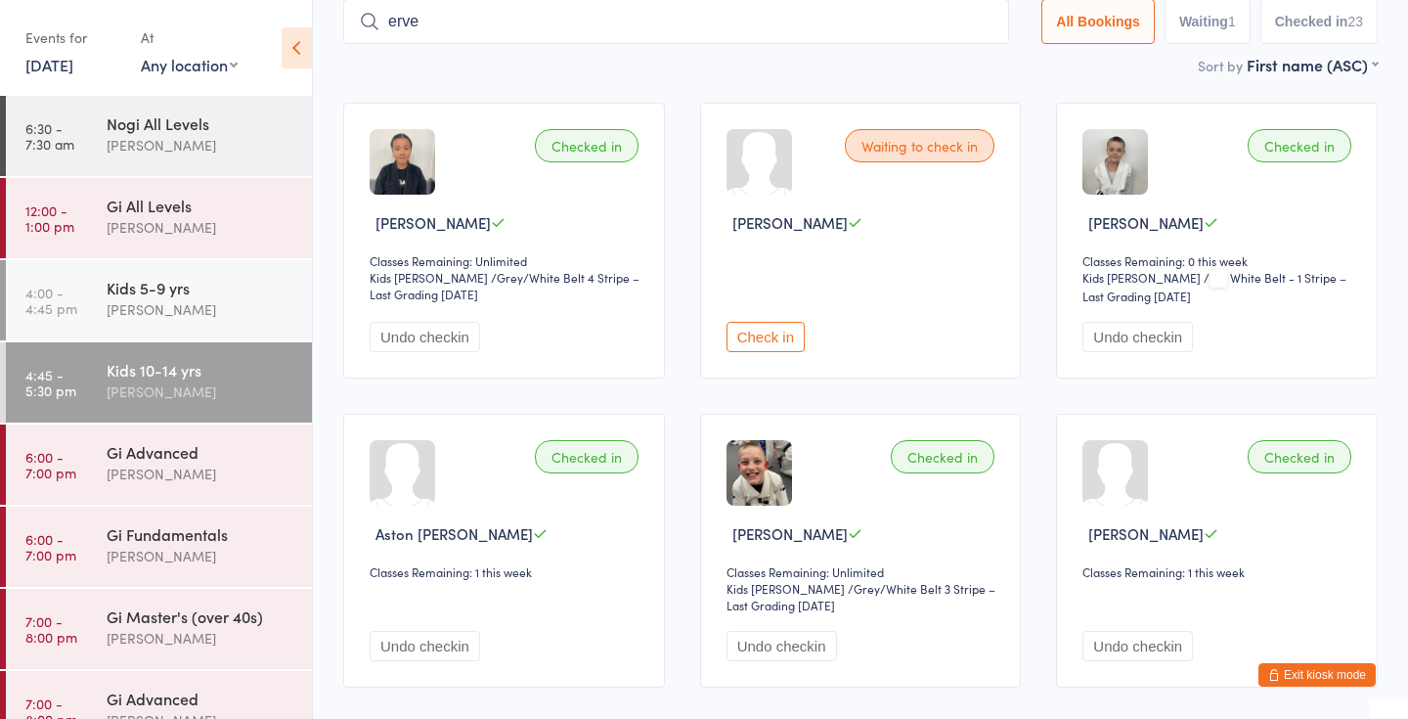
type input "erven"
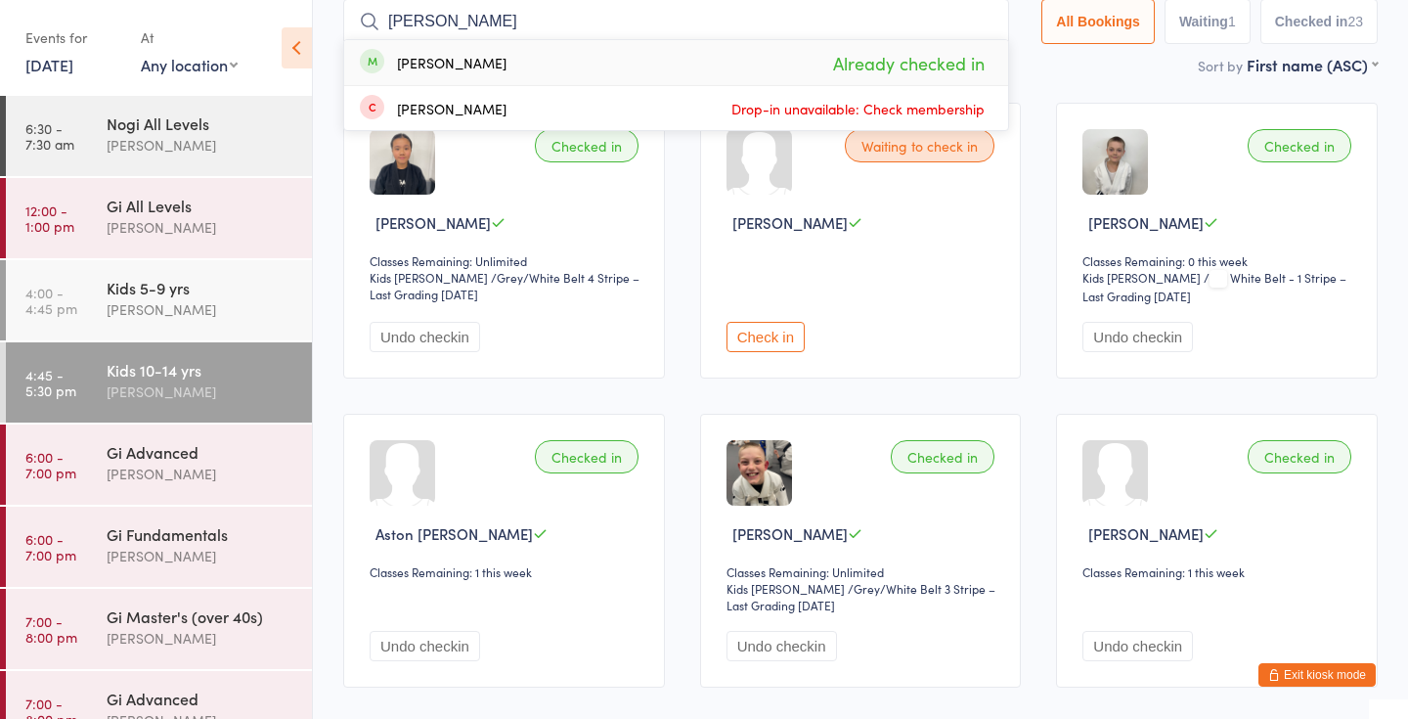
click at [970, 15] on input "erven" at bounding box center [676, 21] width 666 height 45
click at [972, 25] on input "erven" at bounding box center [676, 21] width 666 height 45
type input "newcom"
click at [971, 53] on button "Drop in" at bounding box center [950, 63] width 78 height 28
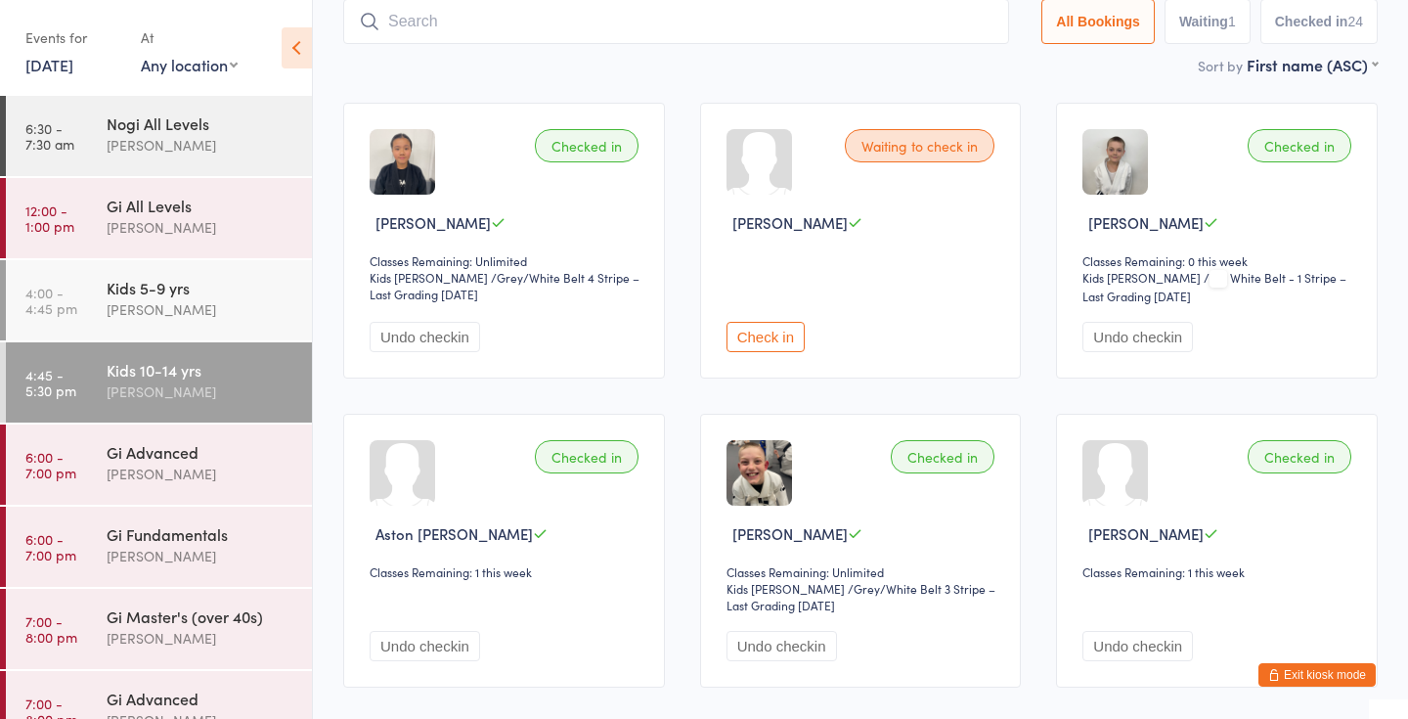
click at [1310, 677] on button "Exit kiosk mode" at bounding box center [1316, 674] width 117 height 23
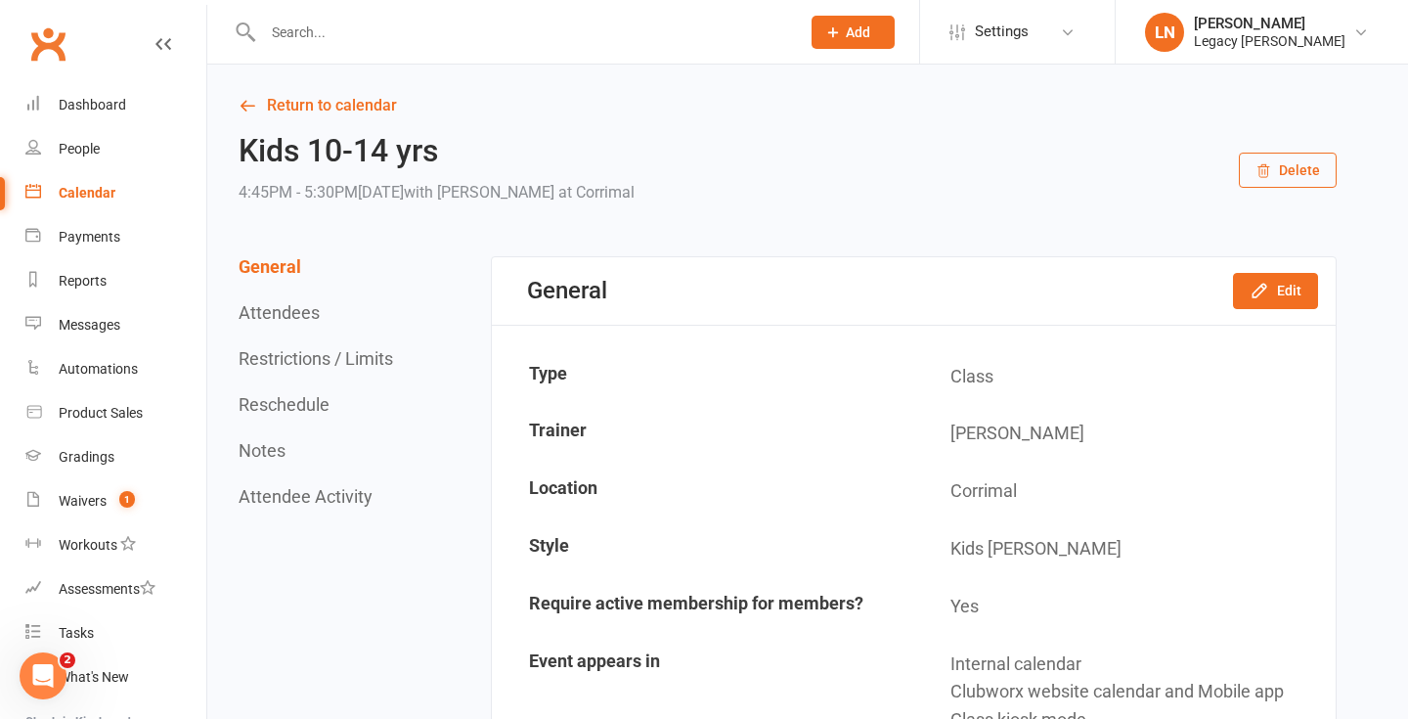
click at [415, 23] on input "text" at bounding box center [521, 32] width 529 height 27
type input "a"
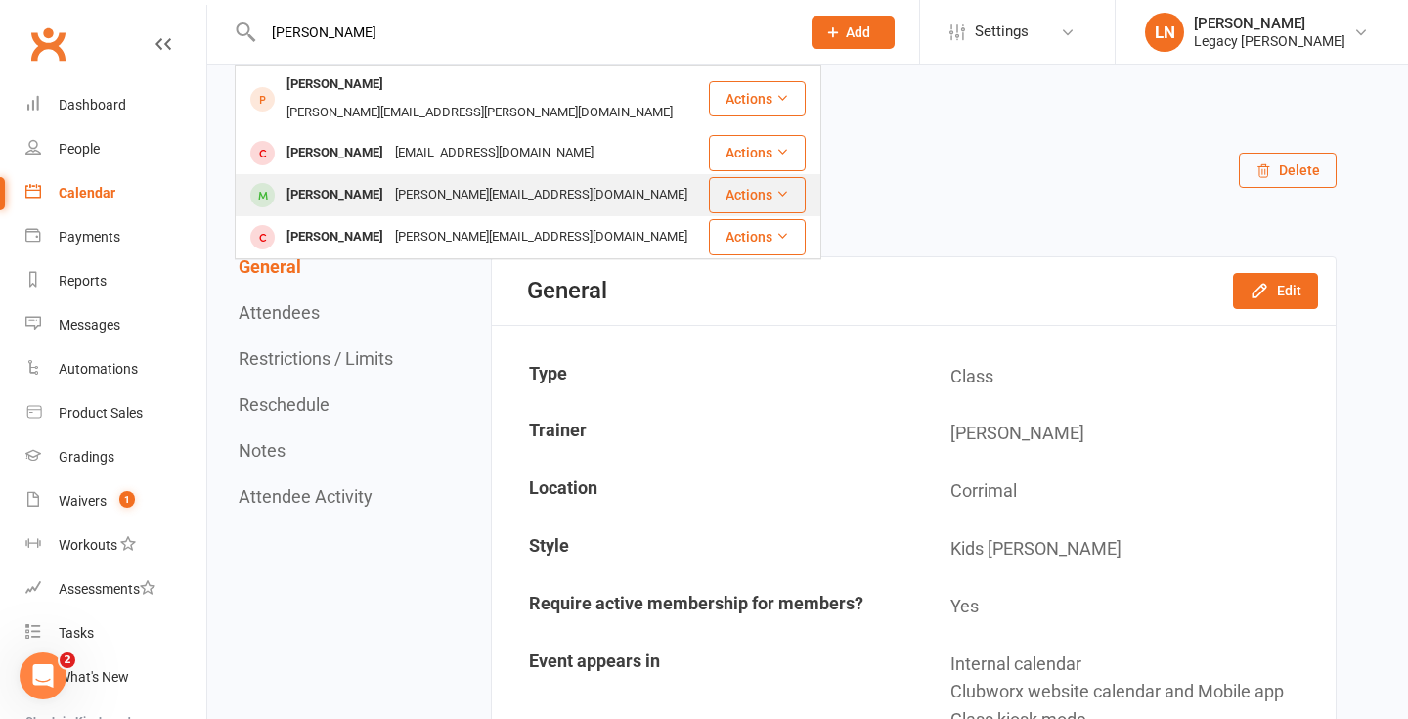
type input "[PERSON_NAME]"
click at [376, 181] on div "[PERSON_NAME]" at bounding box center [335, 195] width 109 height 28
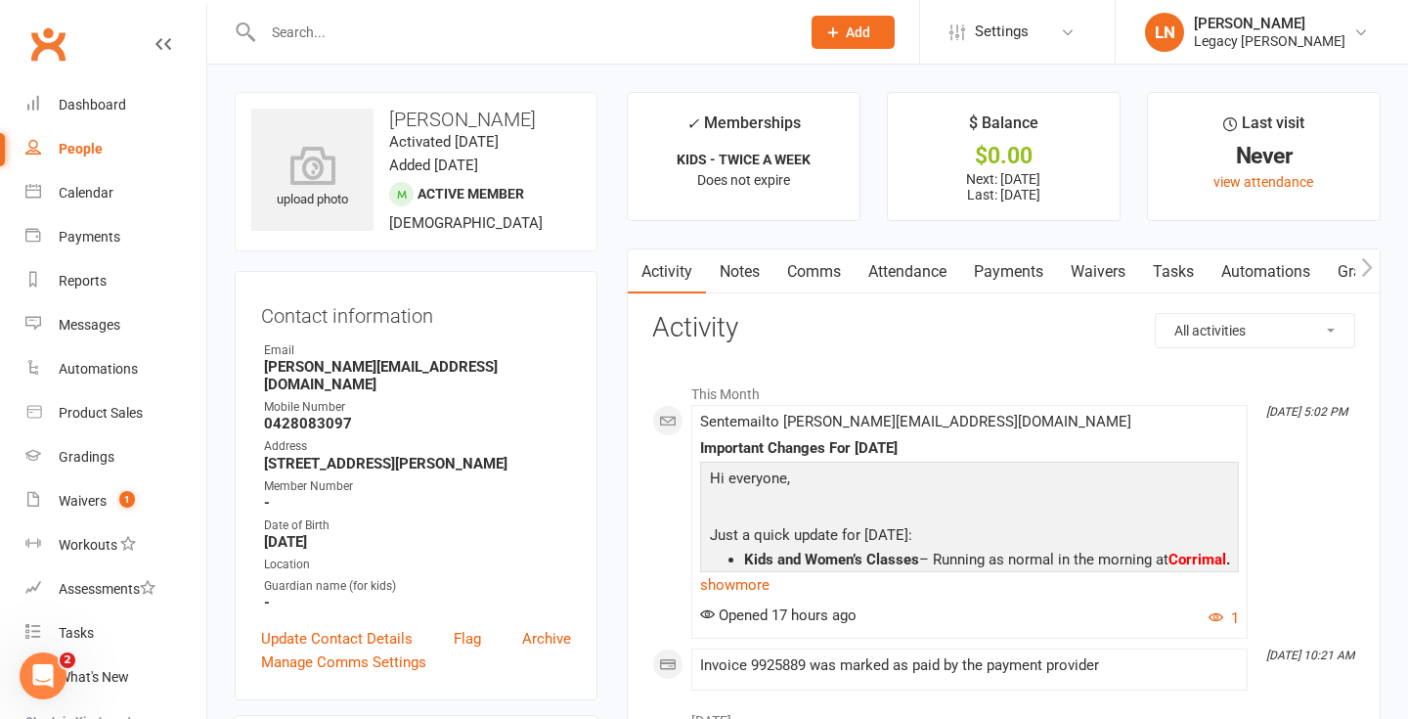
click at [998, 277] on link "Payments" at bounding box center [1008, 271] width 97 height 45
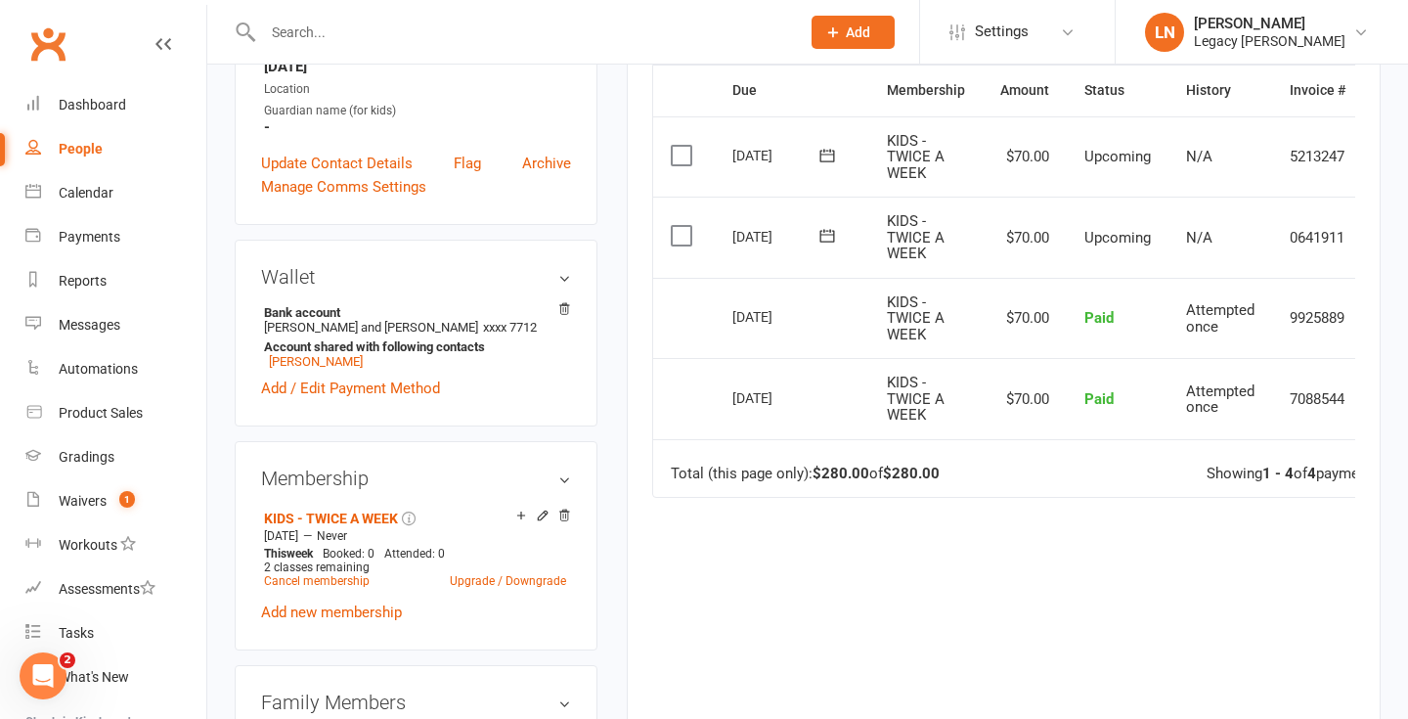
scroll to position [477, 0]
click at [388, 29] on input "text" at bounding box center [521, 32] width 529 height 27
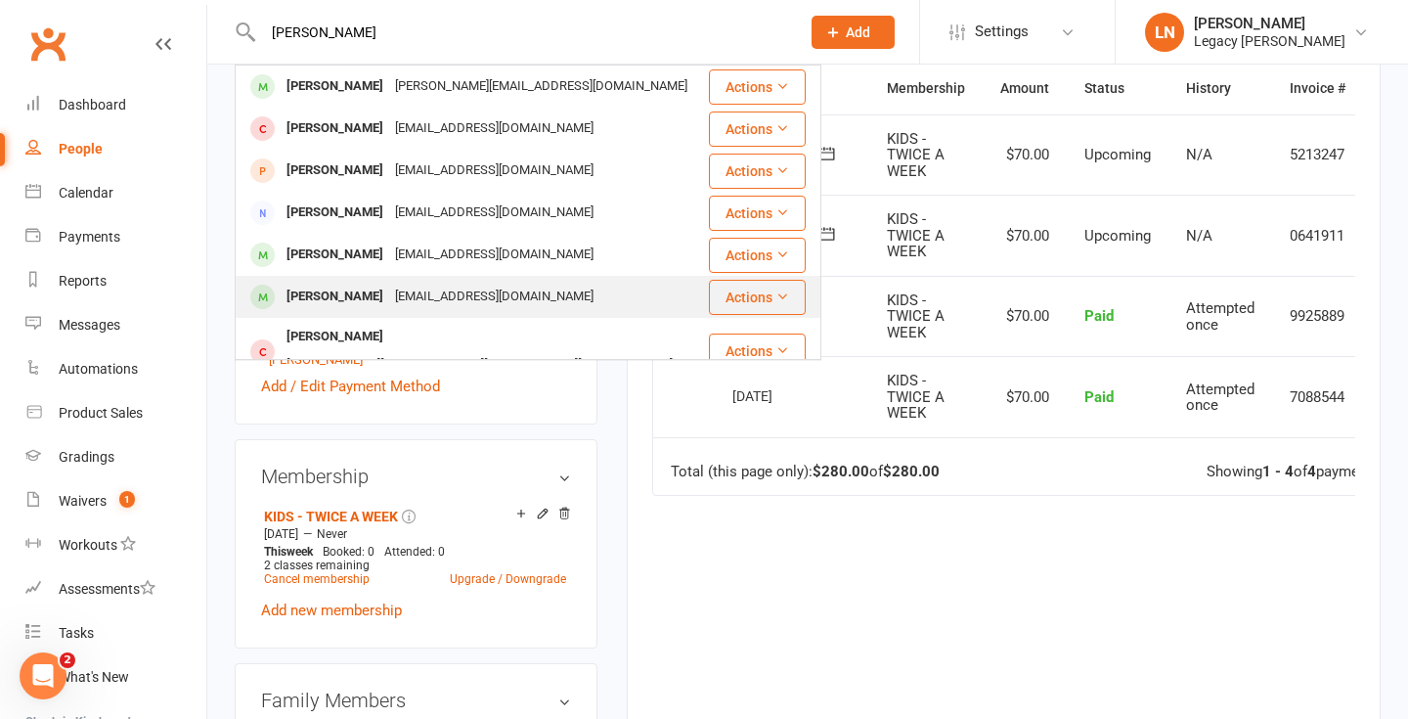
type input "michael"
click at [339, 282] on div "Michael Agostino mikeago159@gmail.com" at bounding box center [472, 297] width 470 height 40
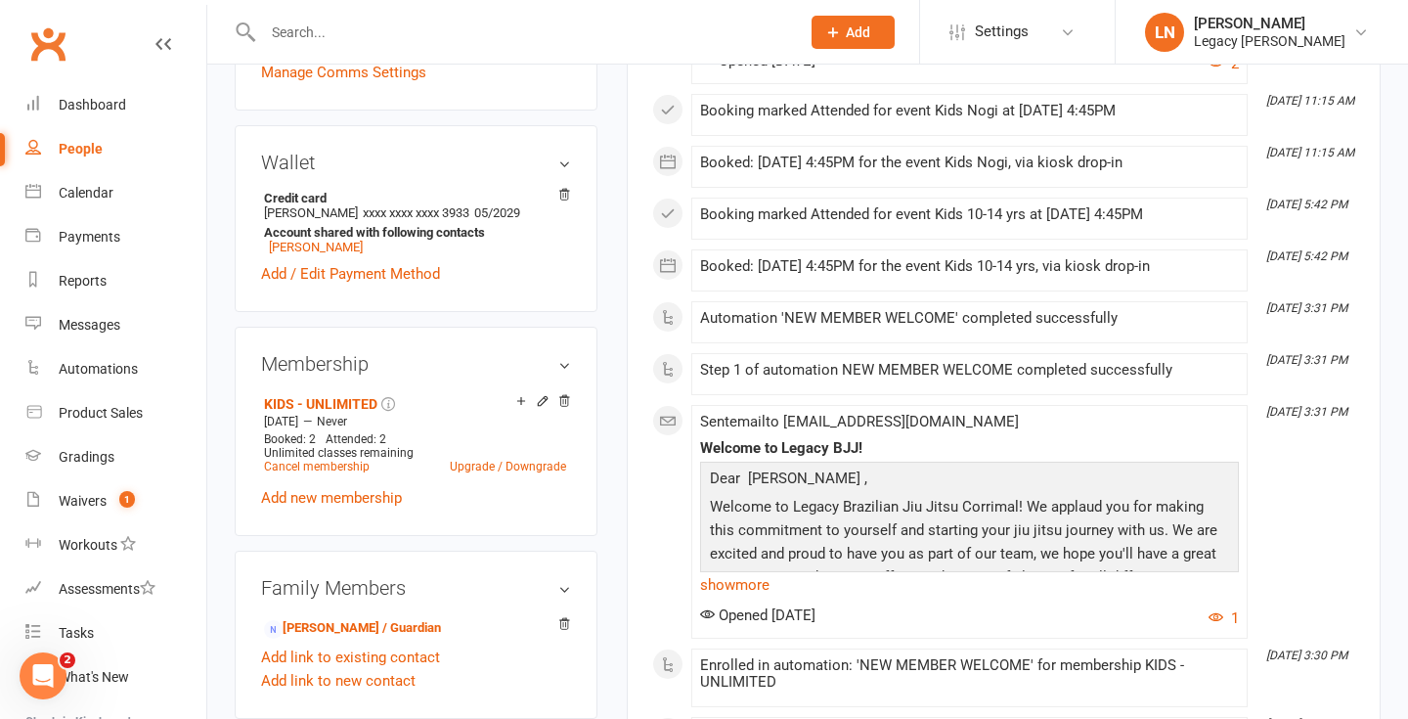
scroll to position [621, 0]
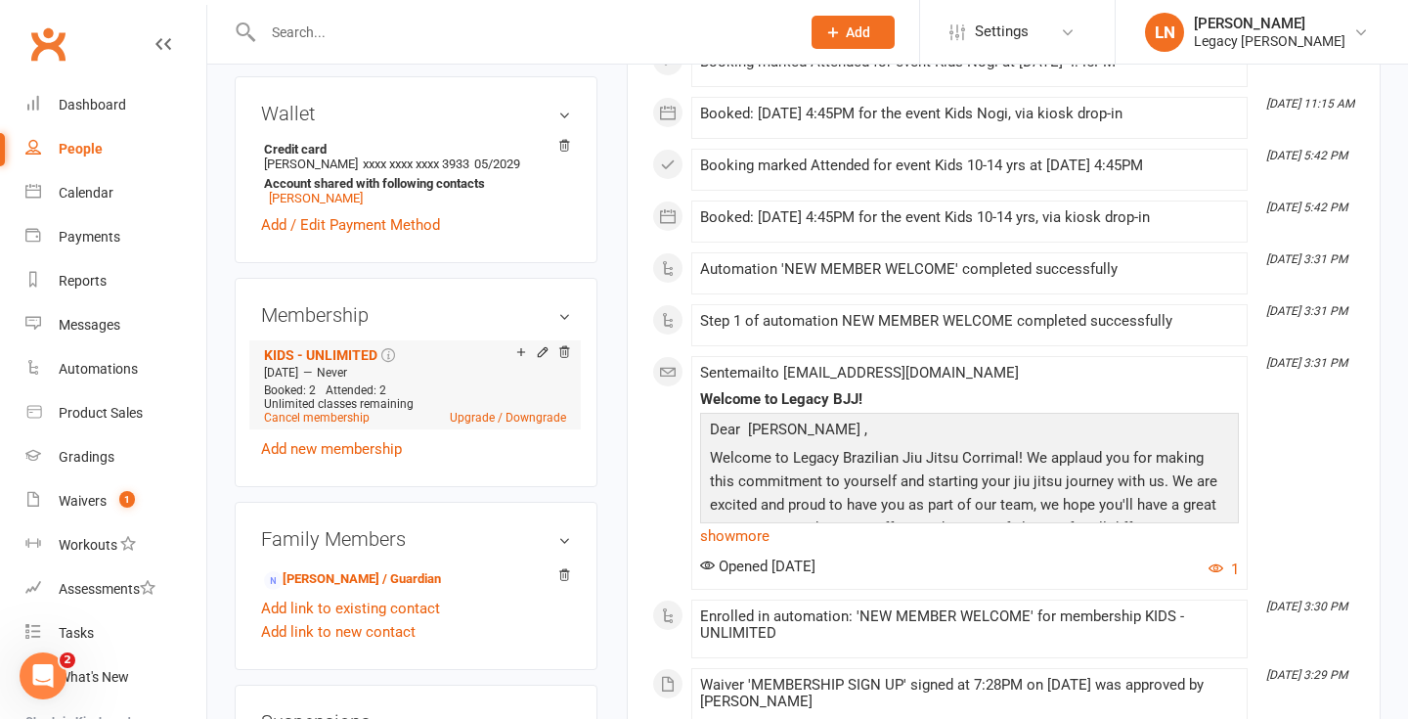
click at [541, 348] on icon at bounding box center [542, 352] width 9 height 9
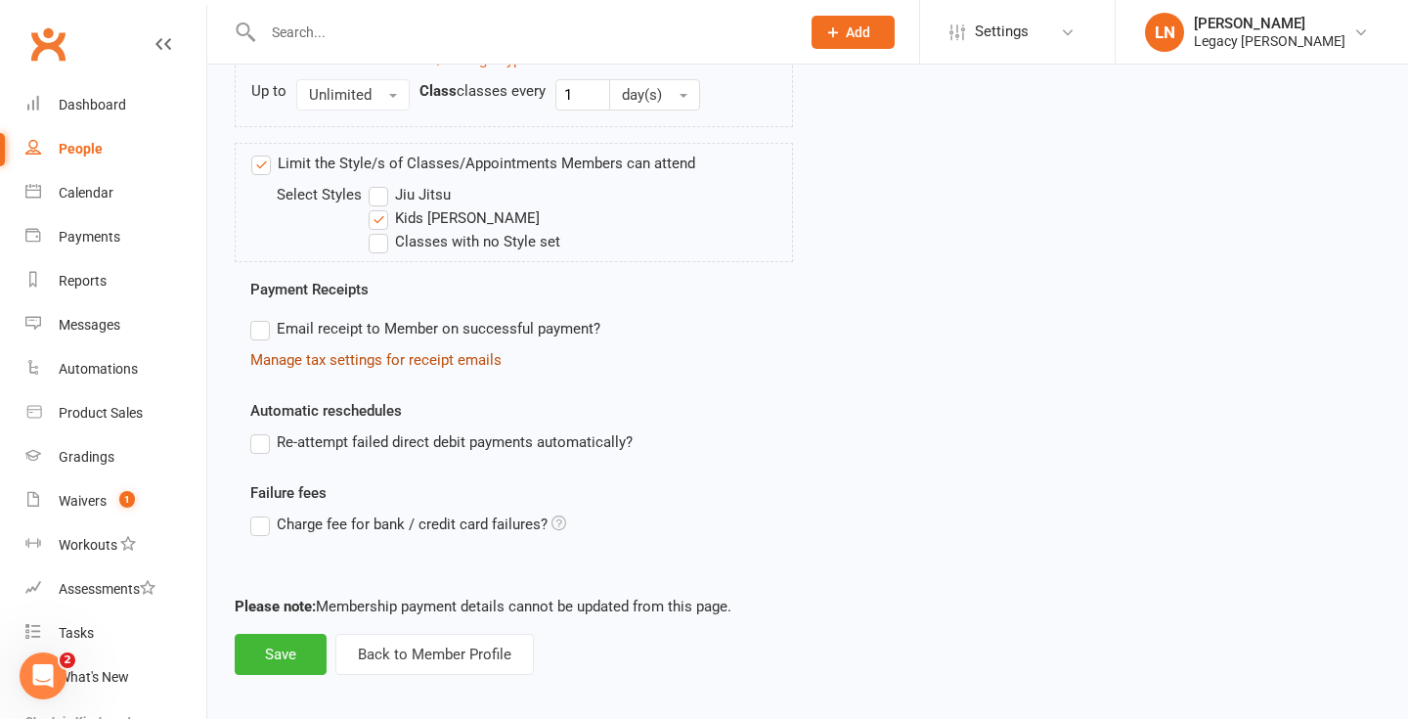
scroll to position [921, 0]
click at [381, 190] on label "Jiu Jitsu" at bounding box center [410, 196] width 82 height 23
click at [381, 185] on input "Jiu Jitsu" at bounding box center [375, 185] width 13 height 0
click at [281, 657] on button "Save" at bounding box center [281, 655] width 92 height 41
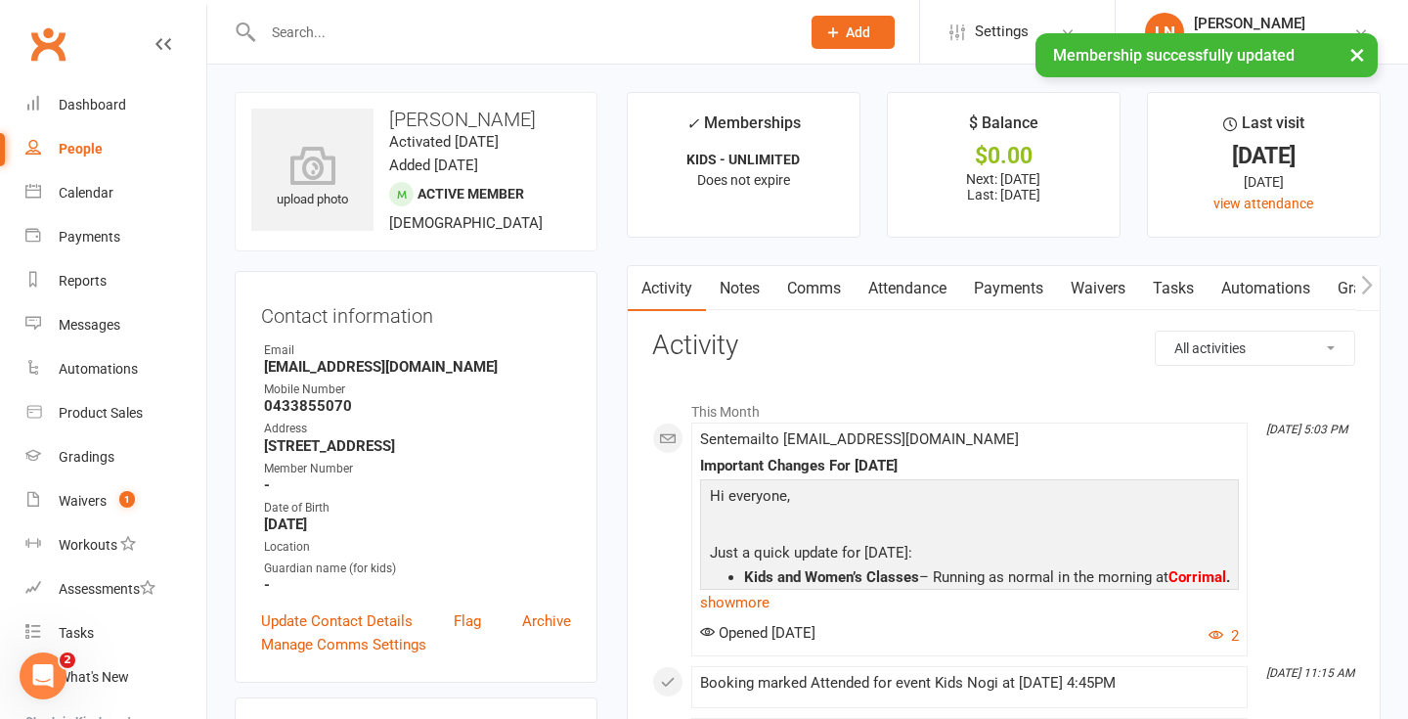
click at [424, 30] on input "text" at bounding box center [521, 32] width 529 height 27
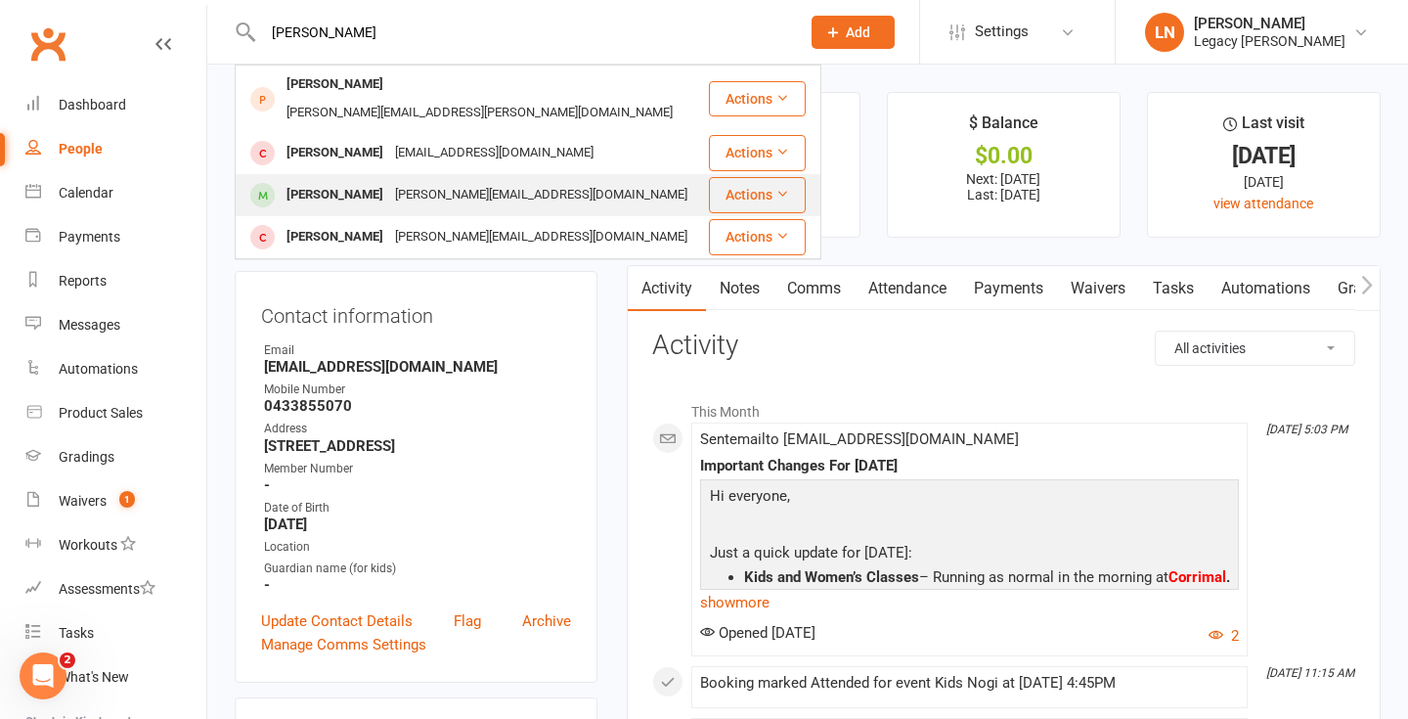
type input "logan"
click at [338, 181] on div "Logan Fenwick" at bounding box center [335, 195] width 109 height 28
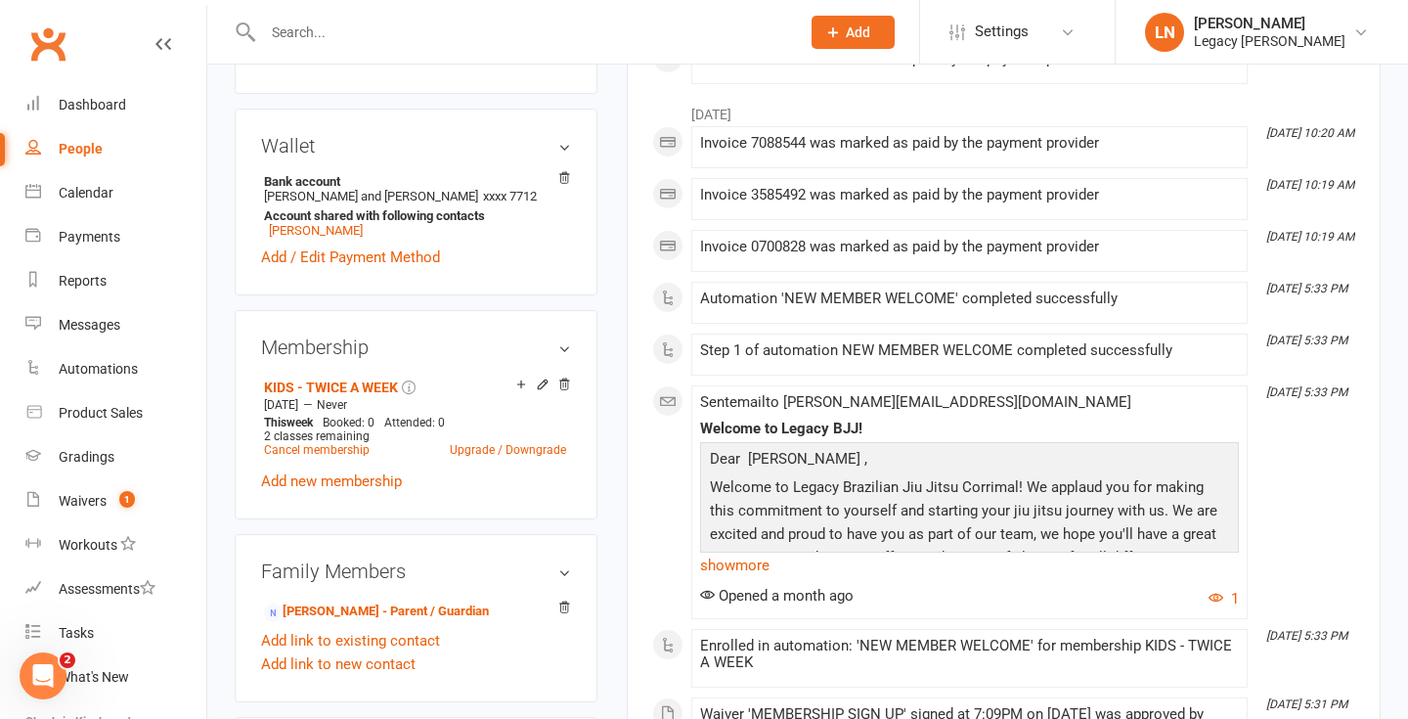
scroll to position [650, 0]
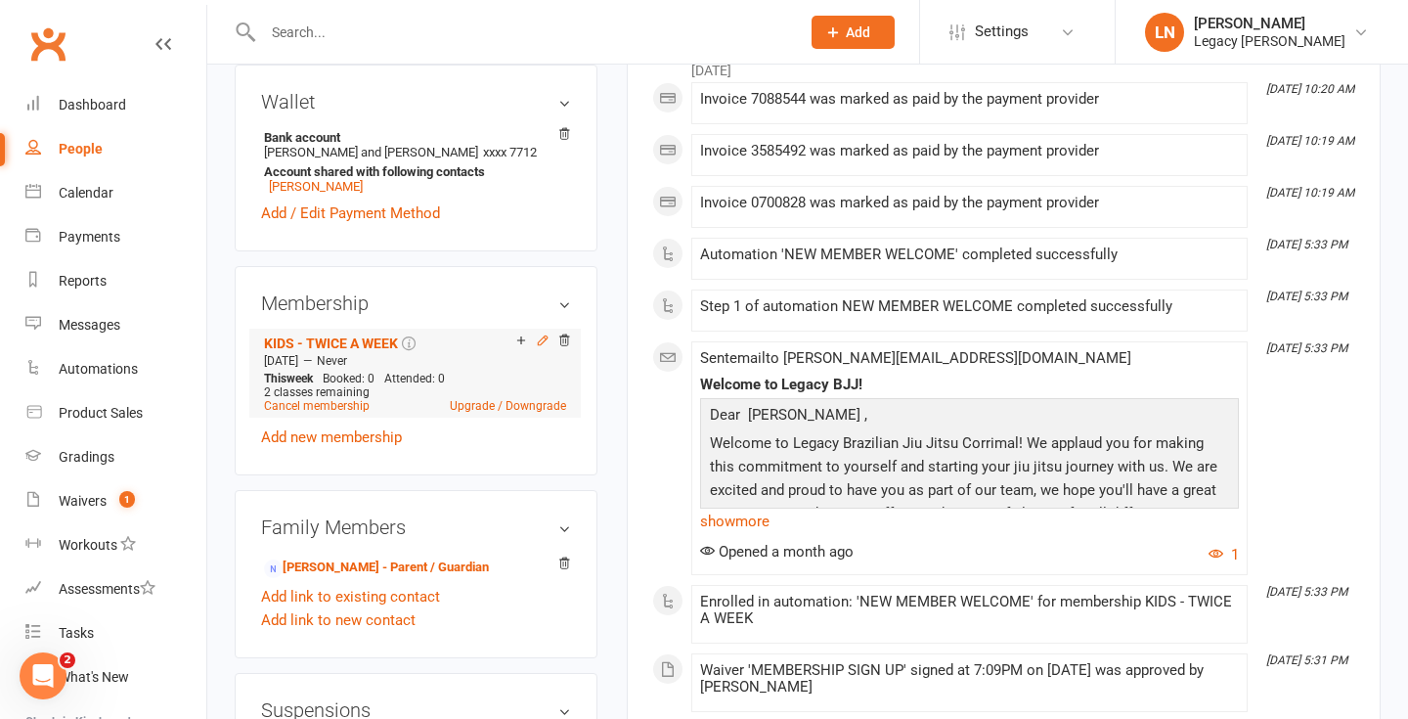
click at [545, 336] on icon at bounding box center [542, 340] width 9 height 9
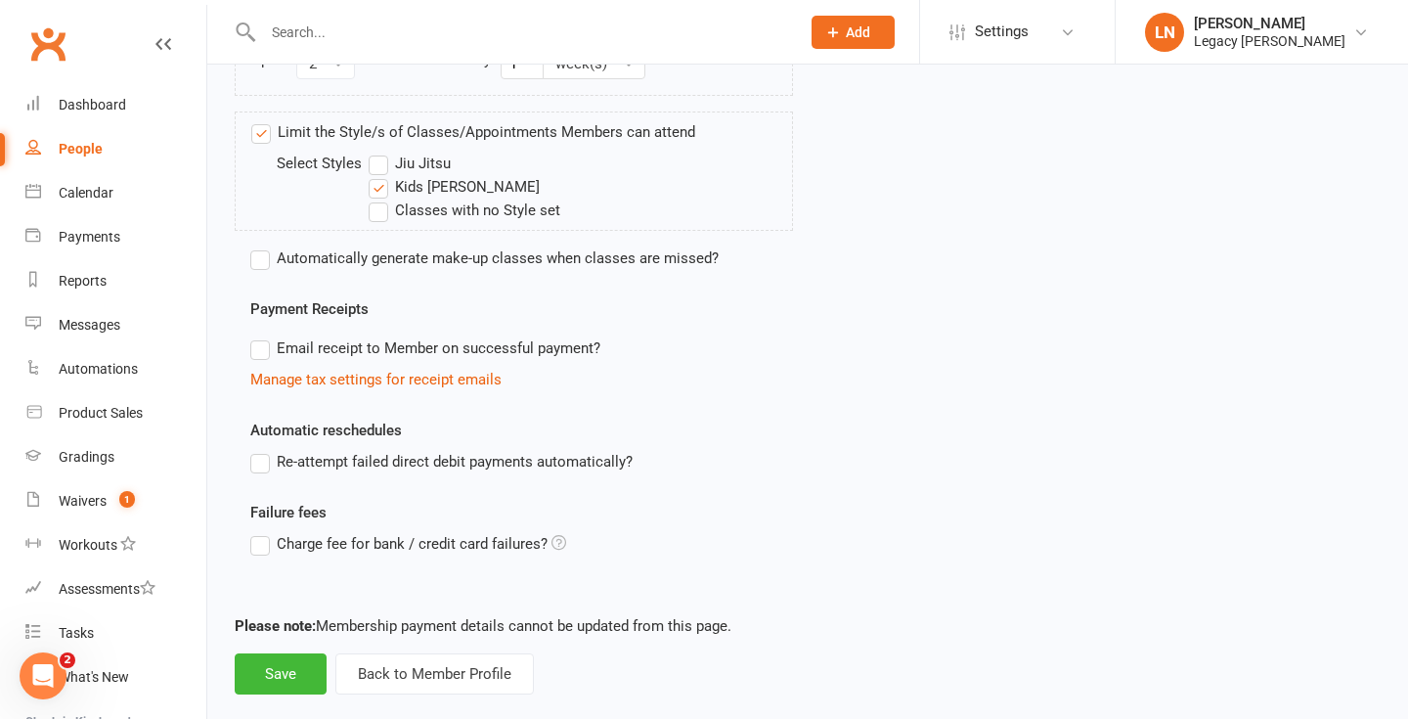
scroll to position [897, 0]
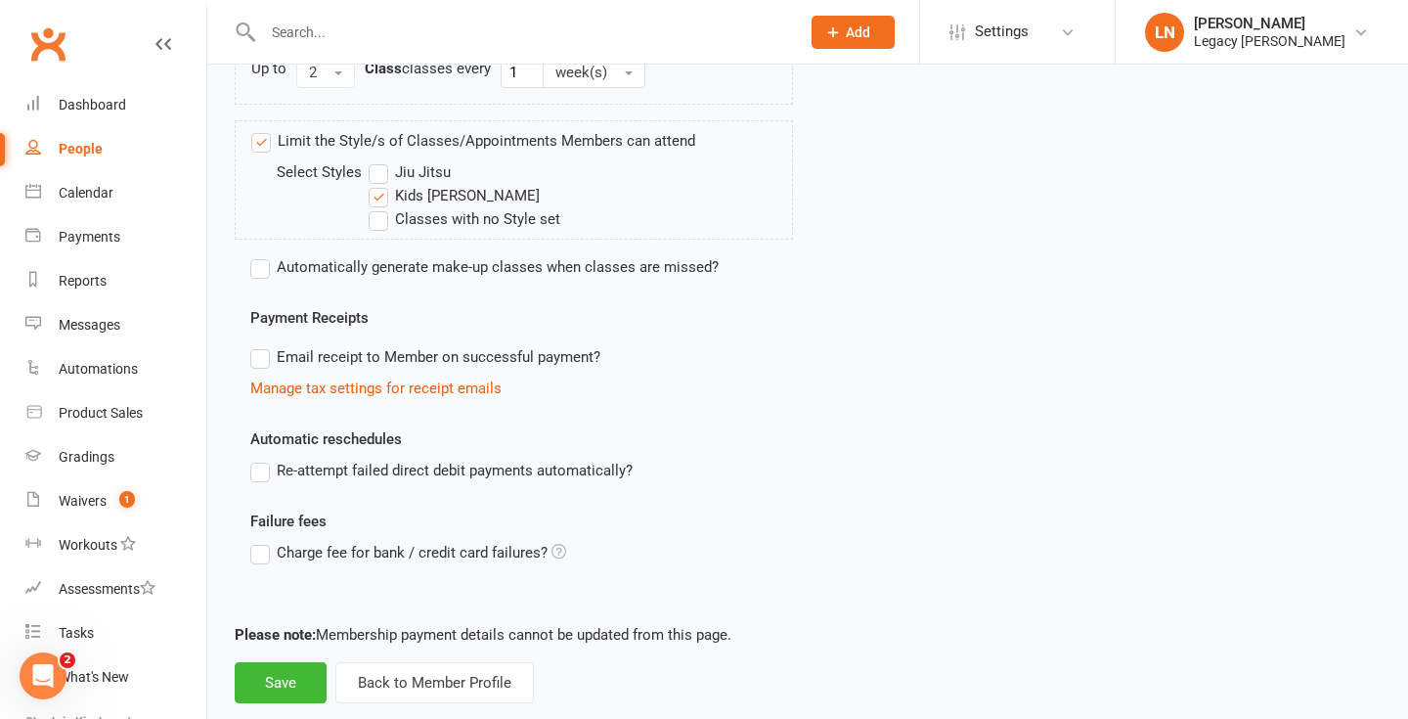
click at [378, 171] on label "Jiu Jitsu" at bounding box center [410, 171] width 82 height 23
click at [378, 160] on input "Jiu Jitsu" at bounding box center [375, 160] width 13 height 0
click at [268, 677] on button "Save" at bounding box center [281, 682] width 92 height 41
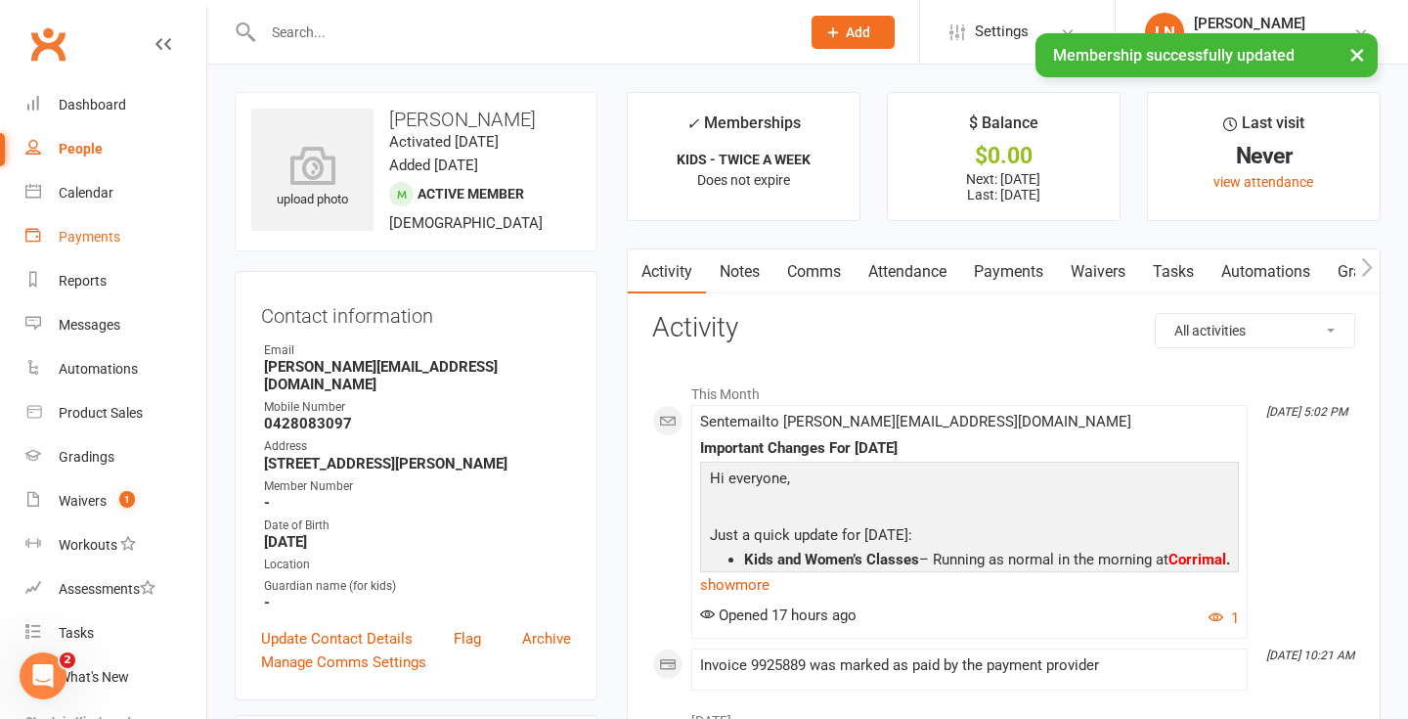
click at [66, 254] on link "Payments" at bounding box center [115, 237] width 181 height 44
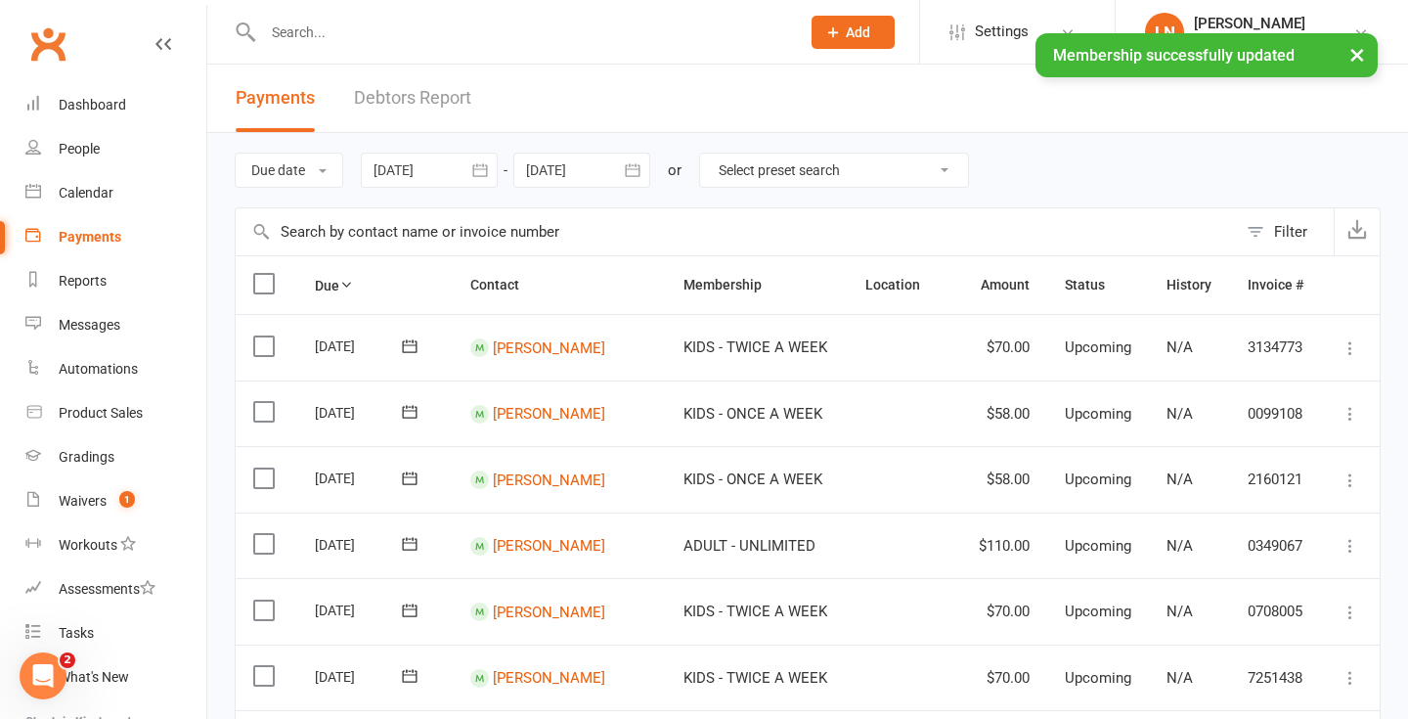
click at [421, 86] on link "Debtors Report" at bounding box center [412, 98] width 117 height 67
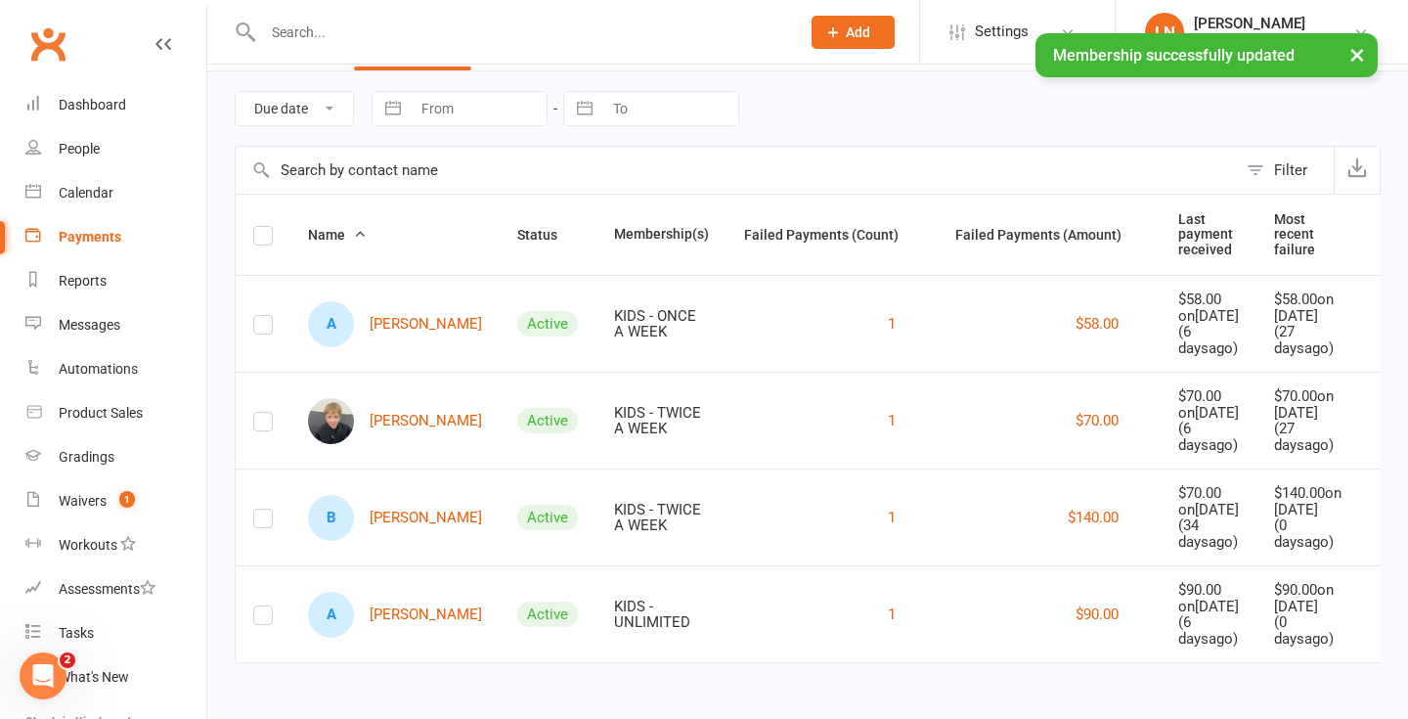
scroll to position [125, 0]
